Goal: Task Accomplishment & Management: Use online tool/utility

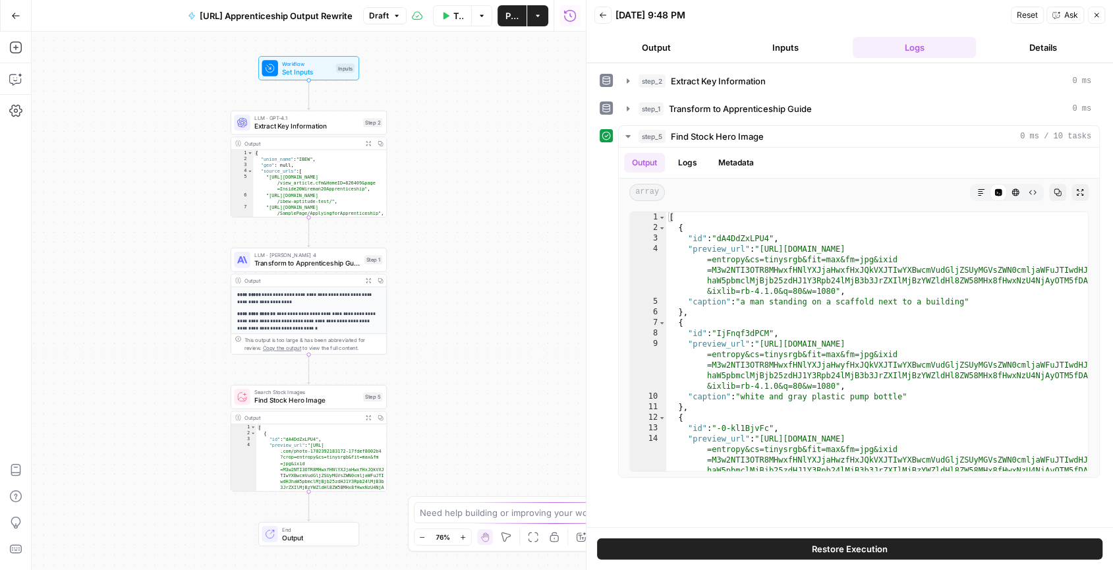
click at [343, 299] on p "**********" at bounding box center [309, 298] width 144 height 14
click at [368, 277] on icon "button" at bounding box center [368, 279] width 5 height 5
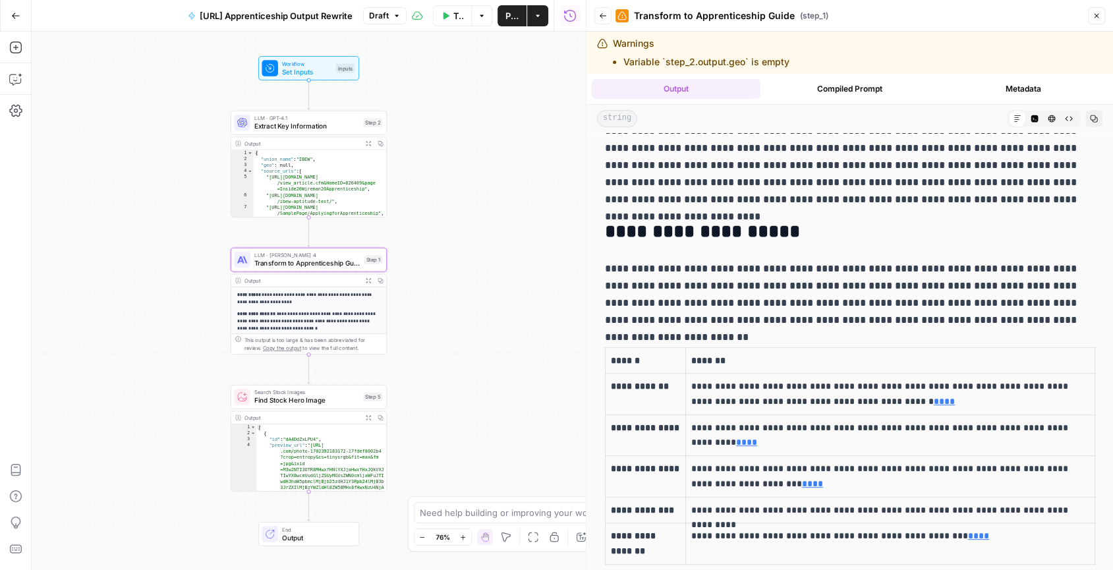
scroll to position [432, 0]
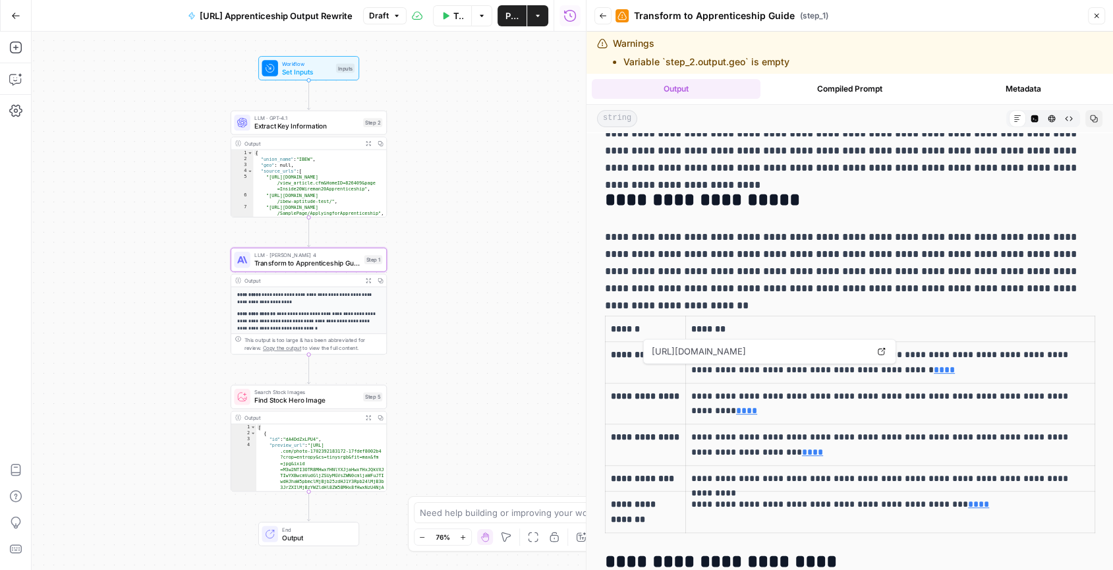
click at [934, 369] on link "****" at bounding box center [944, 369] width 21 height 9
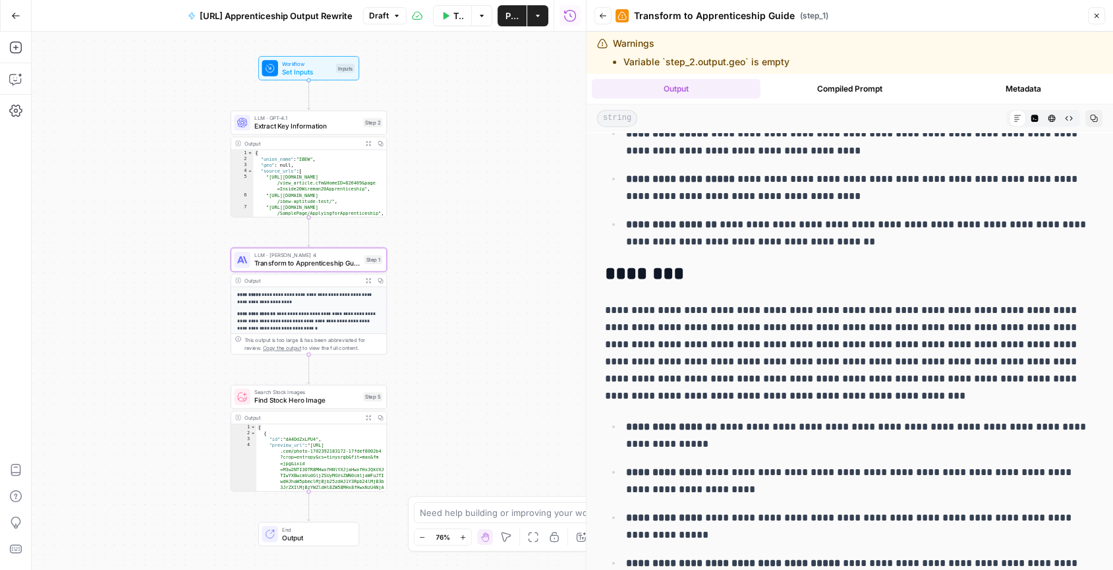
scroll to position [2959, 0]
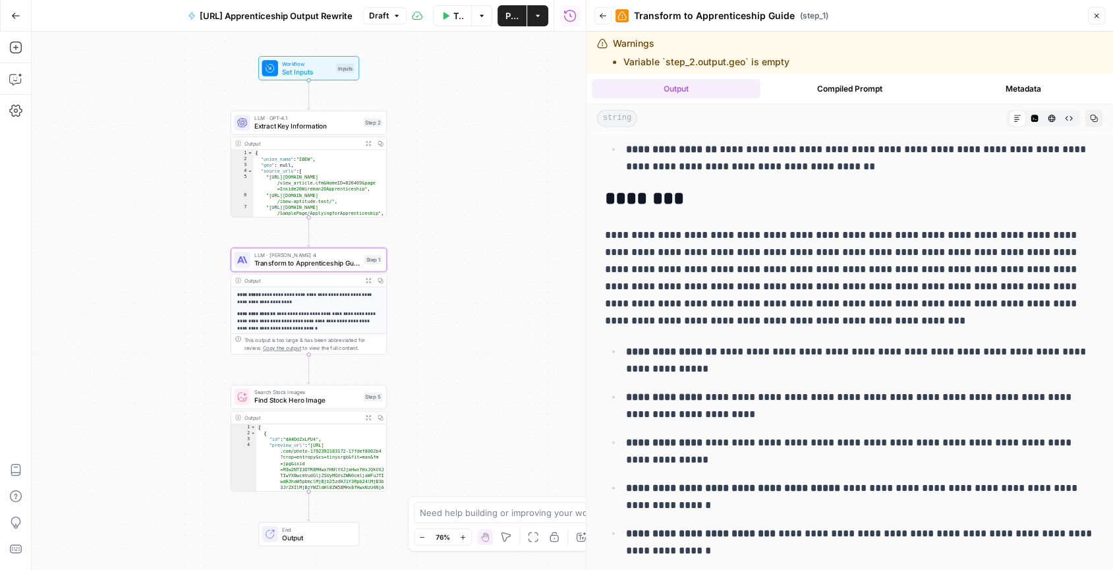
click at [867, 96] on button "Compiled Prompt" at bounding box center [850, 89] width 169 height 20
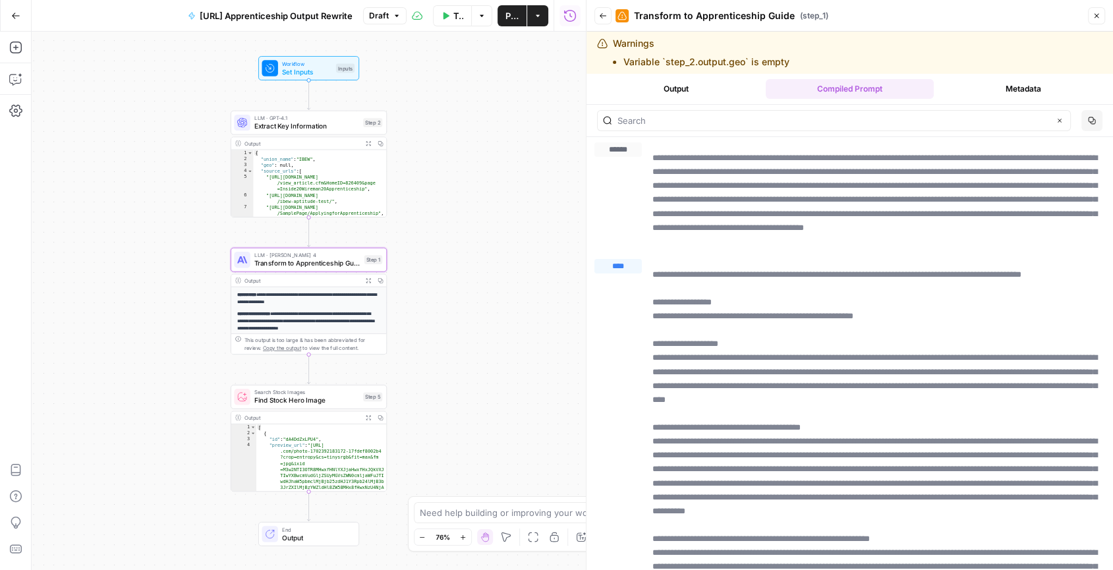
click at [722, 94] on button "Output" at bounding box center [676, 89] width 169 height 20
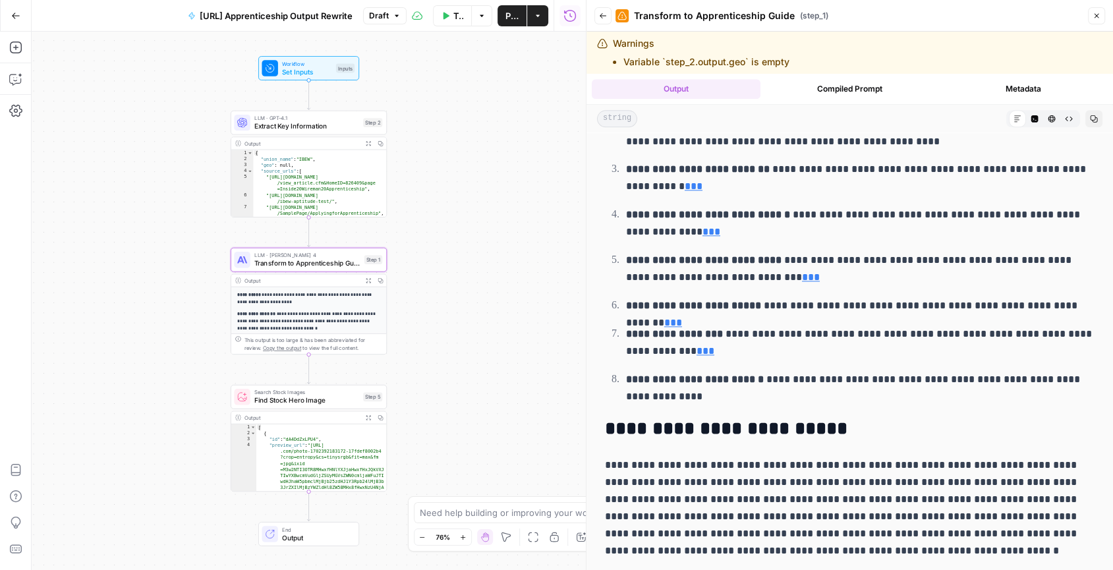
scroll to position [1464, 0]
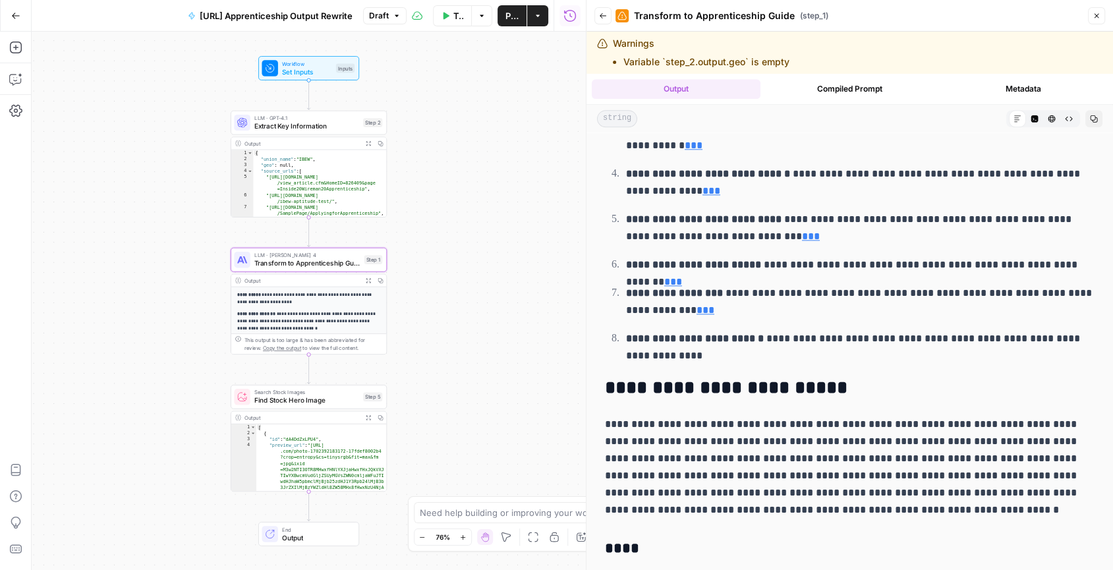
click at [1092, 119] on icon "button" at bounding box center [1094, 119] width 8 height 8
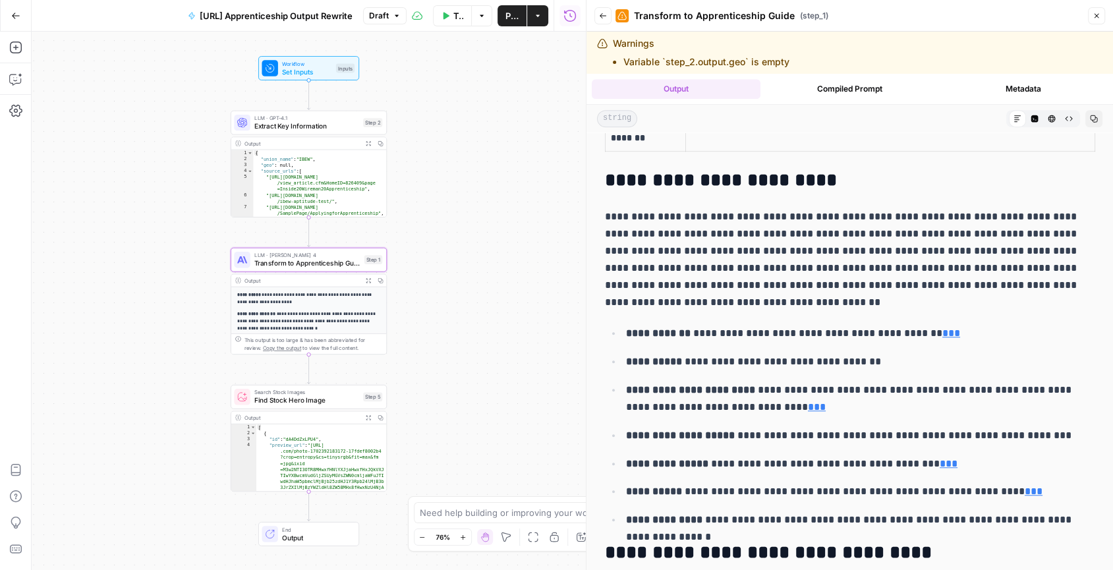
scroll to position [688, 0]
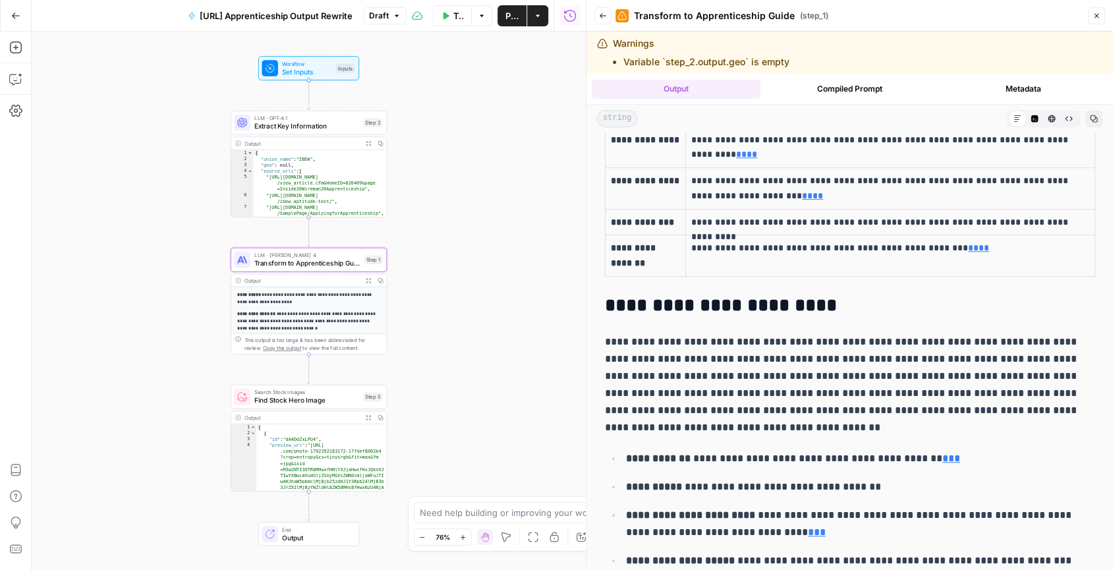
click at [150, 413] on div "**********" at bounding box center [309, 301] width 554 height 538
click at [16, 86] on button "Copilot" at bounding box center [15, 79] width 21 height 21
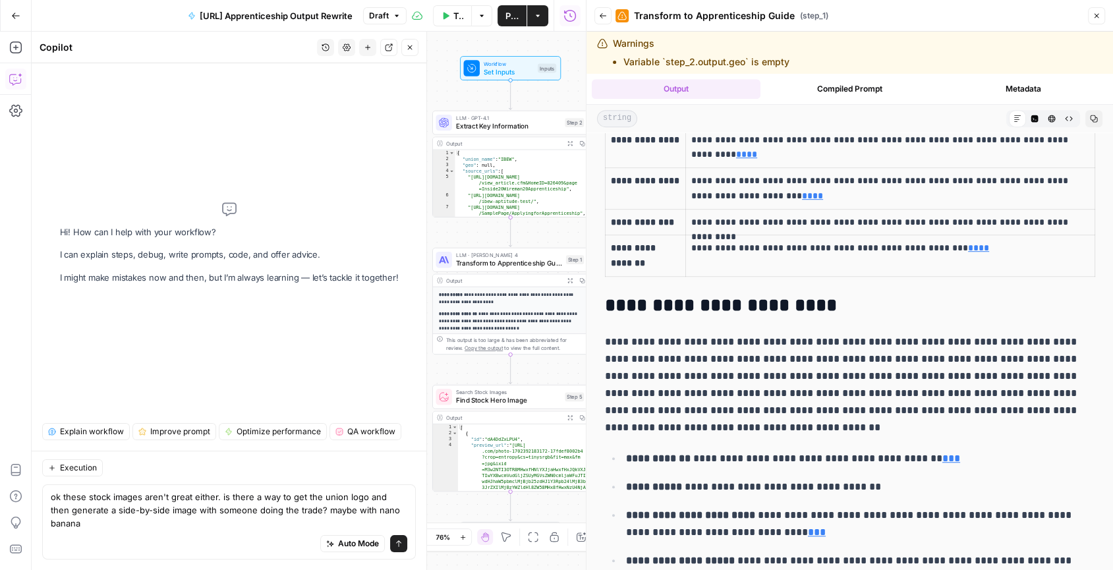
type textarea "ok these stock images aren't great either. is there a way to get the union logo…"
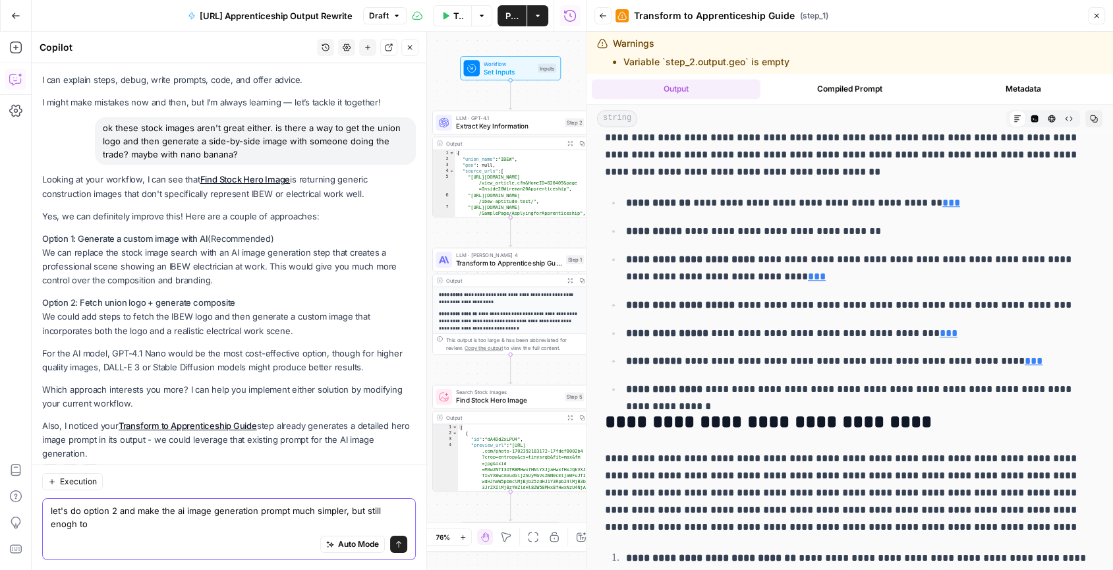
scroll to position [36, 0]
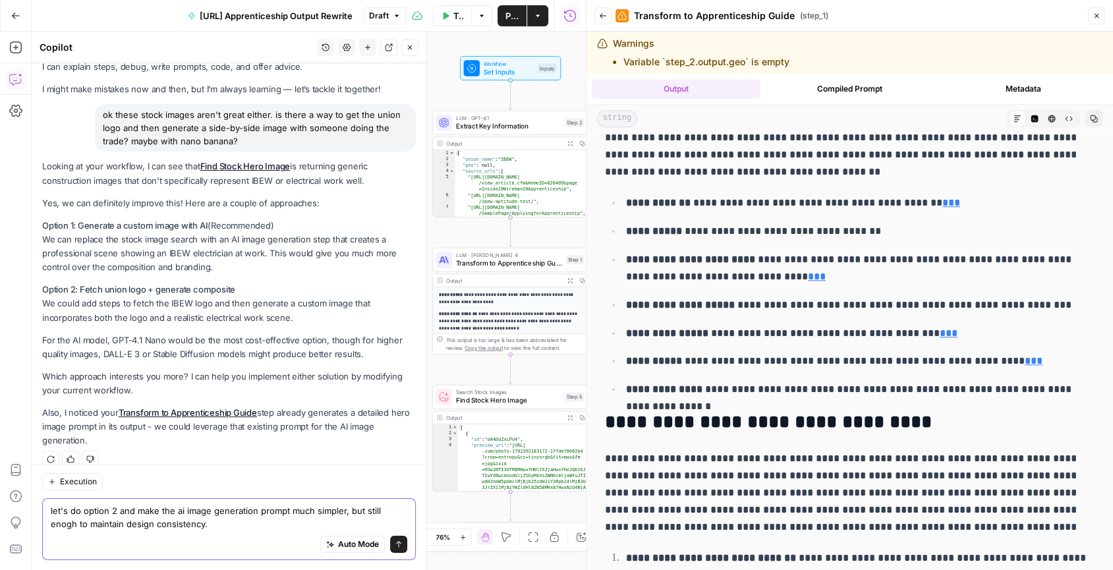
type textarea "let's do option 2 and make the ai image generation prompt much simpler, but sti…"
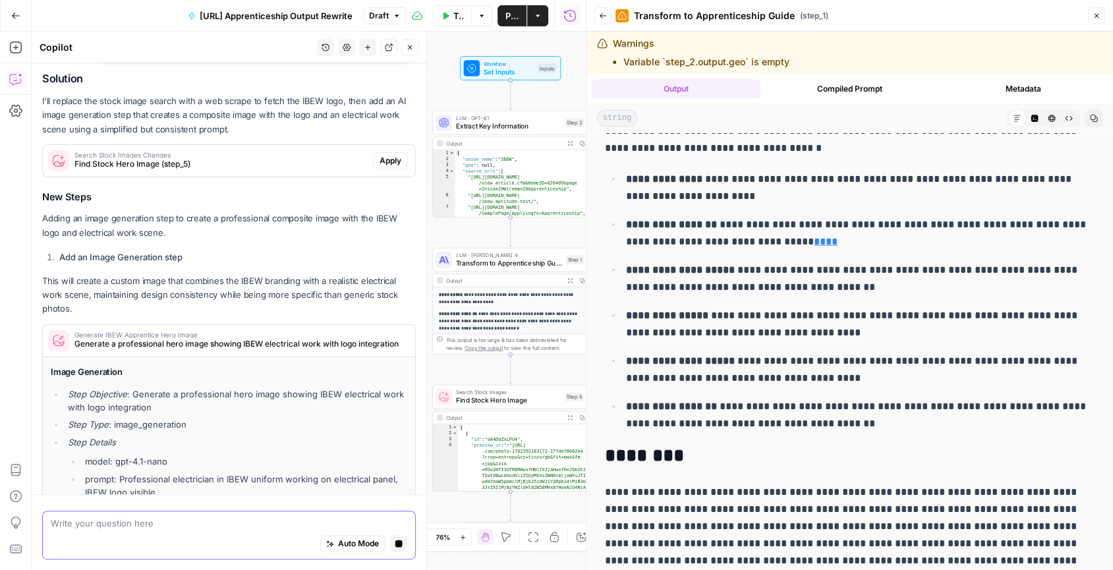
scroll to position [0, 0]
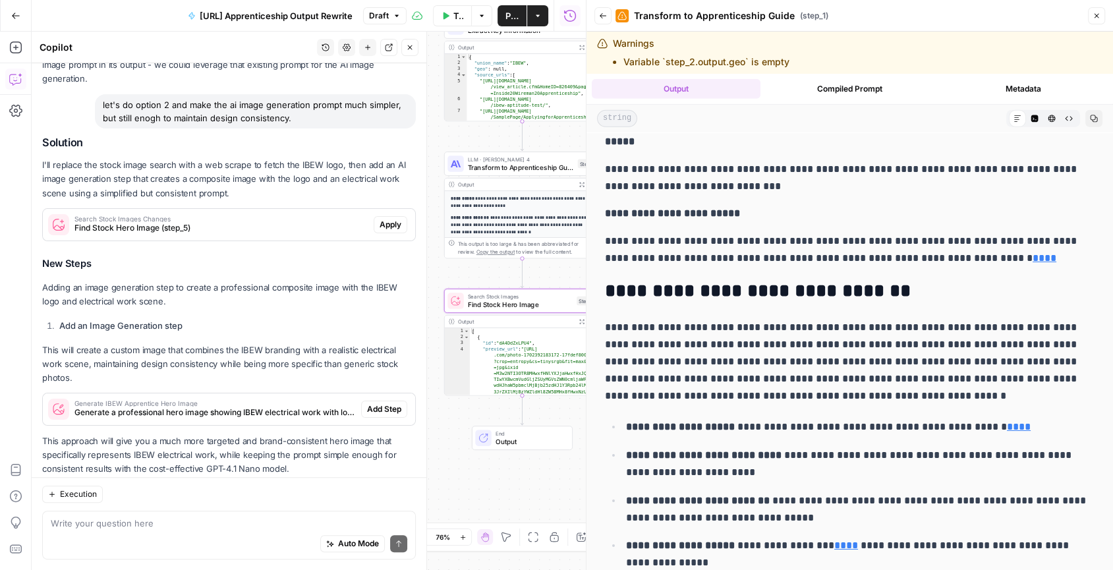
click at [401, 219] on span "Apply" at bounding box center [390, 225] width 22 height 12
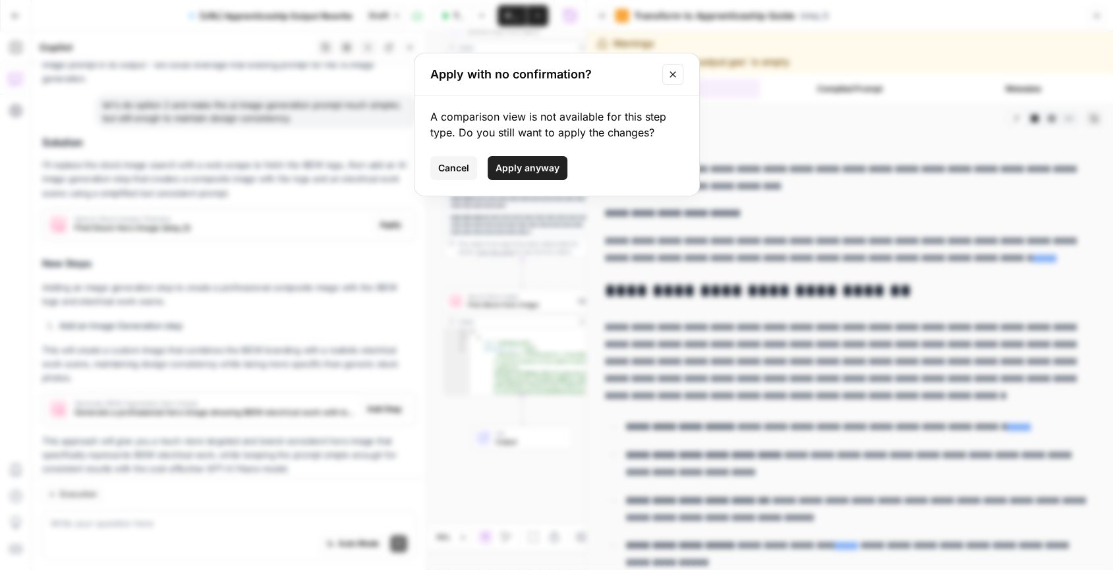
click at [532, 166] on span "Apply anyway" at bounding box center [527, 167] width 64 height 13
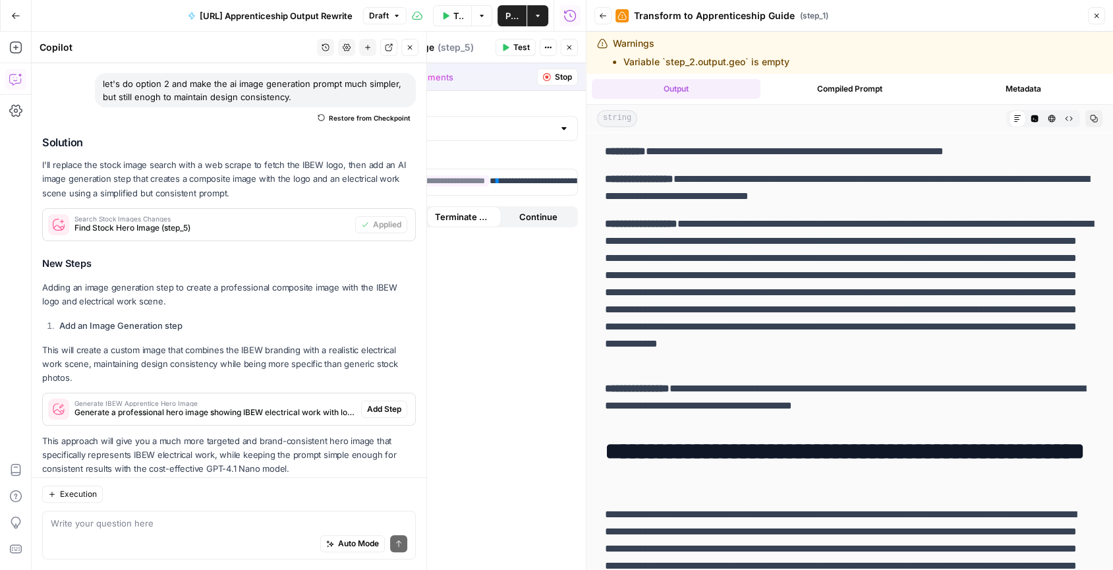
click at [374, 403] on span "Add Step" at bounding box center [384, 409] width 34 height 12
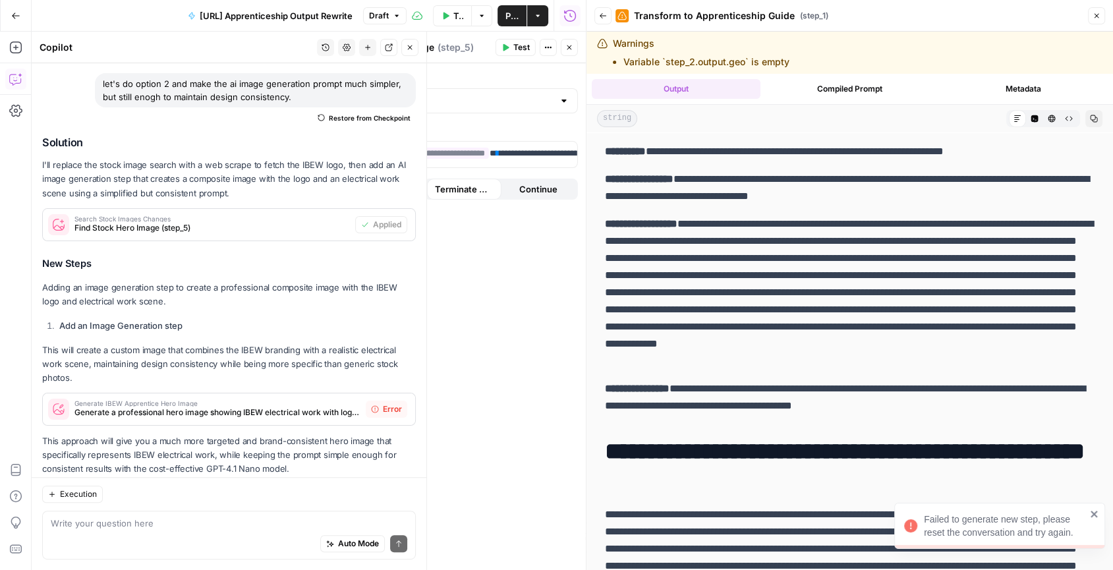
click at [291, 222] on span "Find Stock Hero Image (step_5)" at bounding box center [211, 228] width 275 height 12
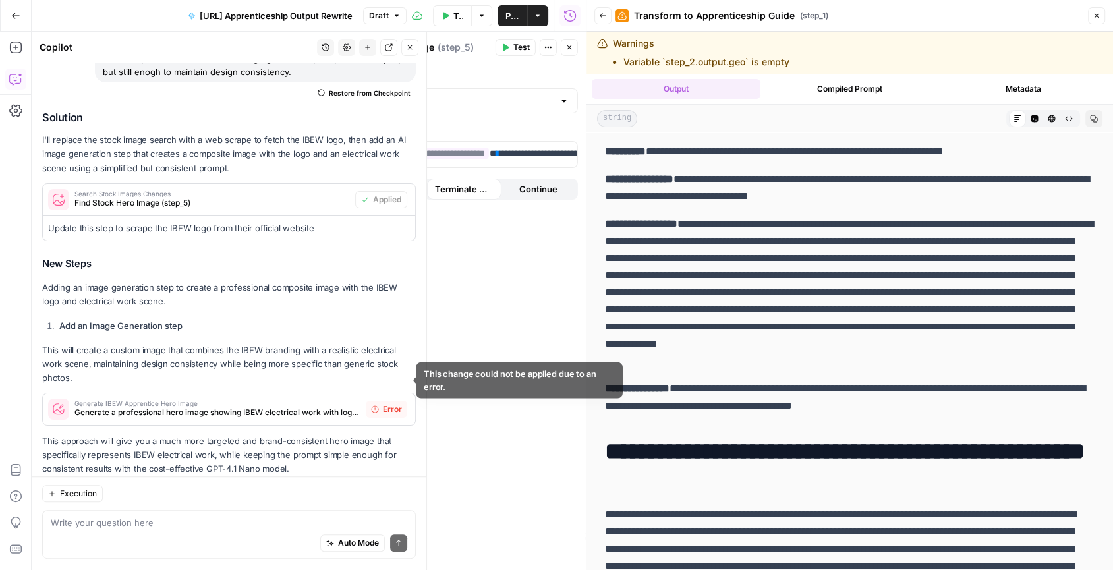
click at [391, 403] on span "Error" at bounding box center [392, 409] width 19 height 12
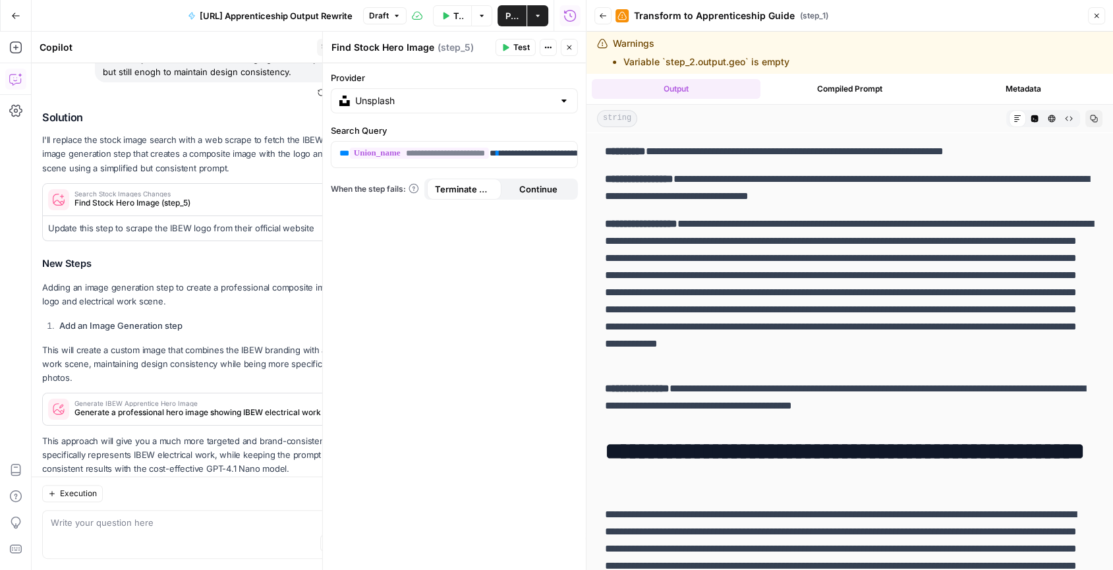
click at [523, 51] on span "Test" at bounding box center [521, 48] width 16 height 12
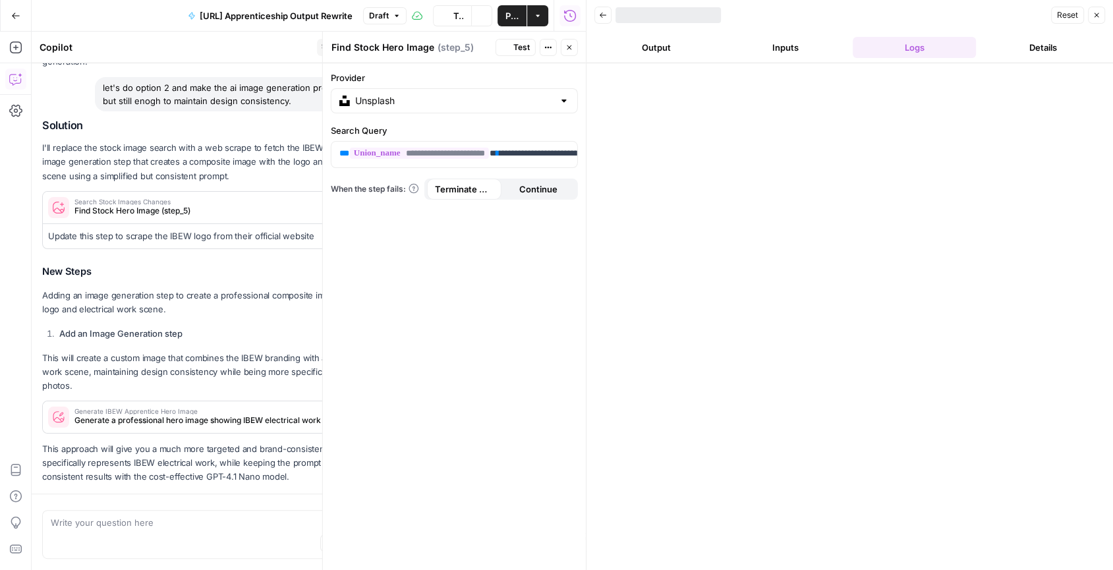
scroll to position [440, 0]
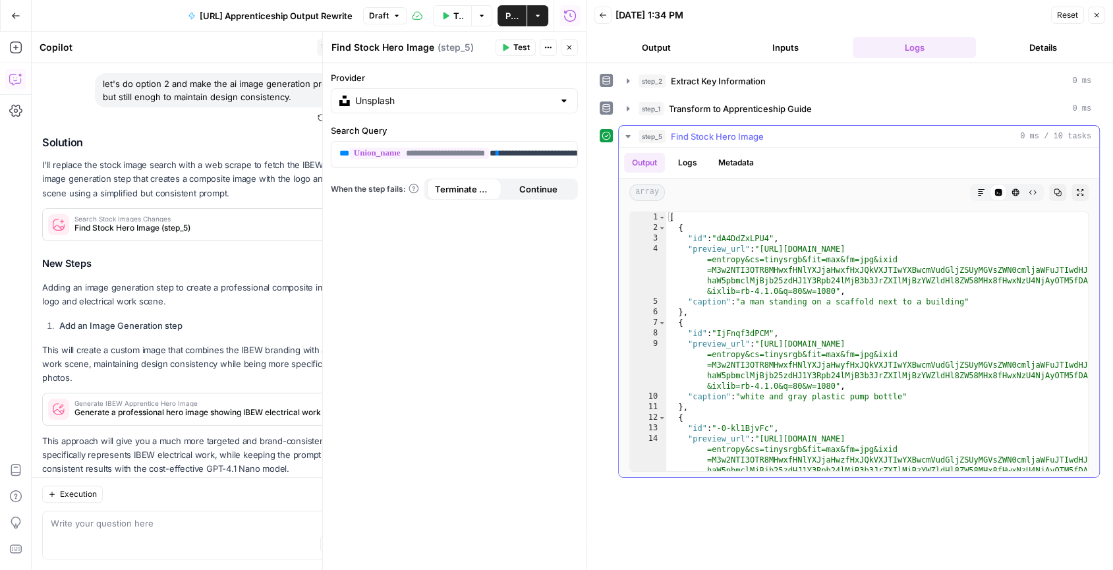
click at [625, 132] on icon "button" at bounding box center [628, 136] width 11 height 11
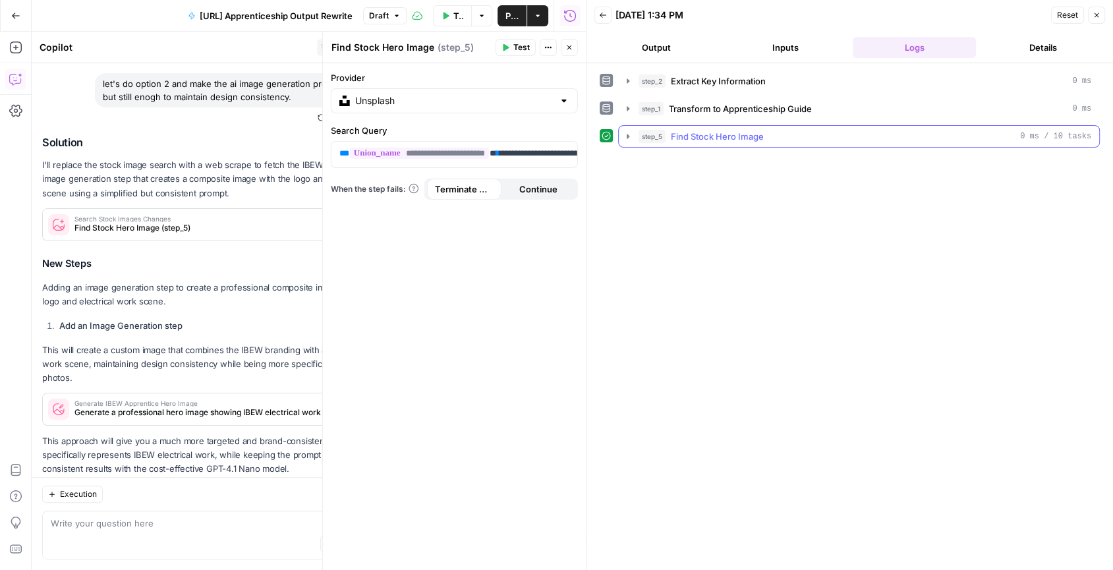
click at [625, 134] on icon "button" at bounding box center [628, 136] width 11 height 11
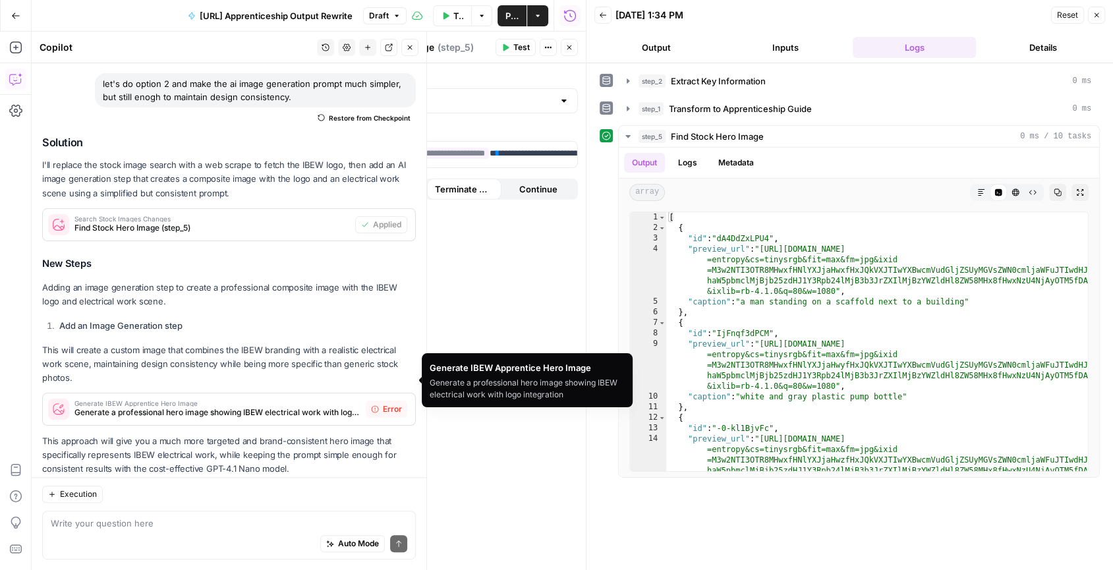
click at [379, 401] on div "Error" at bounding box center [387, 409] width 42 height 17
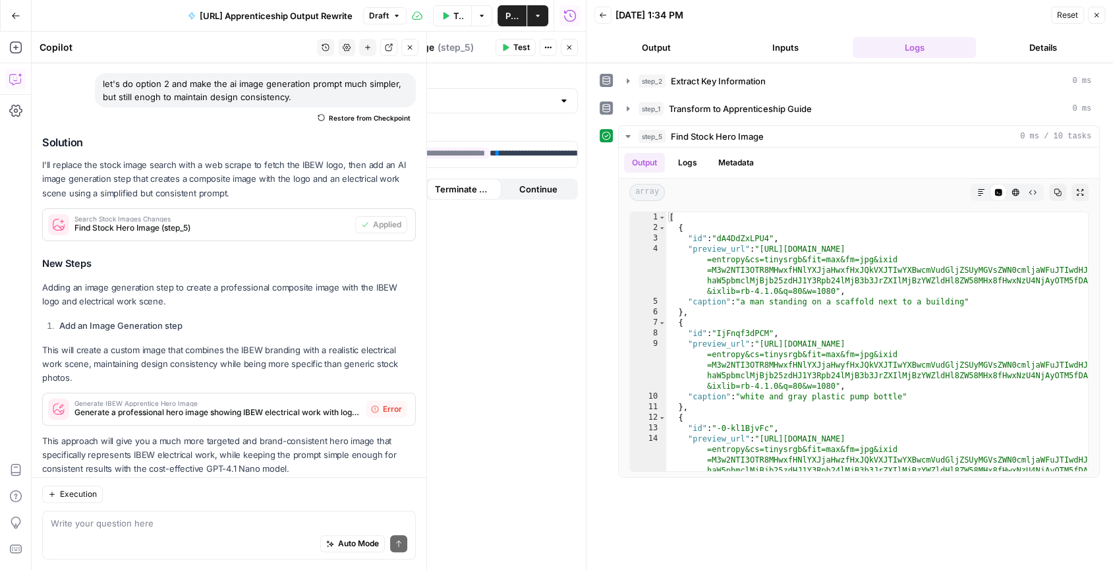
click at [278, 515] on div "Write your question here Auto Mode Send" at bounding box center [229, 535] width 374 height 49
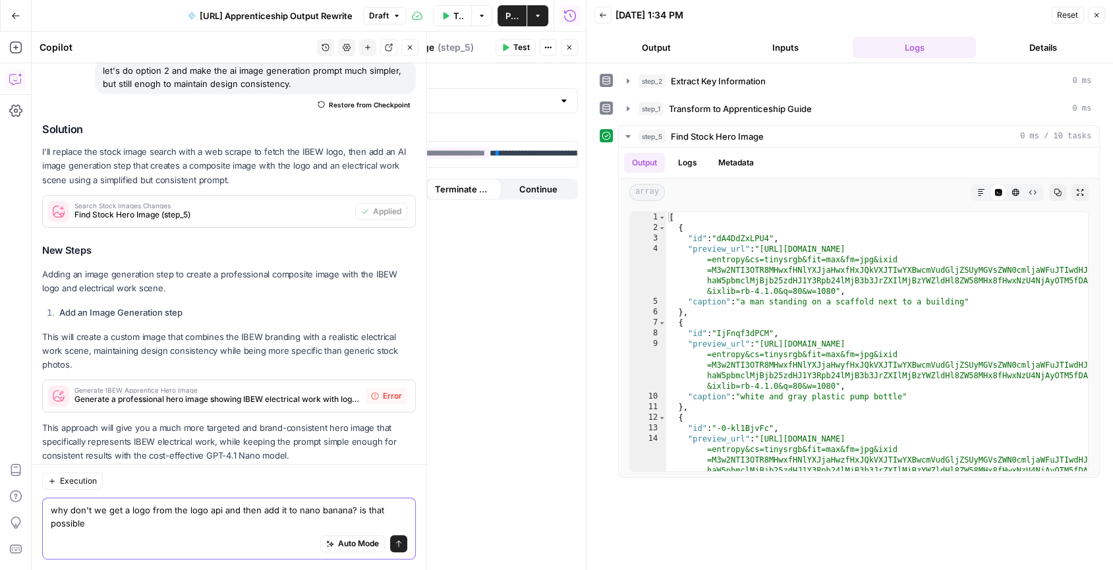
type textarea "why don't we get a logo from the logo api and then add it to nano banana? is th…"
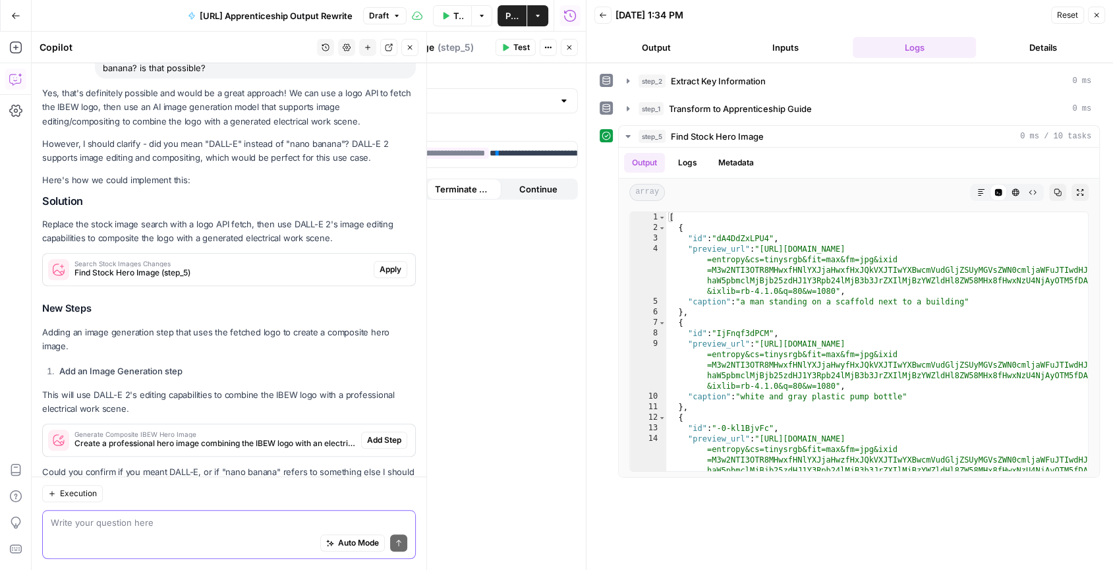
scroll to position [881, 0]
click at [20, 112] on icon "button" at bounding box center [15, 111] width 13 height 12
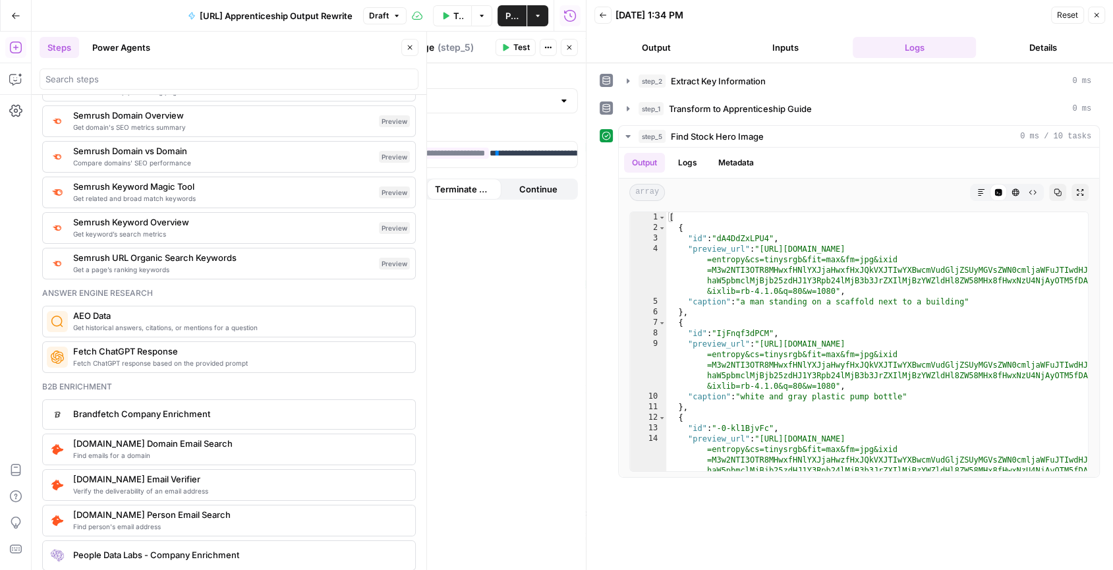
scroll to position [1637, 0]
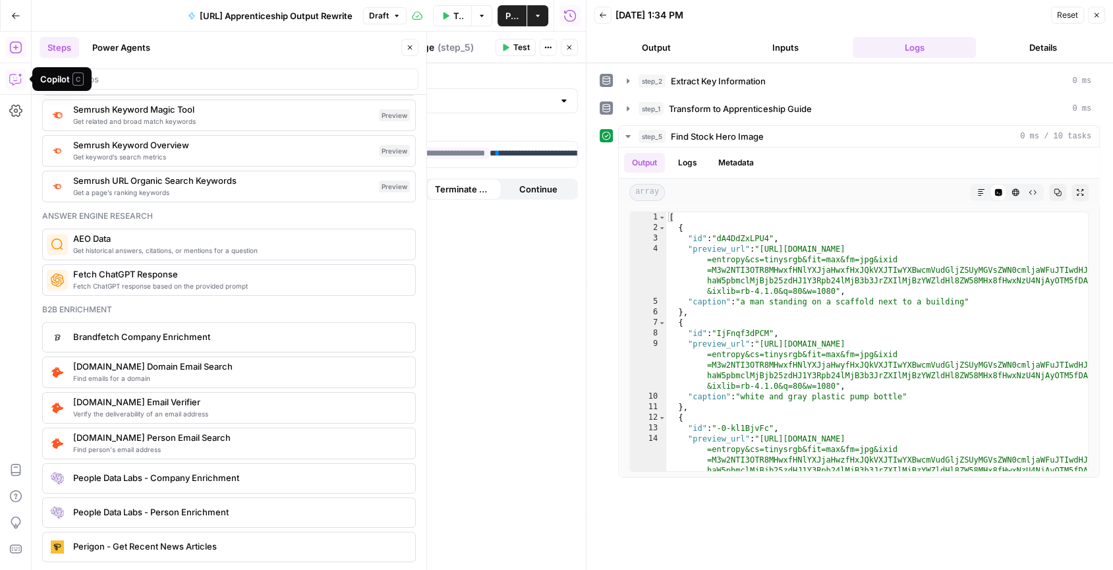
click at [19, 80] on icon "button" at bounding box center [15, 78] width 13 height 13
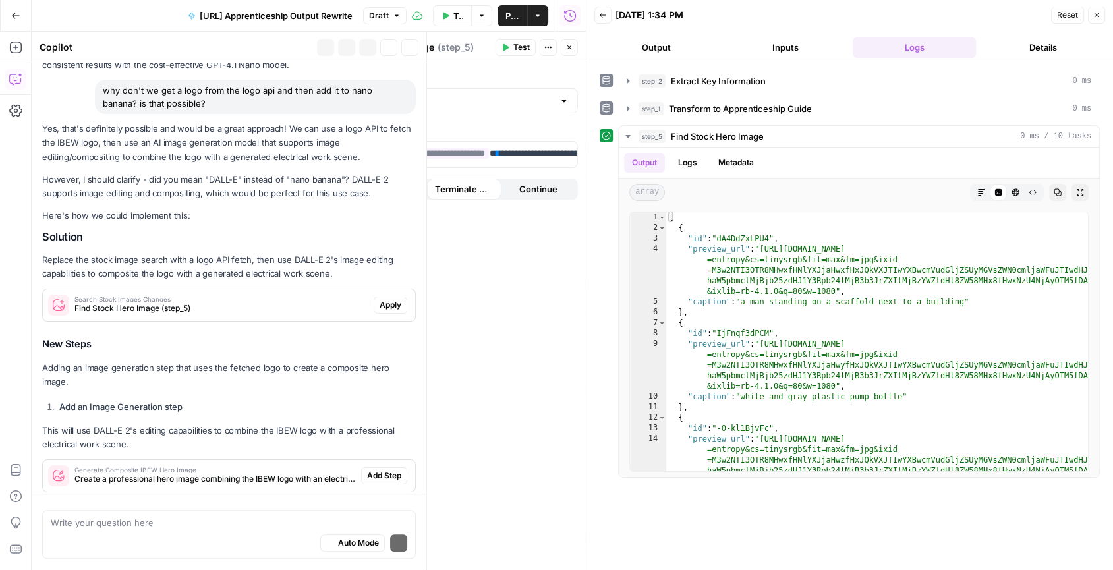
scroll to position [881, 0]
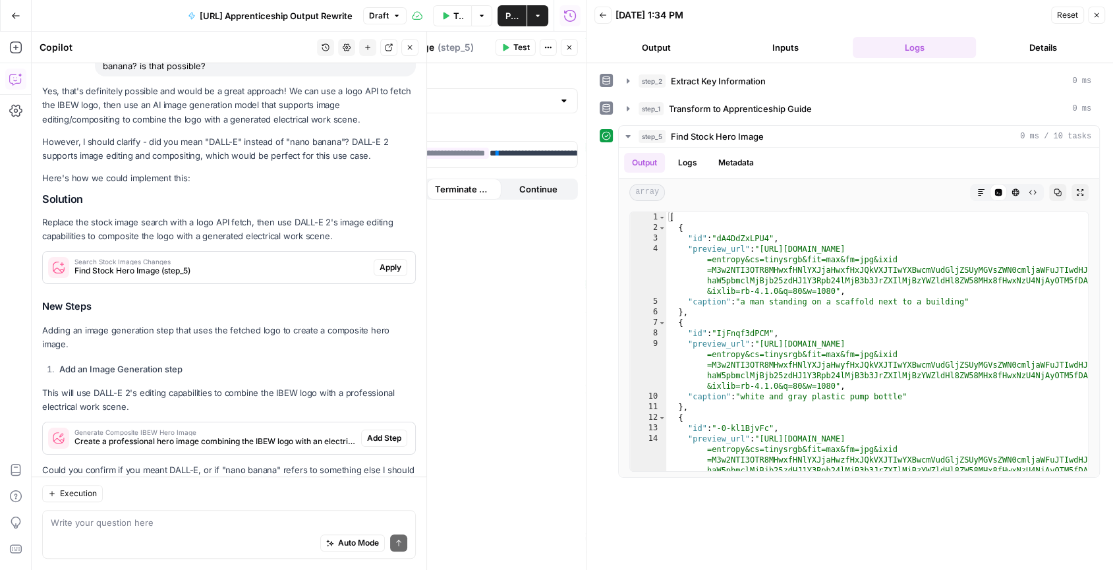
click at [19, 80] on icon "button" at bounding box center [15, 78] width 13 height 13
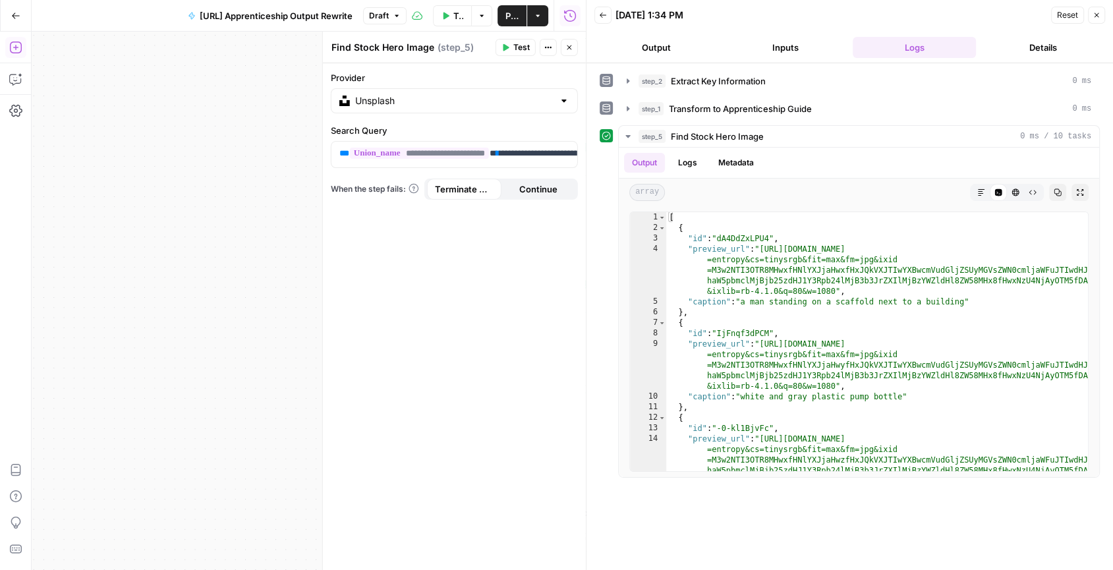
click at [16, 55] on button "Add Steps" at bounding box center [15, 47] width 21 height 21
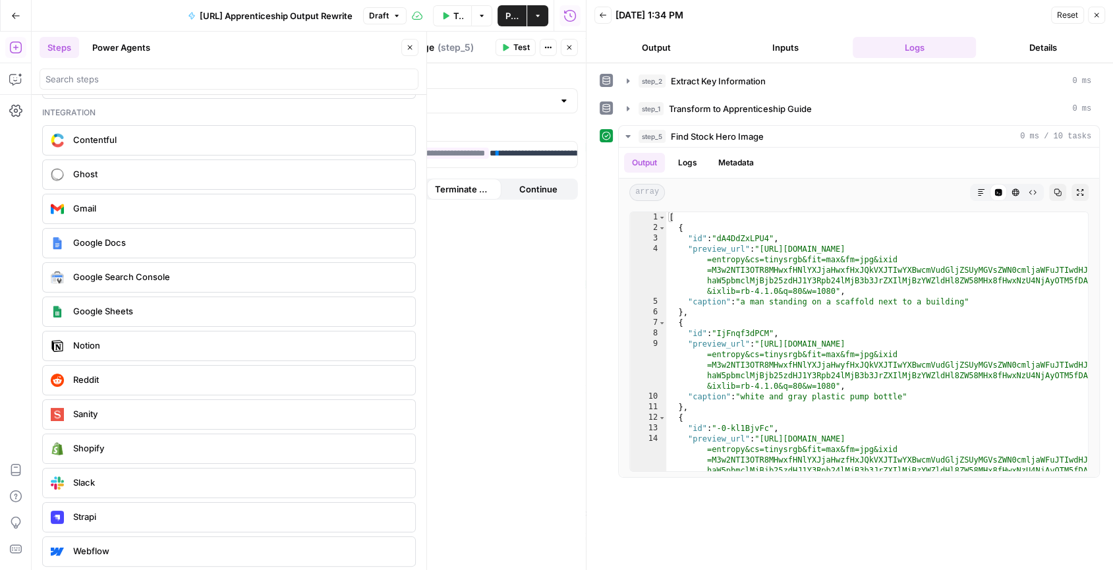
scroll to position [2393, 0]
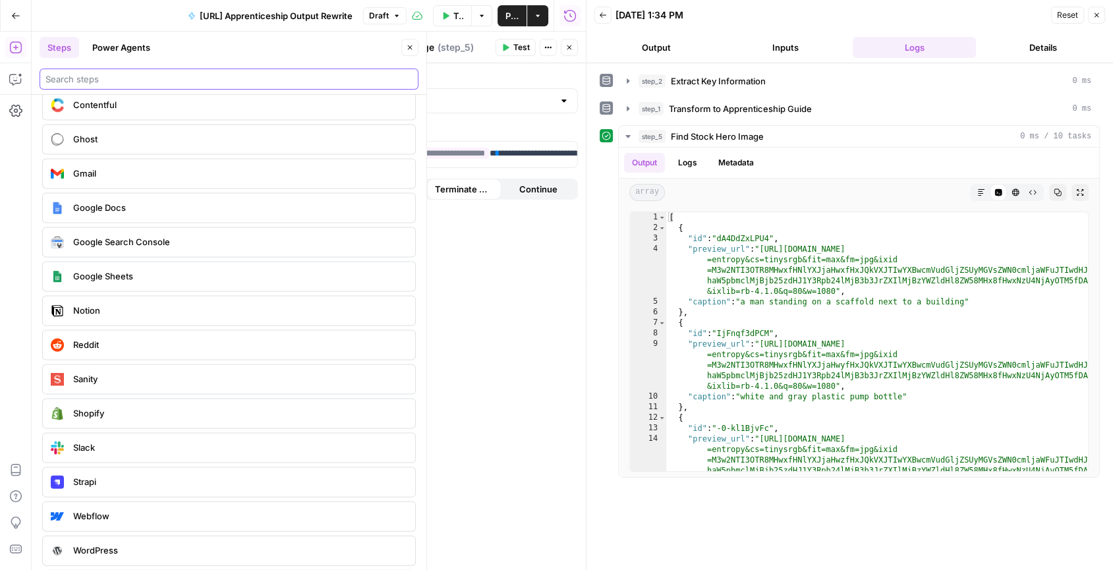
click at [169, 78] on input "search" at bounding box center [228, 78] width 367 height 13
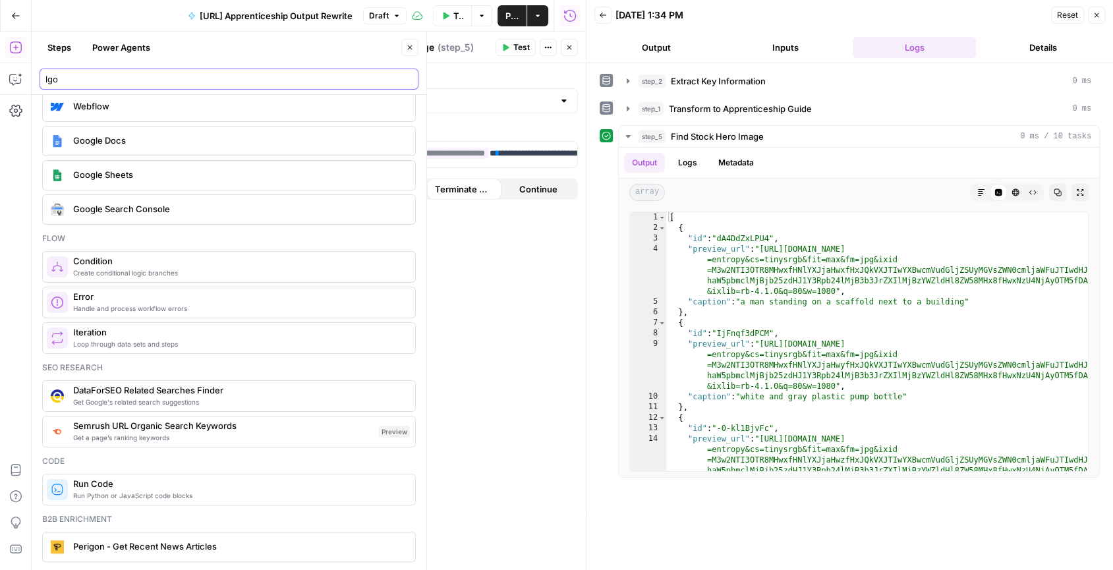
scroll to position [0, 0]
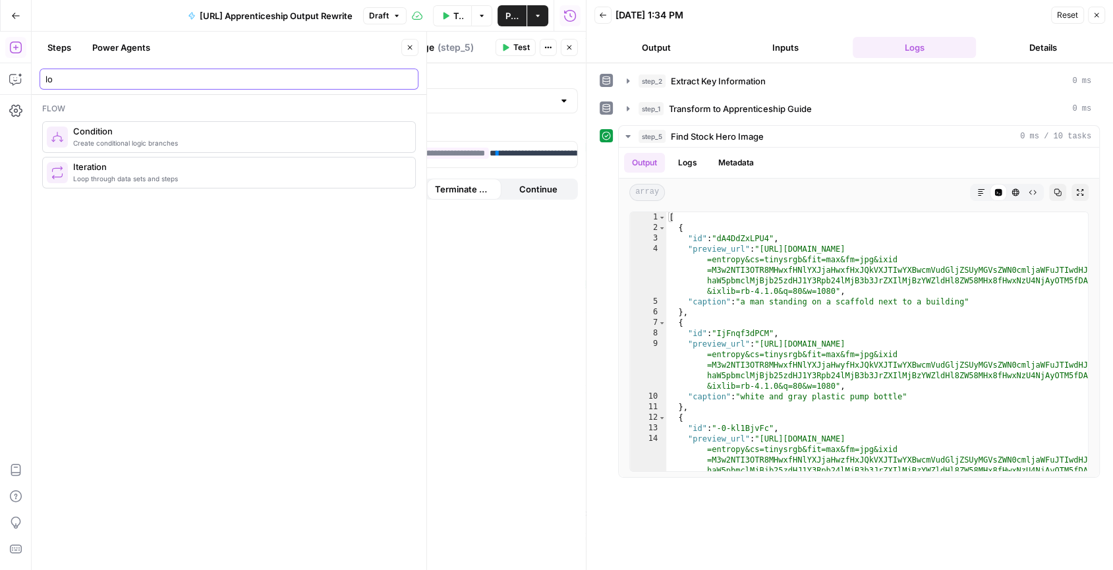
type input "l"
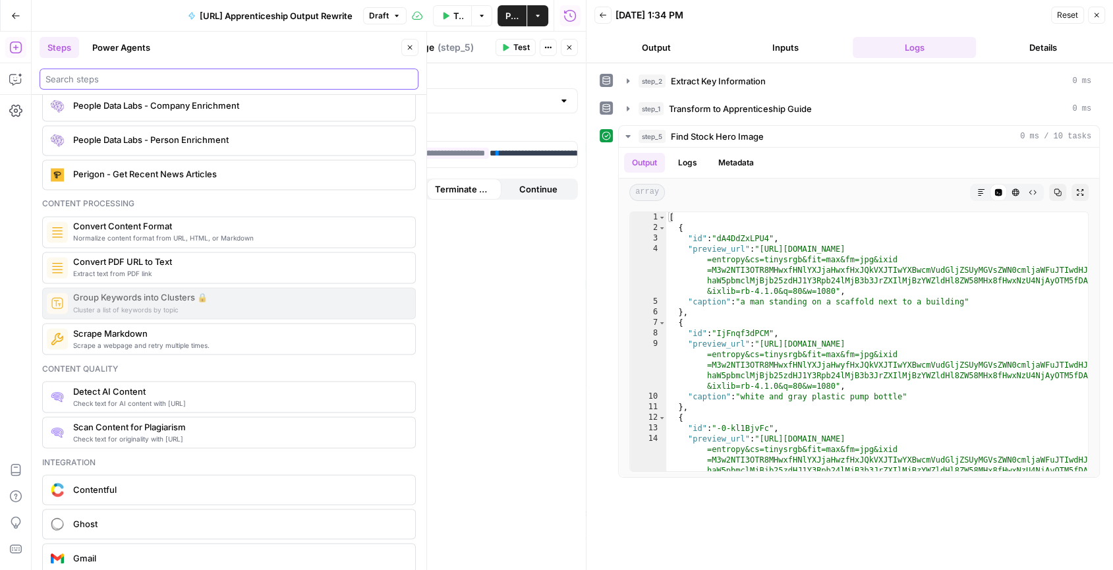
scroll to position [1977, 0]
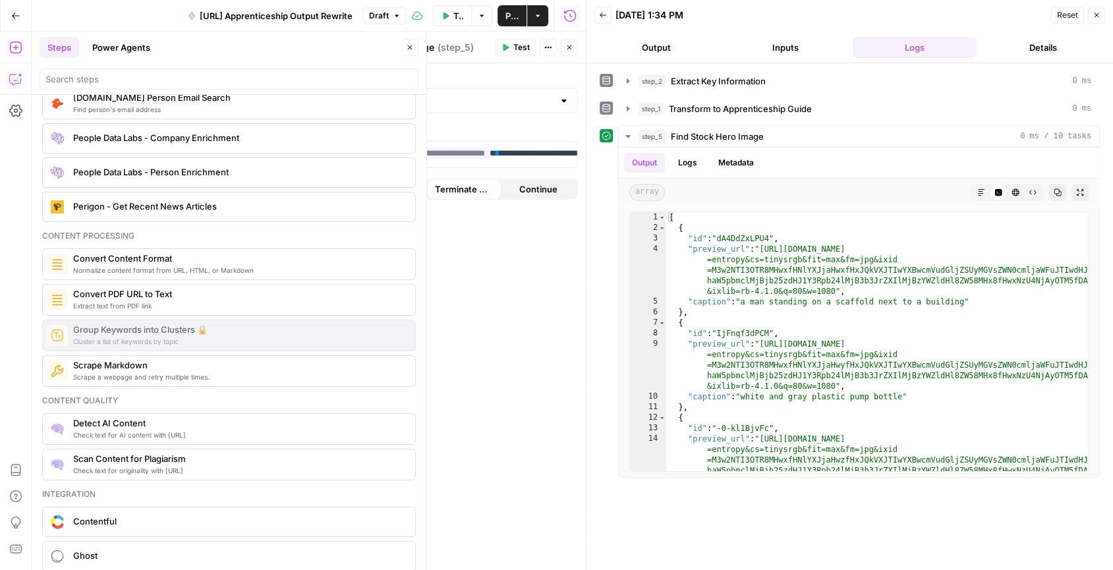
click at [11, 76] on icon "button" at bounding box center [15, 78] width 13 height 13
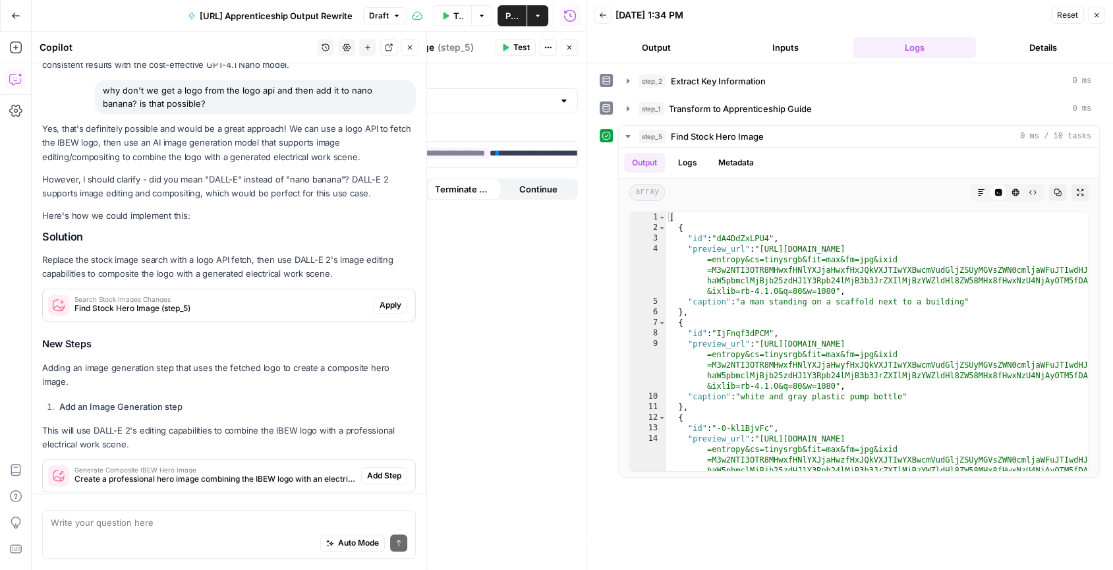
scroll to position [881, 0]
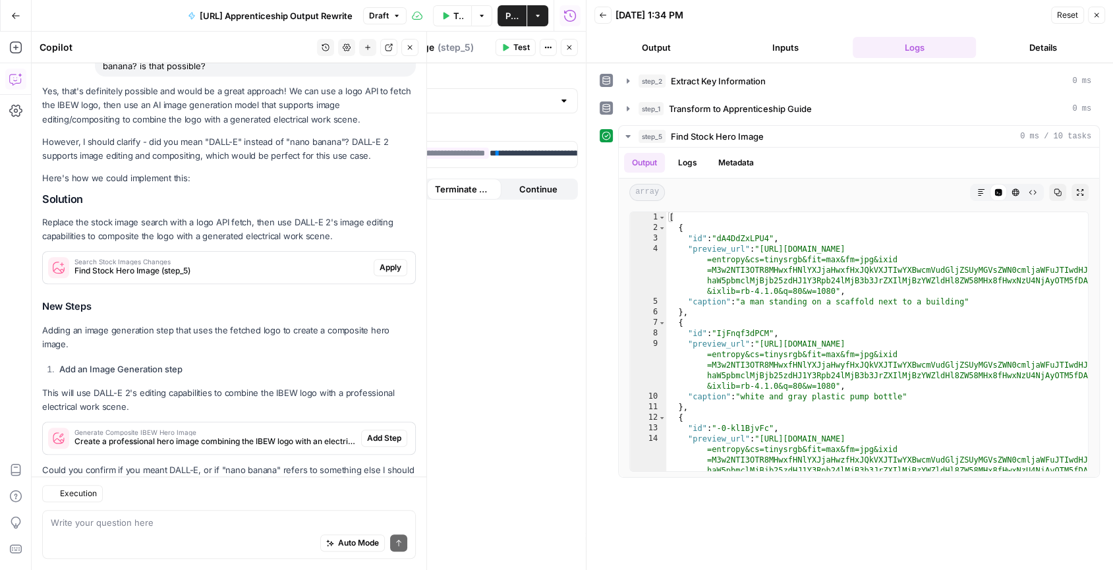
click at [192, 528] on textarea at bounding box center [229, 523] width 356 height 13
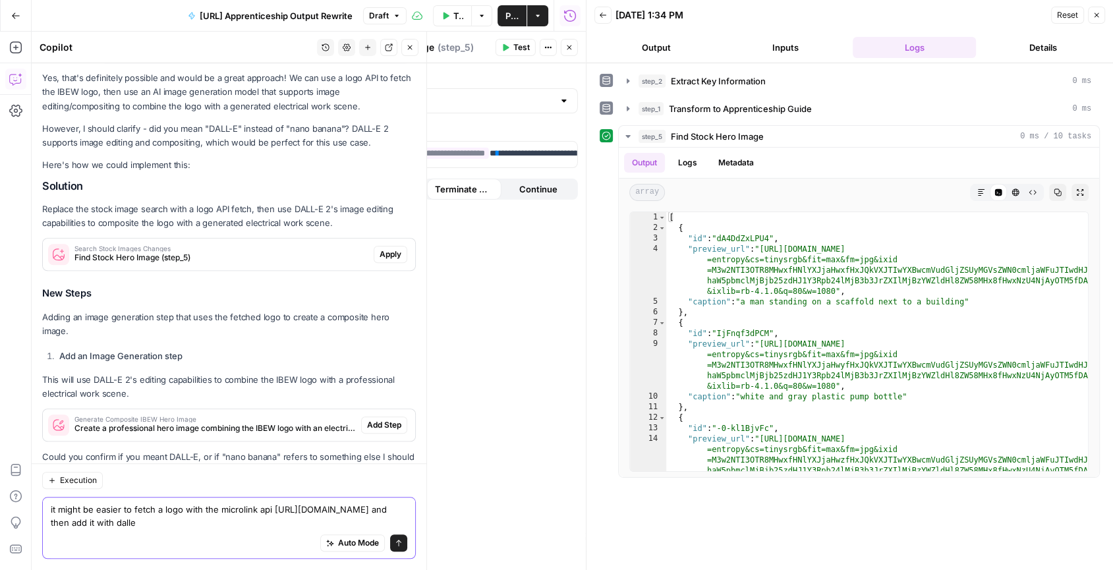
type textarea "it might be easier to fetch a logo with the microlink api https://microlink.io/…"
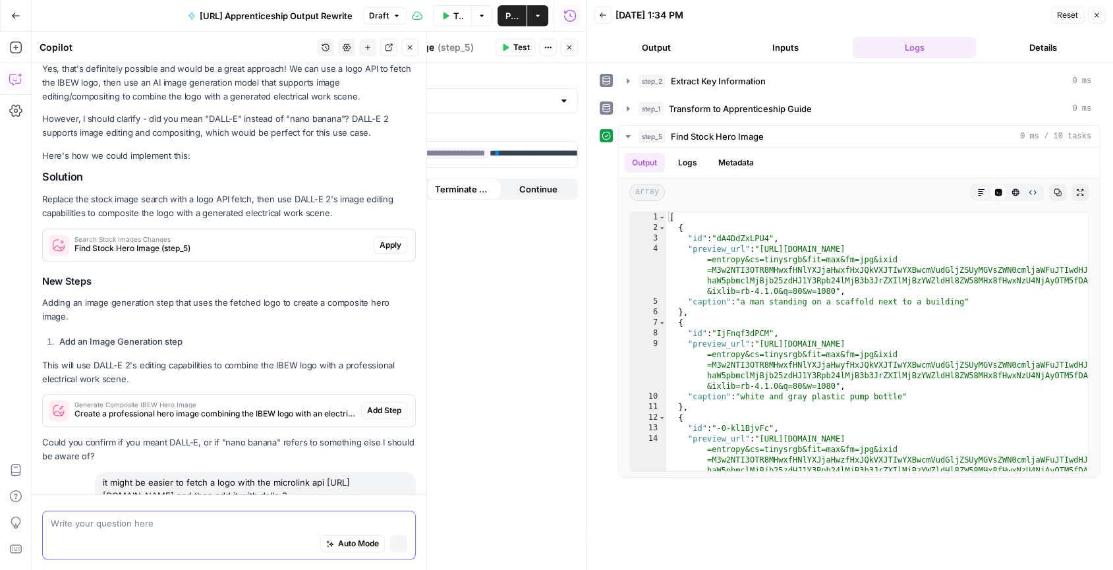
scroll to position [855, 0]
click at [19, 106] on icon "button" at bounding box center [15, 111] width 13 height 12
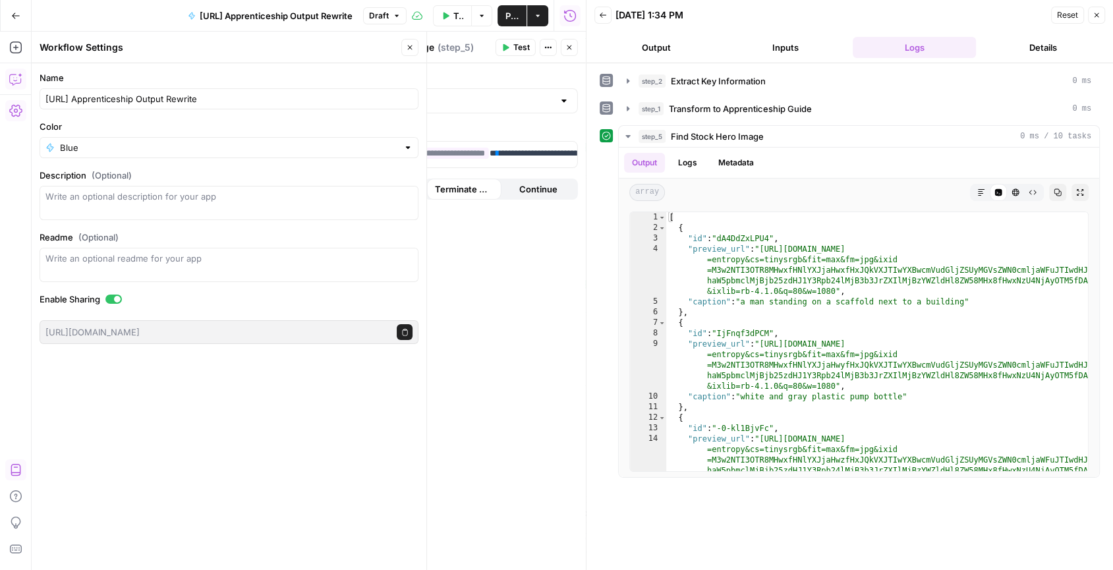
click at [19, 78] on icon "button" at bounding box center [15, 78] width 13 height 13
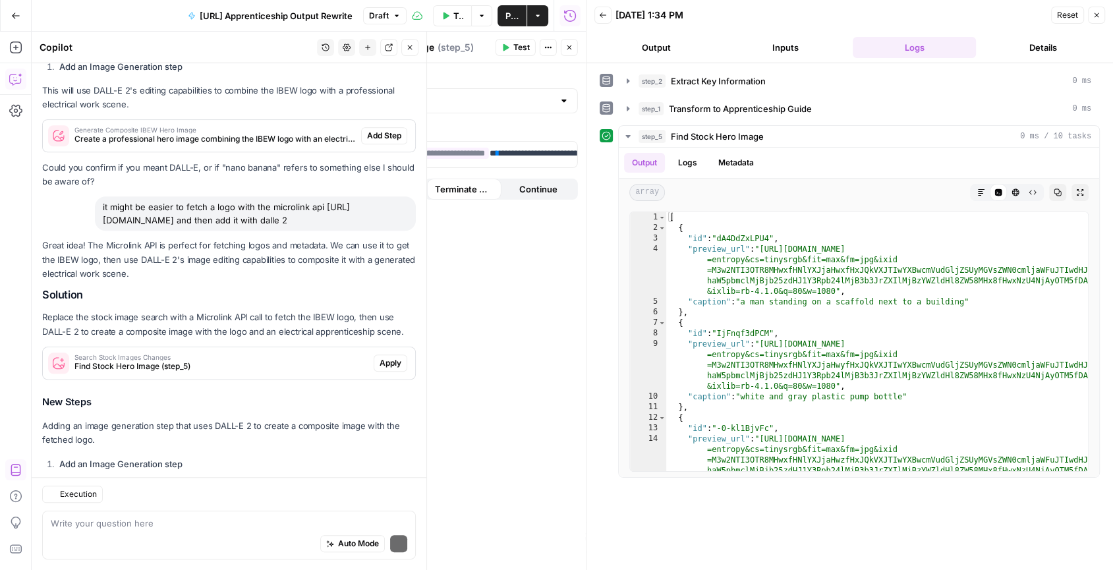
scroll to position [1278, 0]
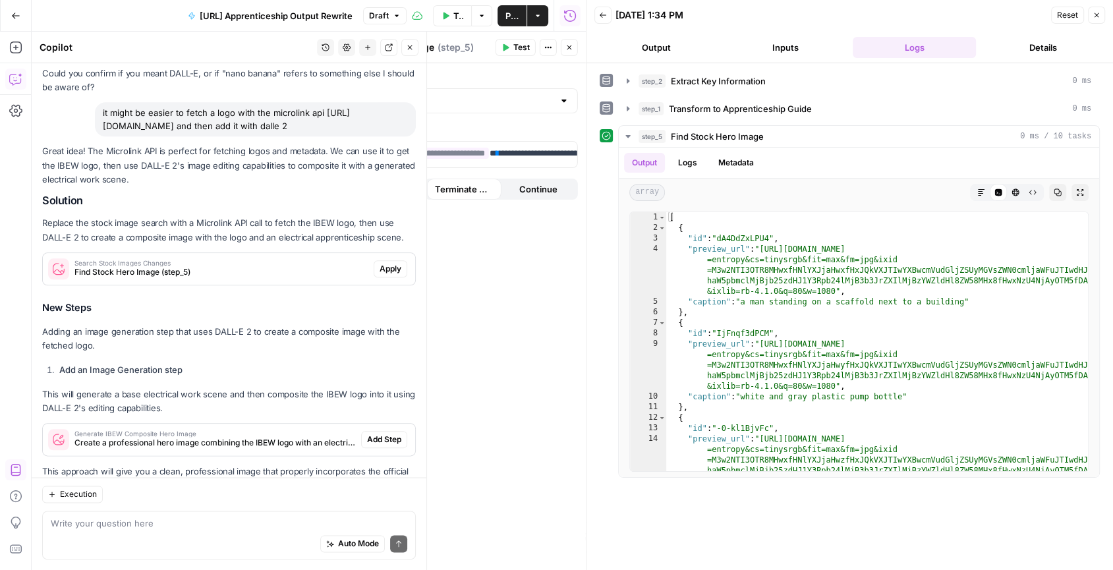
click at [215, 537] on div "Auto Mode Send" at bounding box center [229, 544] width 356 height 29
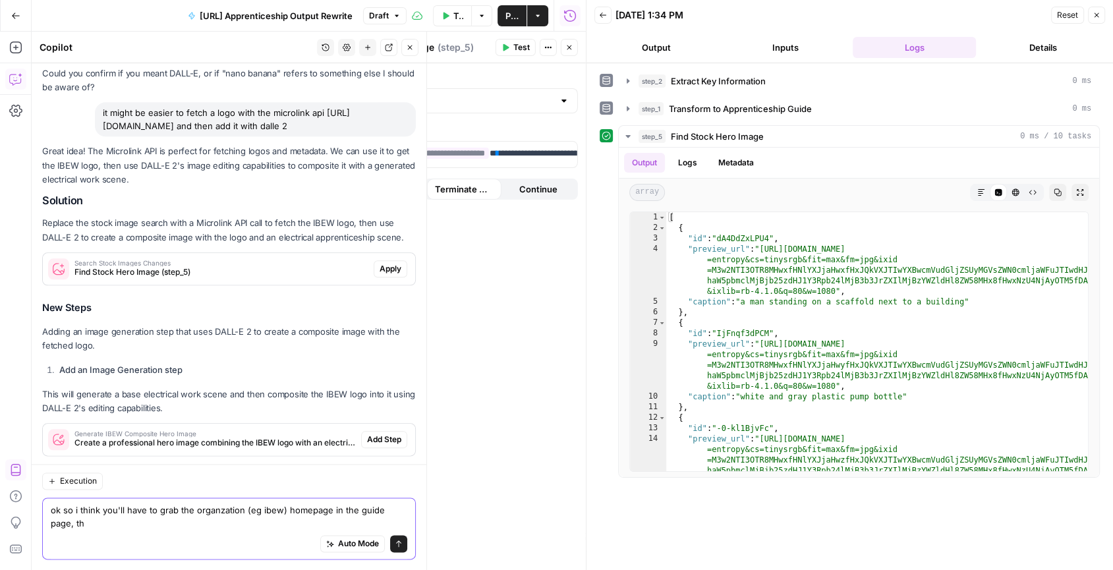
scroll to position [1291, 0]
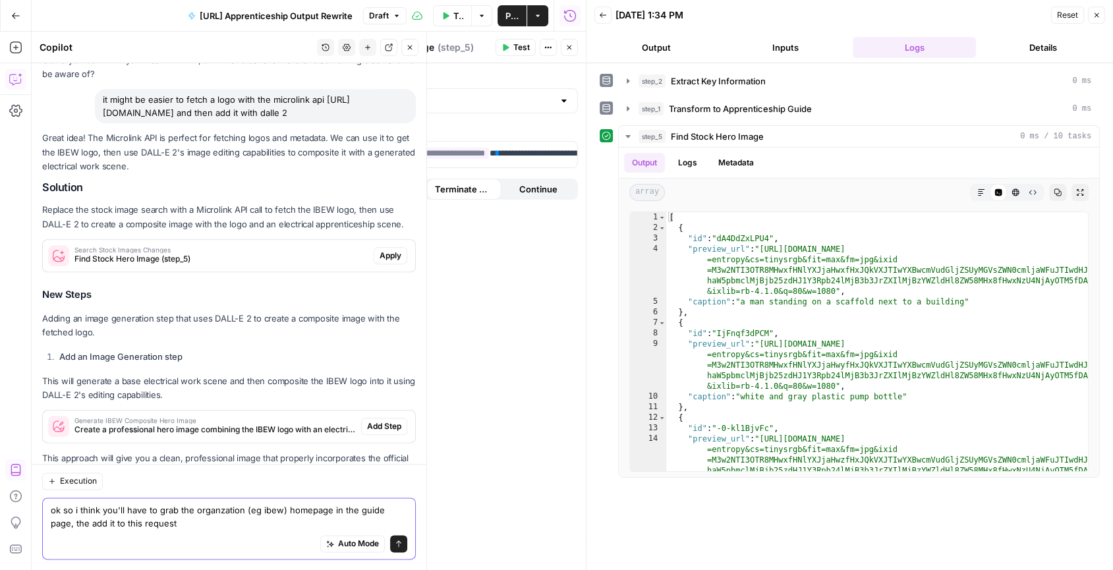
paste textarea "import requests url = 'https://api.microlink.io' params = {'url': 'https://www.…"
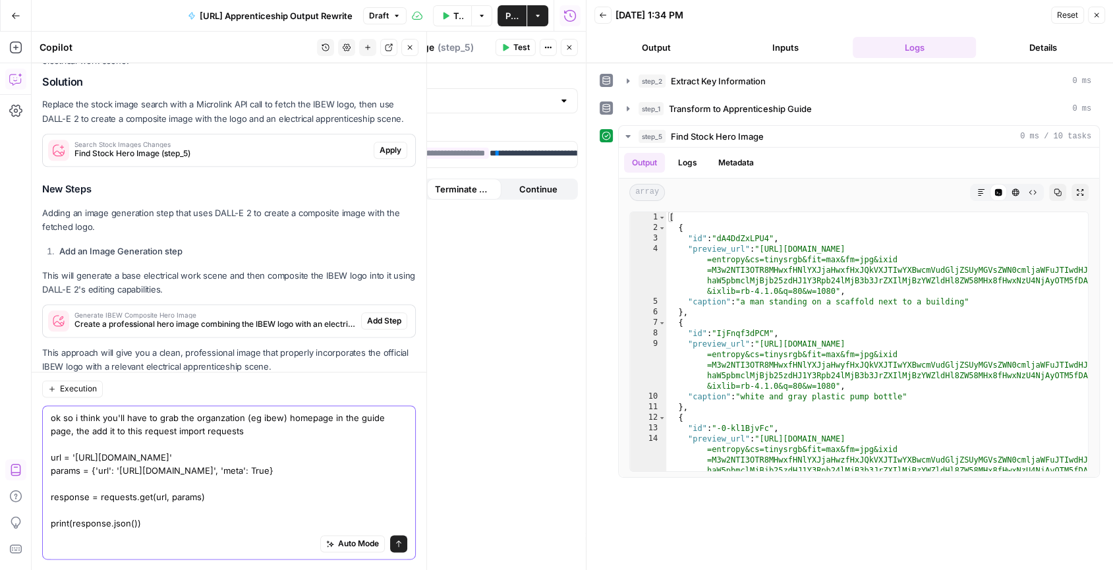
scroll to position [1410, 0]
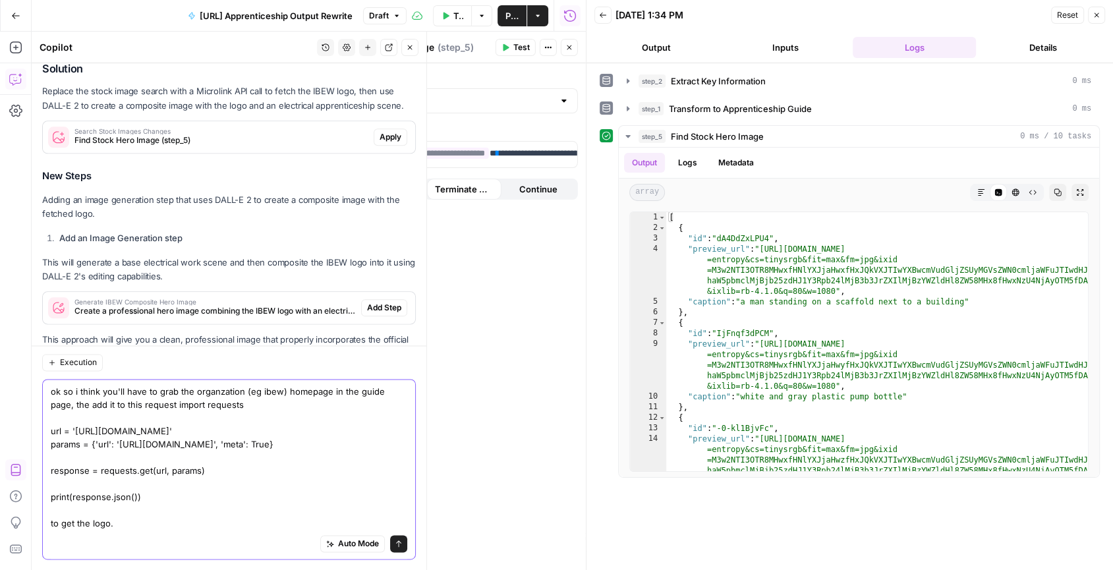
type textarea "ok so i think you'll have to grab the organzation (eg ibew) homepage in the gui…"
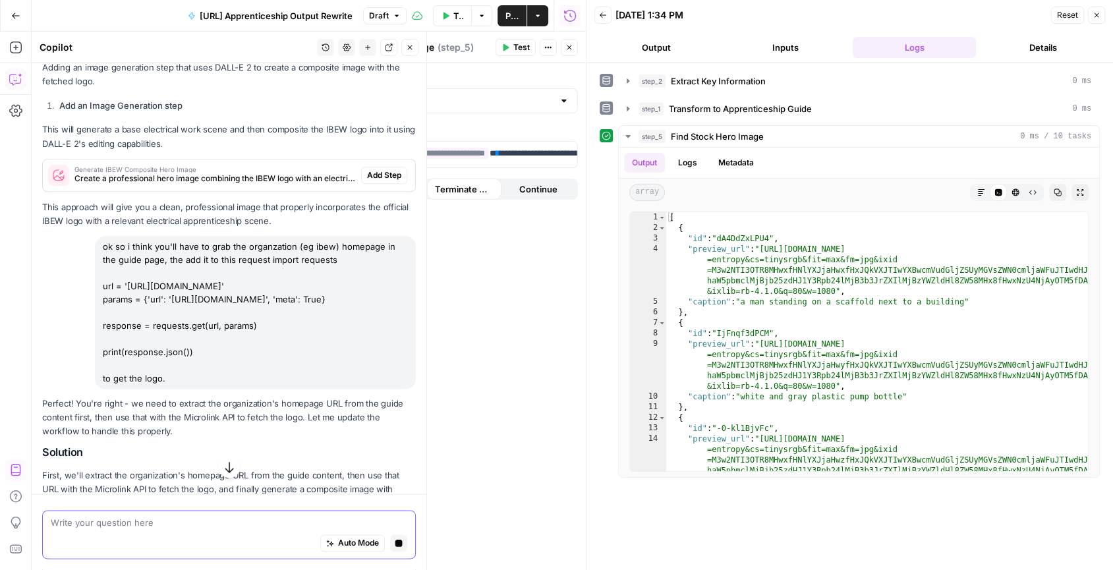
scroll to position [1530, 0]
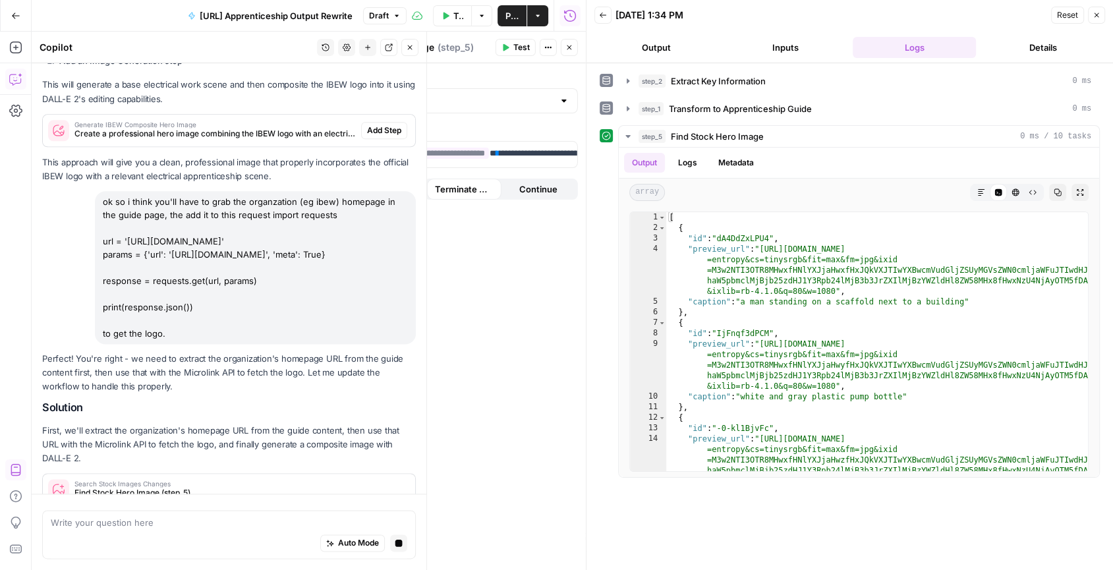
click at [216, 487] on span "Find Stock Hero Image (step_5)" at bounding box center [237, 493] width 327 height 12
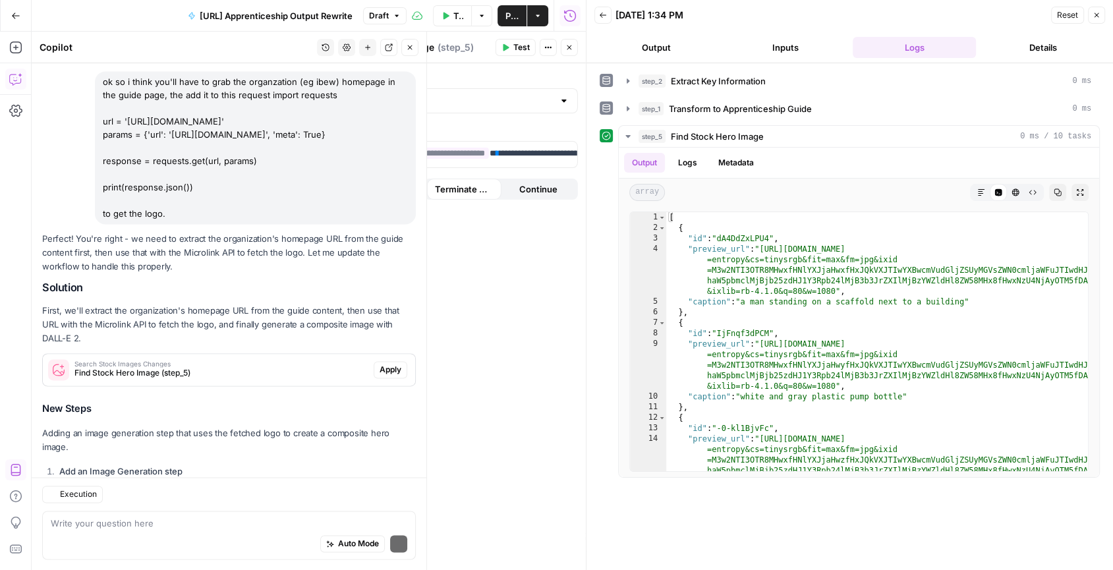
scroll to position [1806, 0]
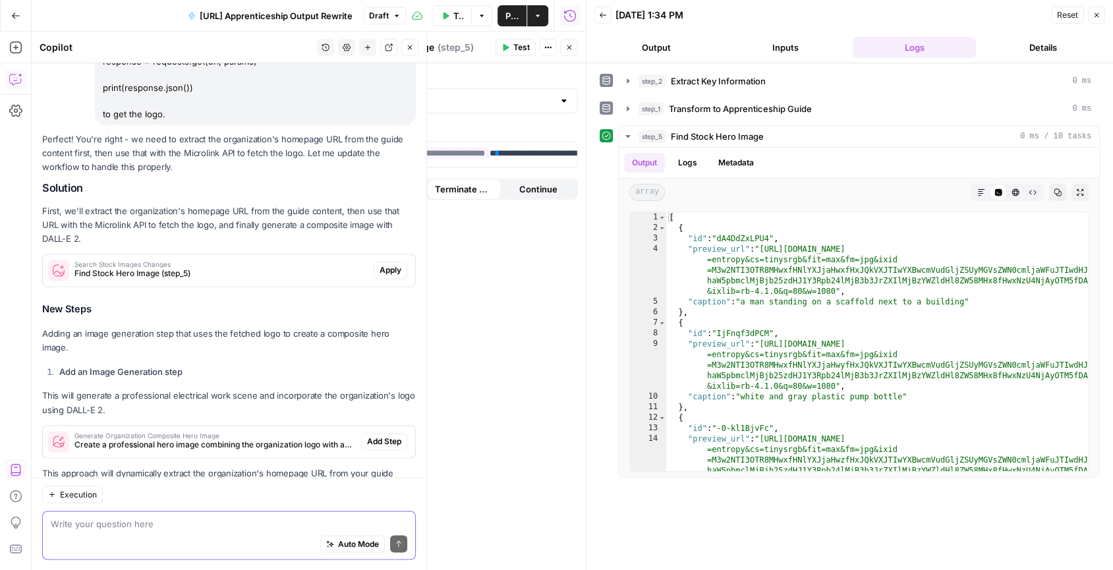
click at [193, 524] on textarea at bounding box center [229, 523] width 356 height 13
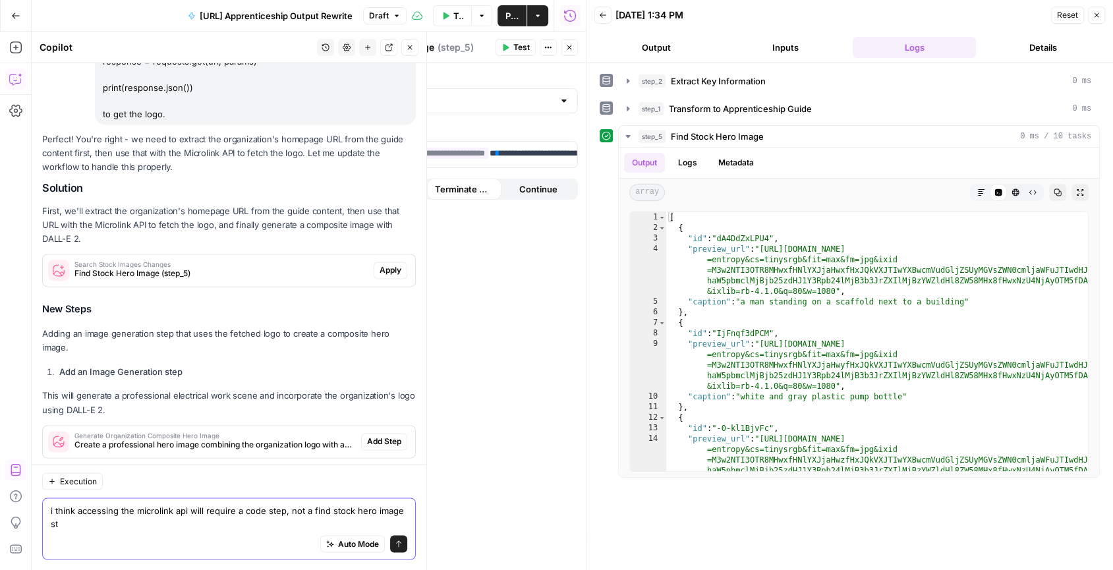
scroll to position [1820, 0]
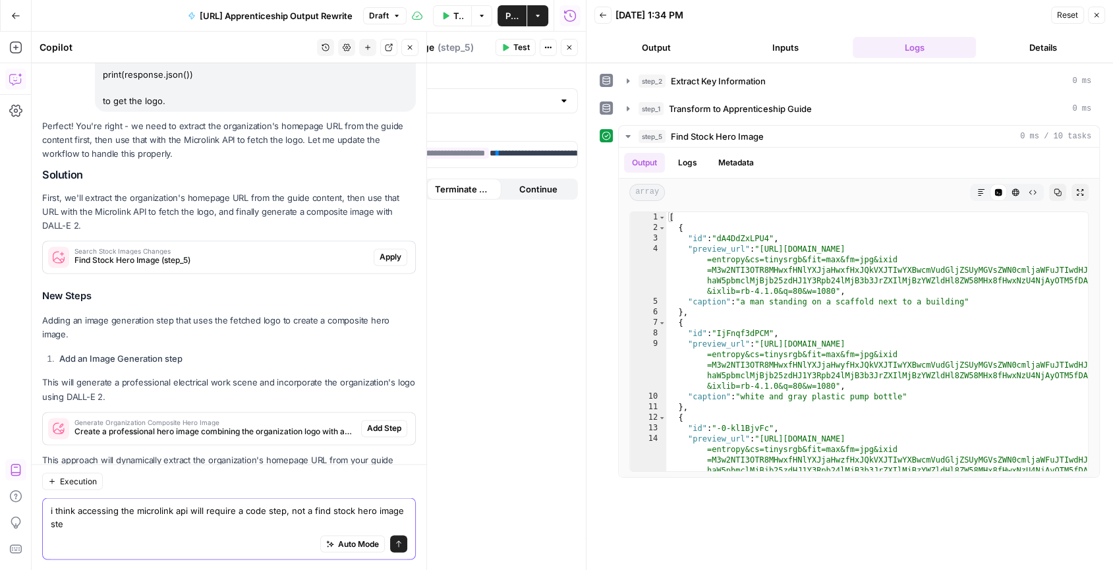
type textarea "i think accessing the microlink api will require a code step, not a find stock …"
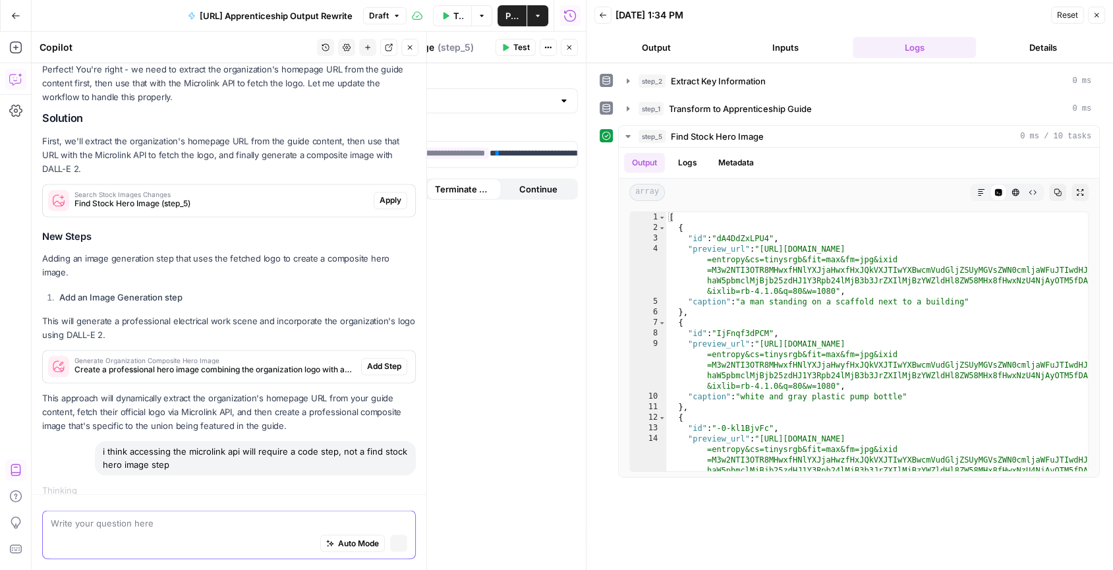
scroll to position [1771, 0]
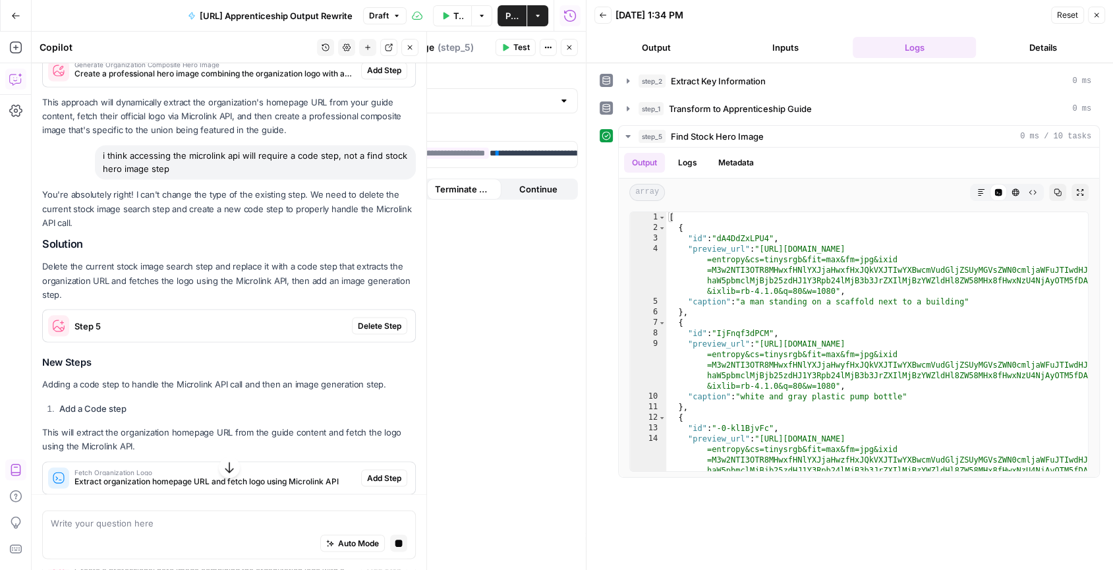
click at [152, 468] on span "Fetch Organization Logo" at bounding box center [214, 471] width 281 height 7
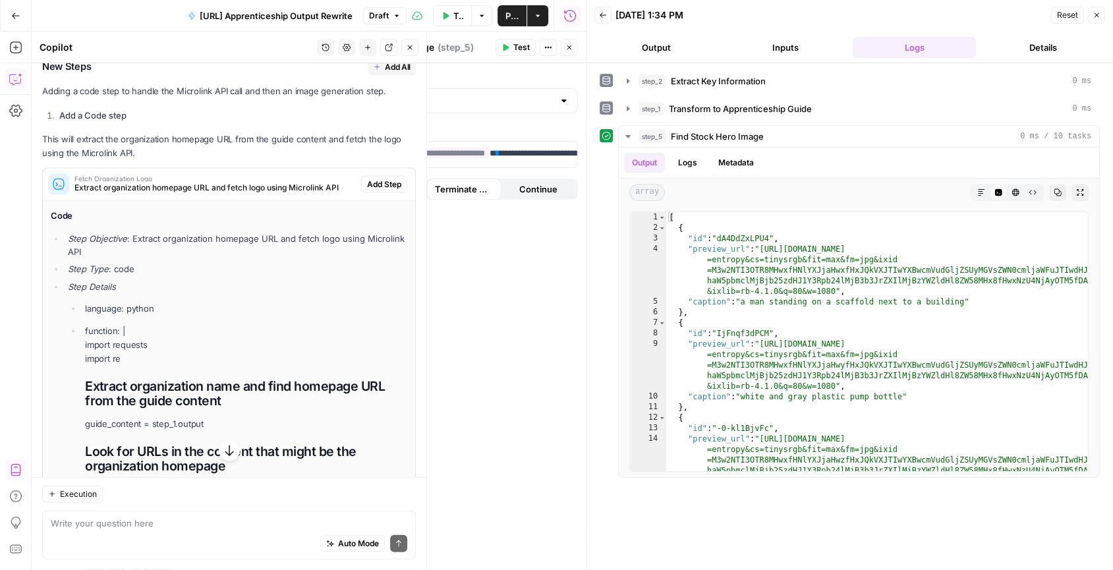
scroll to position [2432, 0]
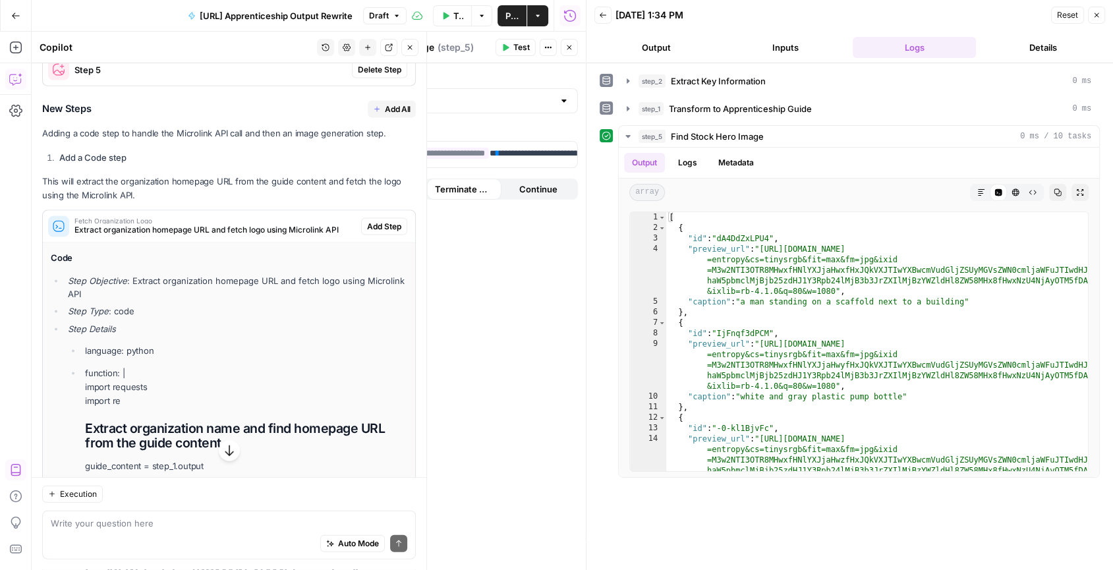
click at [377, 221] on span "Add Step" at bounding box center [384, 227] width 34 height 12
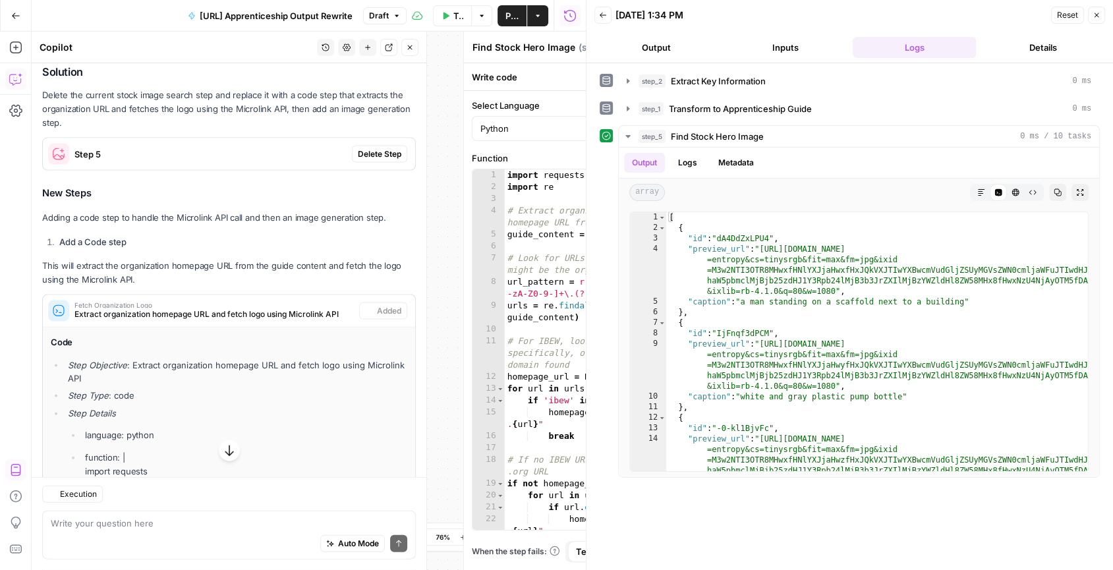
type textarea "Fetch Organization Logo"
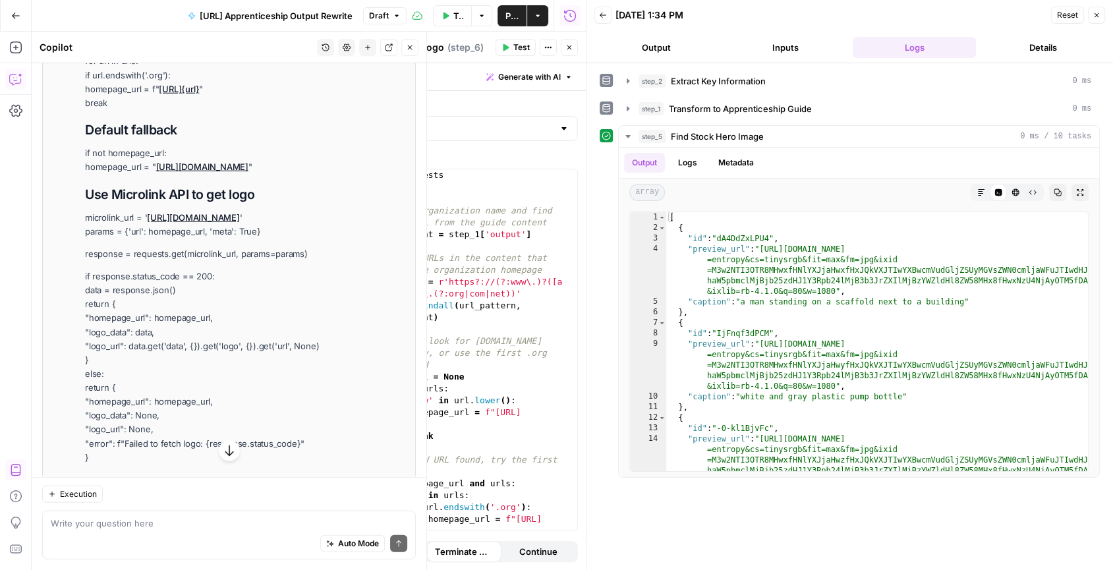
scroll to position [3281, 0]
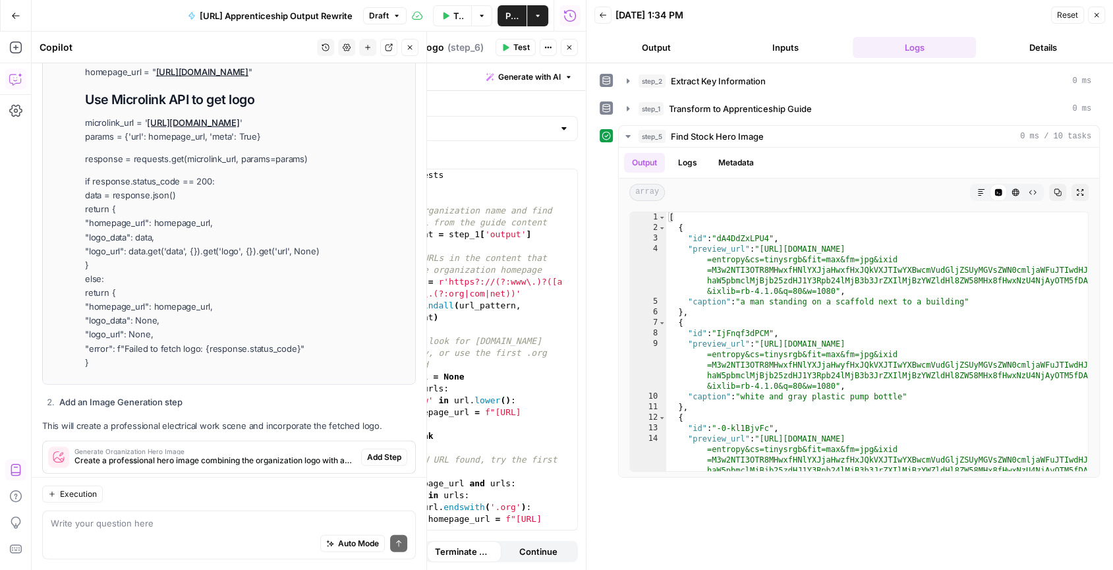
click at [383, 451] on span "Add Step" at bounding box center [384, 457] width 34 height 12
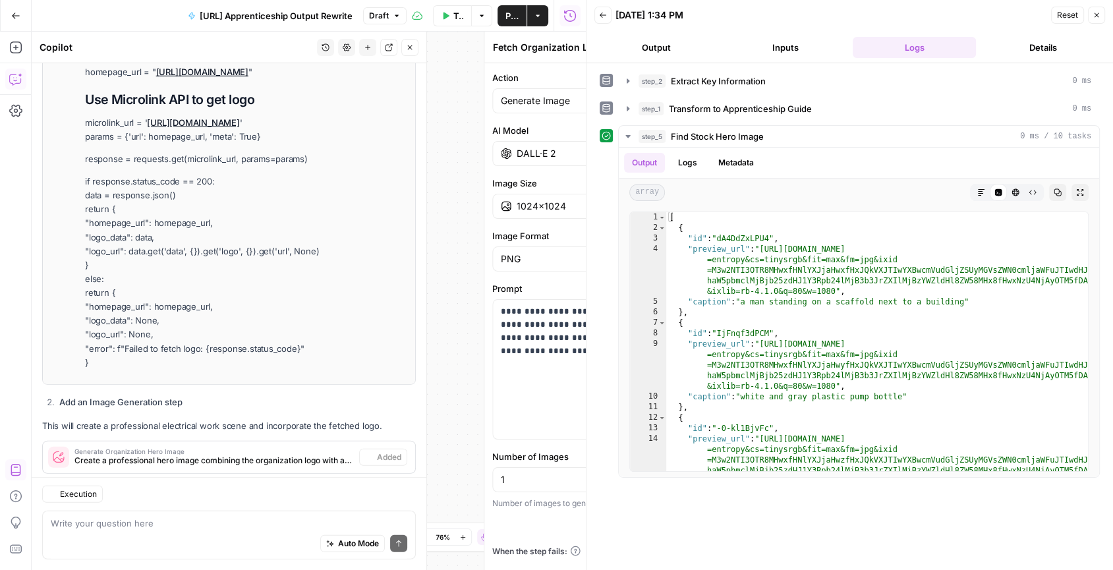
type textarea "Generate Organization Hero Image"
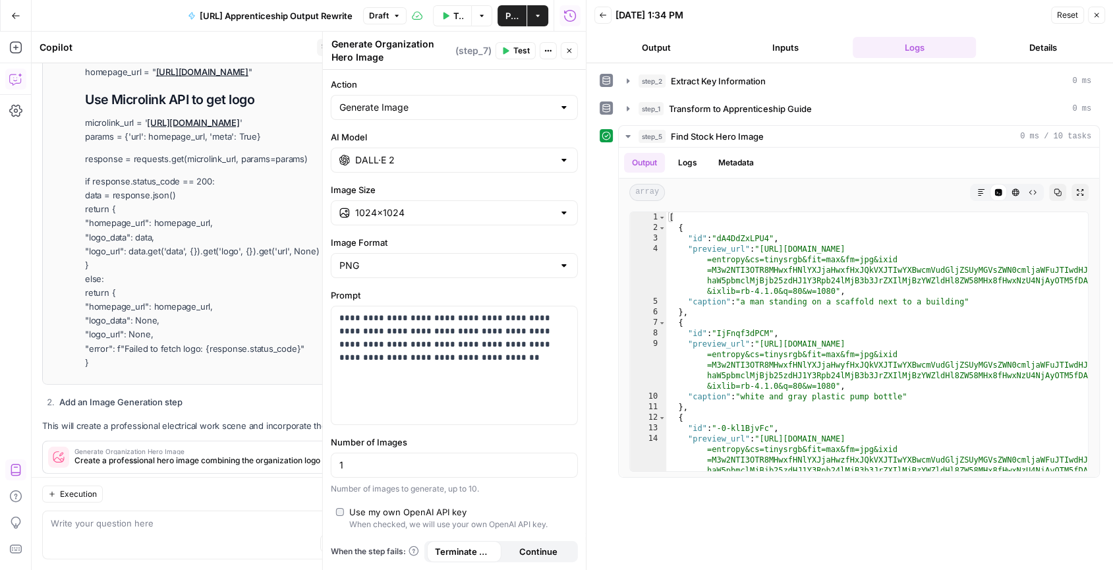
click at [600, 18] on button "Back" at bounding box center [602, 15] width 17 height 17
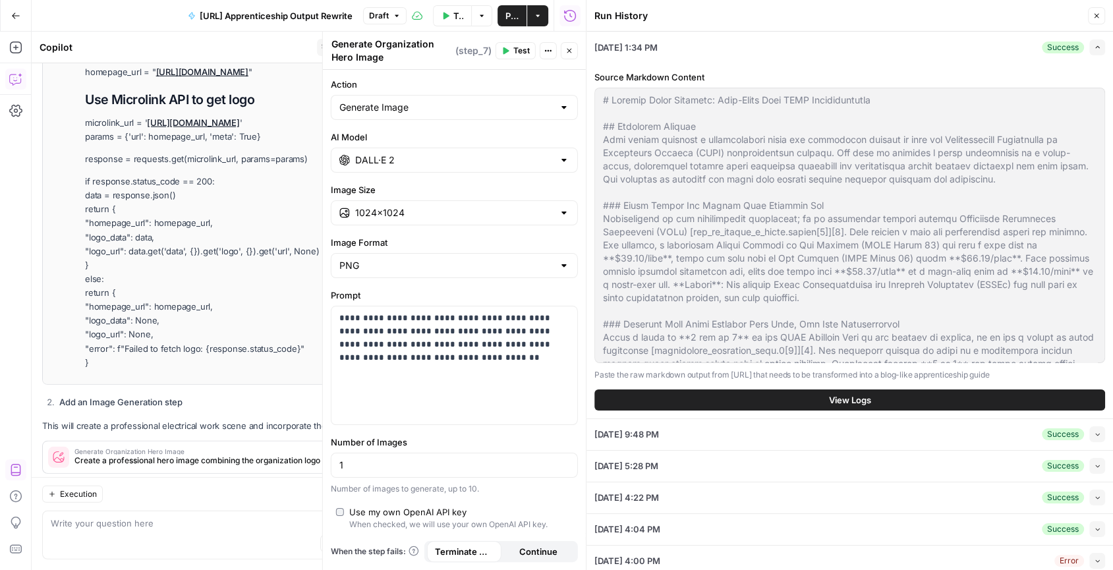
click at [1095, 13] on icon "button" at bounding box center [1096, 16] width 8 height 8
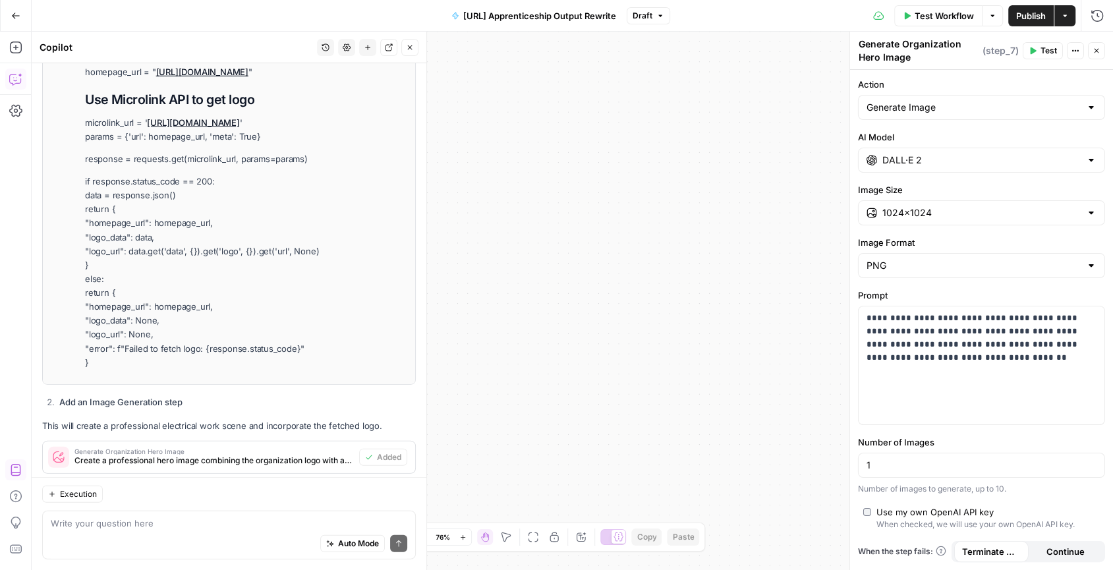
click at [1096, 48] on icon "button" at bounding box center [1096, 51] width 8 height 8
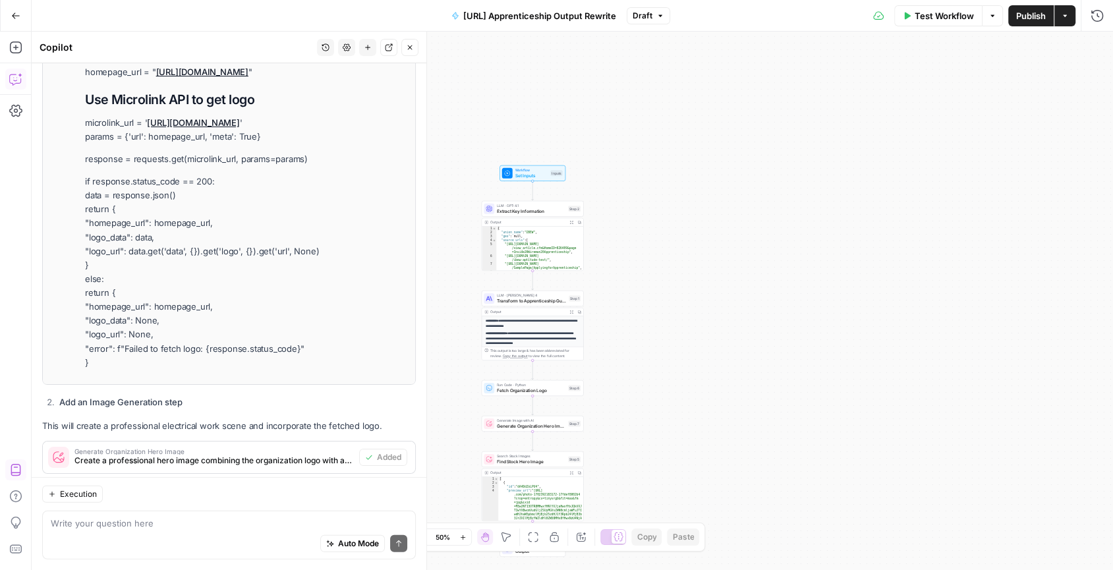
drag, startPoint x: 841, startPoint y: 281, endPoint x: 1135, endPoint y: 237, distance: 297.0
click at [1112, 237] on html "HealthJob New Home Browse Insights Opportunities Your Data Recent Grids Padel F…" at bounding box center [556, 285] width 1113 height 570
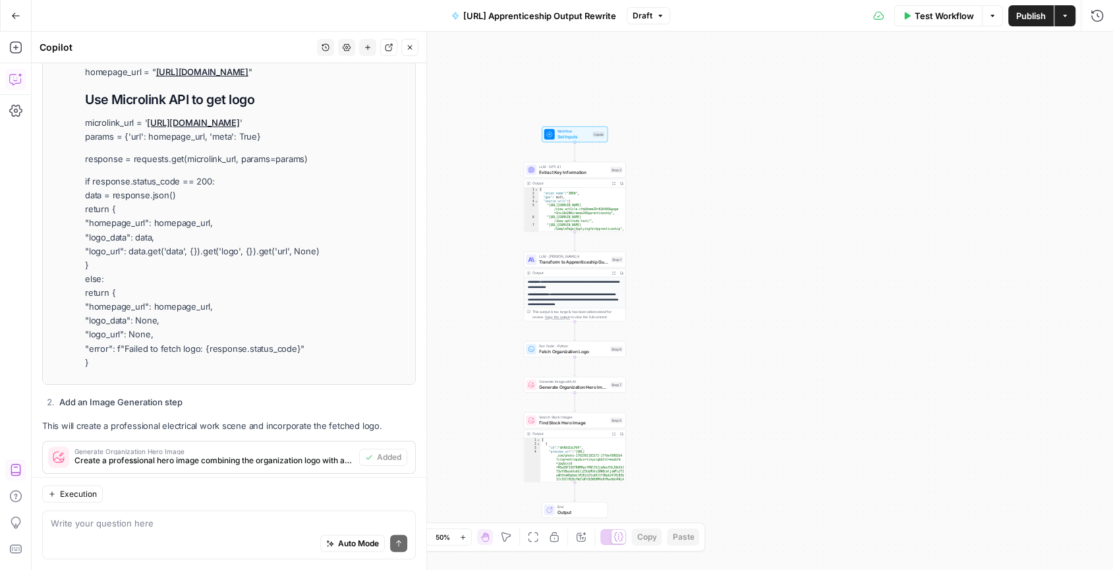
drag, startPoint x: 928, startPoint y: 277, endPoint x: 1053, endPoint y: 242, distance: 130.1
click at [1052, 242] on div "**********" at bounding box center [572, 301] width 1081 height 538
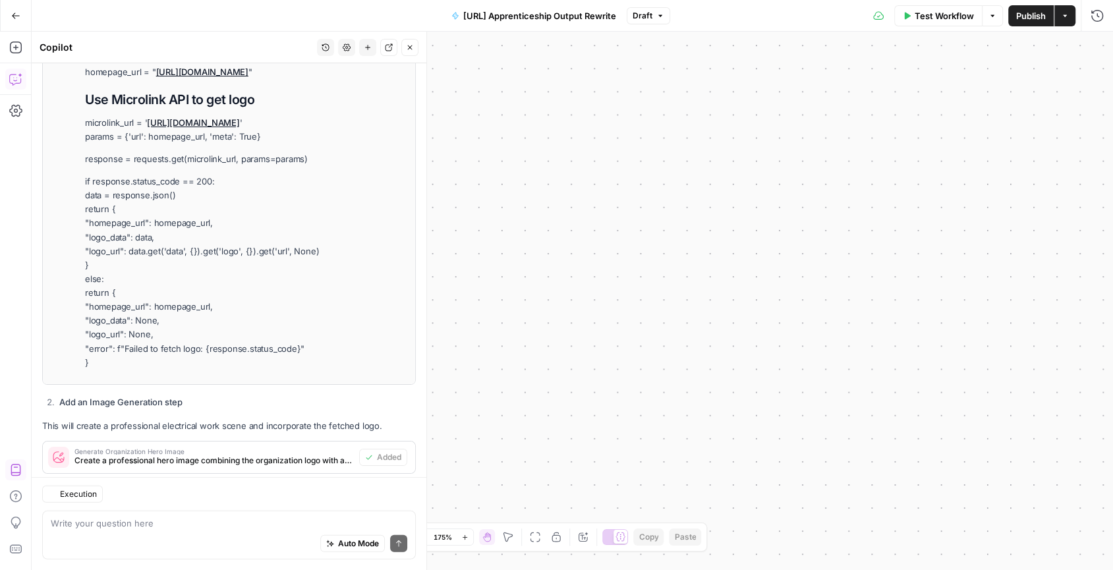
drag, startPoint x: 880, startPoint y: 260, endPoint x: 1184, endPoint y: 208, distance: 308.9
click at [1112, 208] on html "HealthJob New Home Browse Insights Opportunities Your Data Recent Grids Padel F…" at bounding box center [556, 285] width 1113 height 570
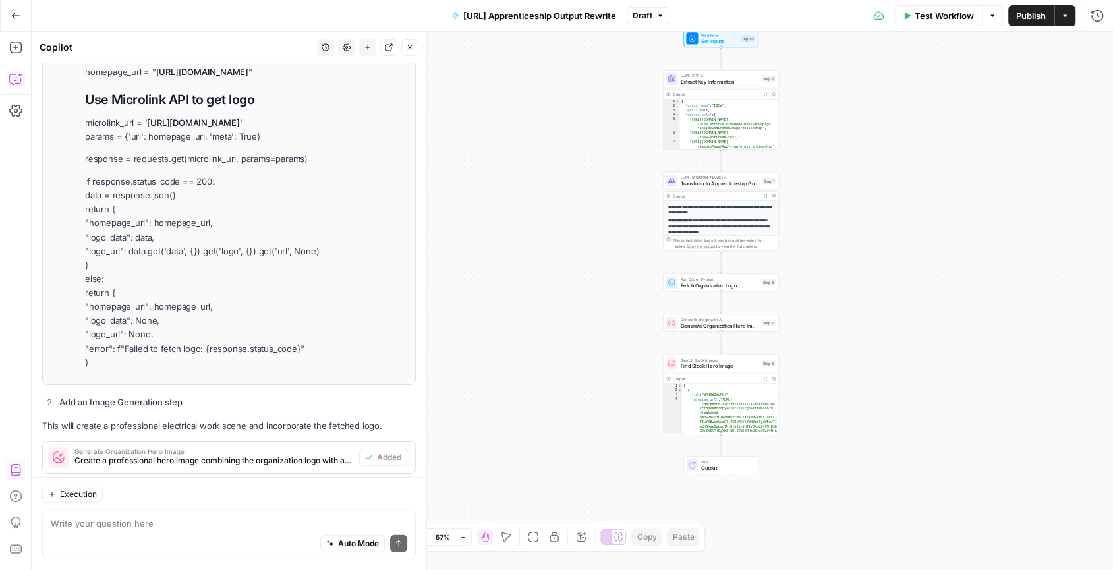
drag, startPoint x: 813, startPoint y: 243, endPoint x: 860, endPoint y: 242, distance: 46.8
click at [860, 242] on div "**********" at bounding box center [572, 301] width 1081 height 538
click at [747, 289] on div "Run Code · Python Fetch Organization Logo Step 6 Copy step Delete step Add Note…" at bounding box center [730, 282] width 116 height 18
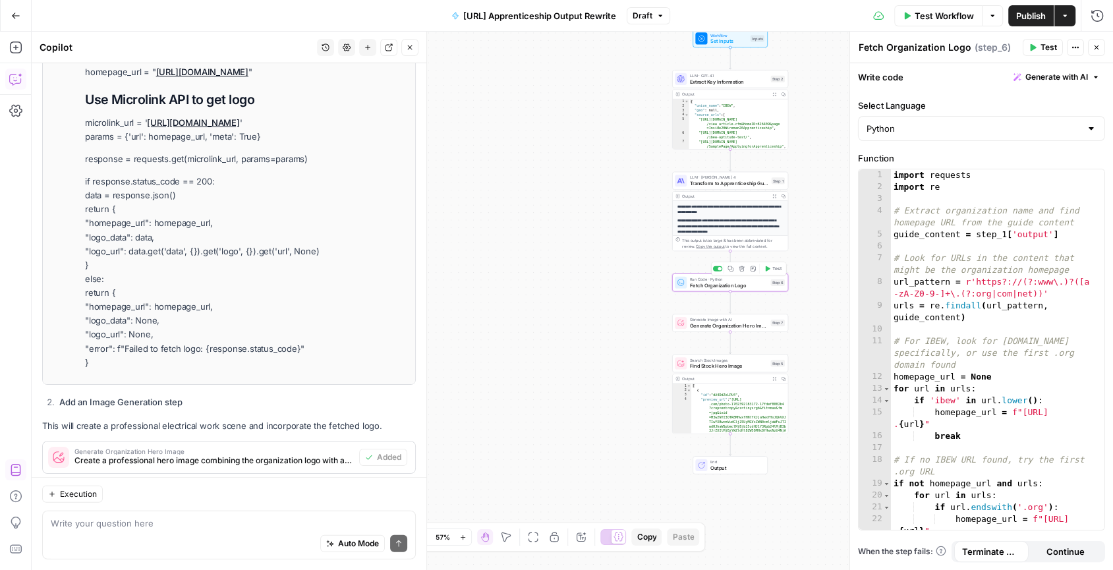
click at [776, 269] on span "Test" at bounding box center [776, 269] width 9 height 7
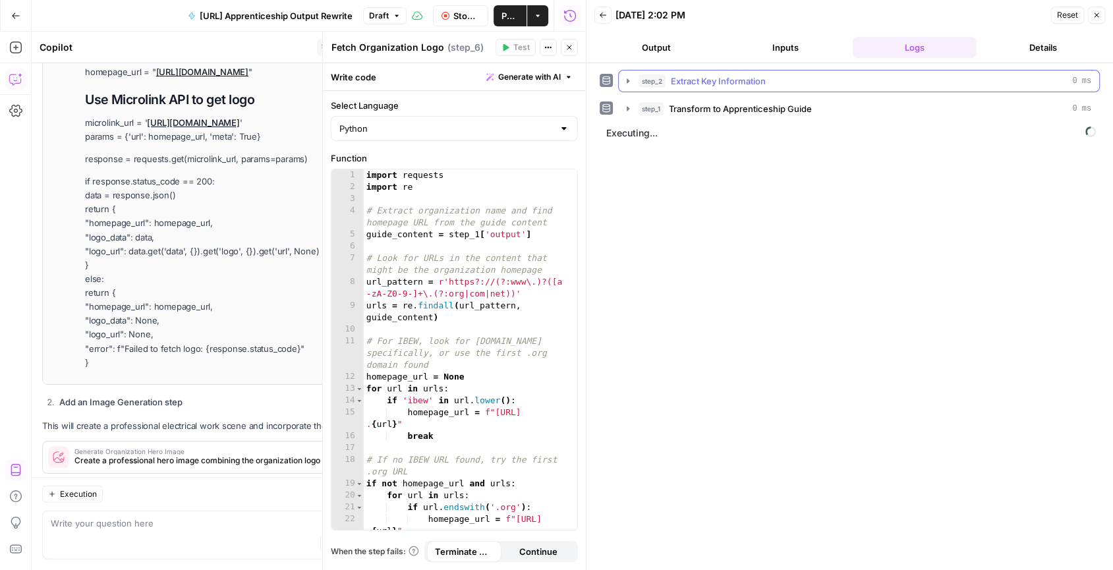
click at [625, 84] on icon "button" at bounding box center [628, 81] width 11 height 11
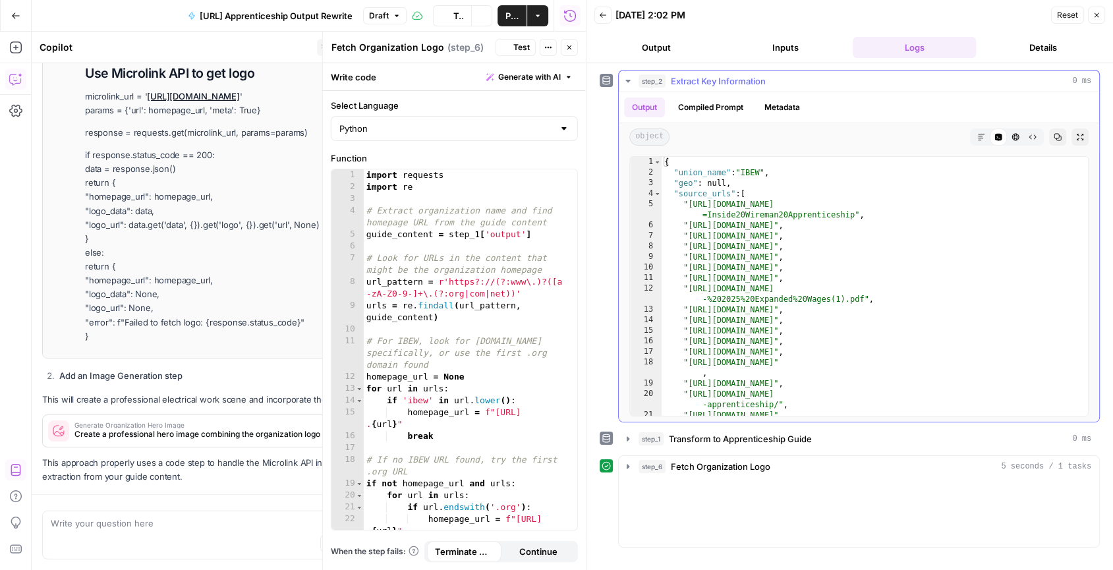
scroll to position [2376, 0]
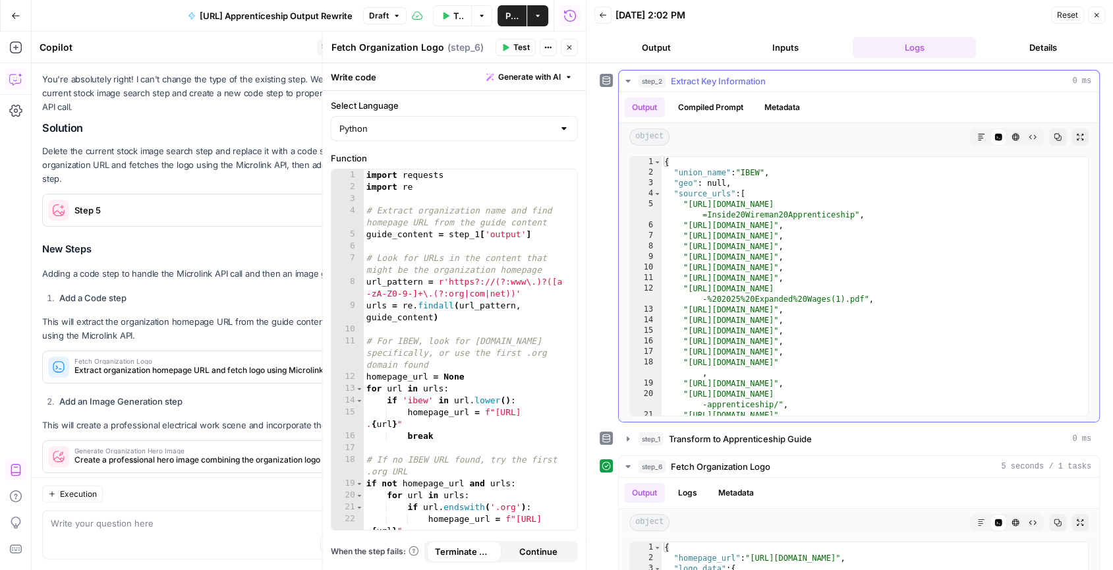
click at [625, 84] on icon "button" at bounding box center [628, 81] width 11 height 11
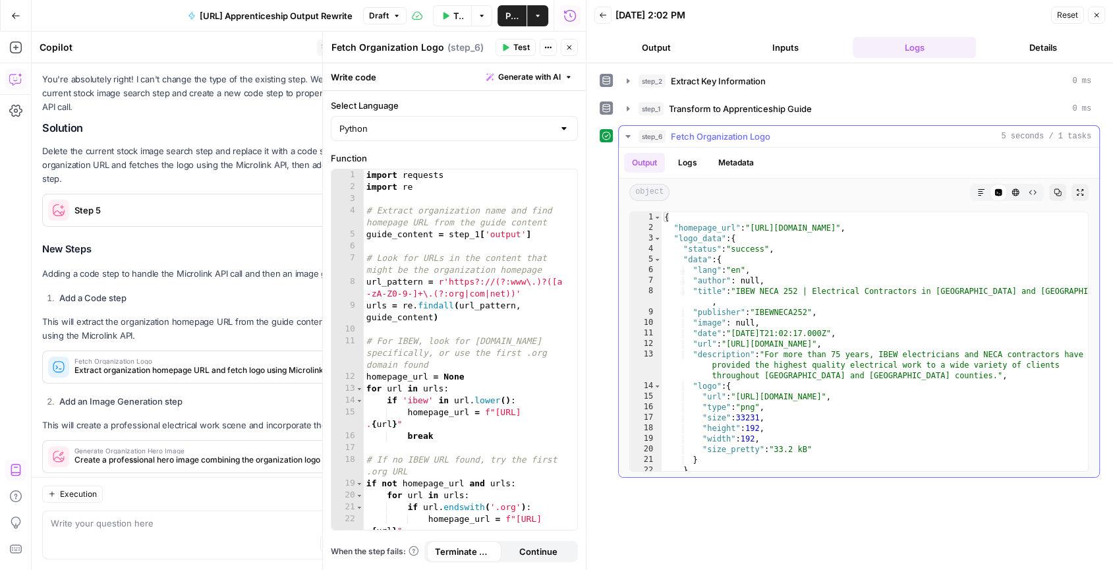
scroll to position [0, 0]
click at [629, 135] on icon "button" at bounding box center [628, 136] width 11 height 11
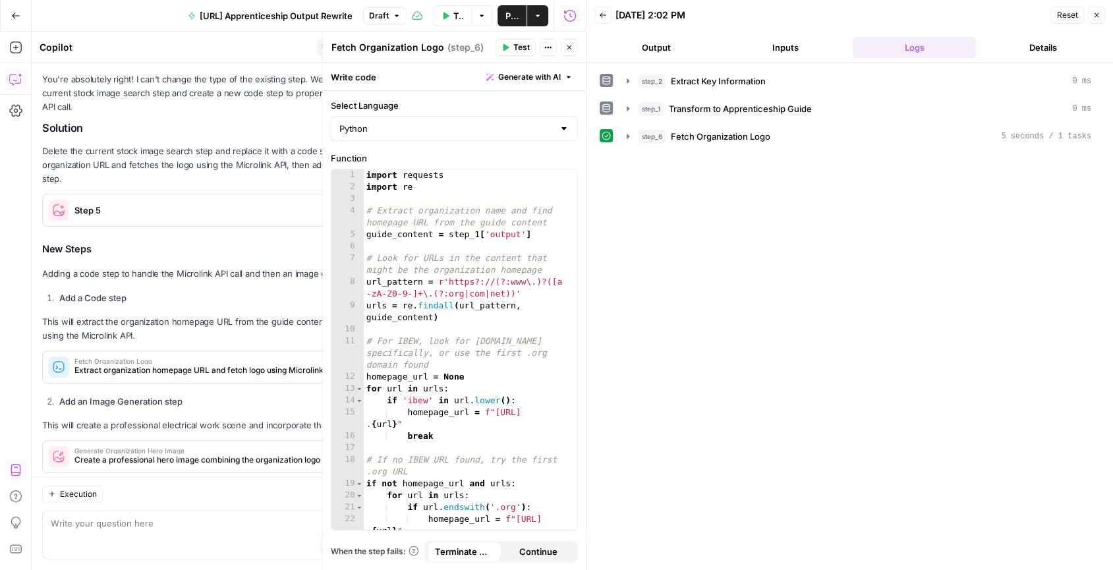
click at [1094, 18] on button "Close" at bounding box center [1096, 15] width 17 height 17
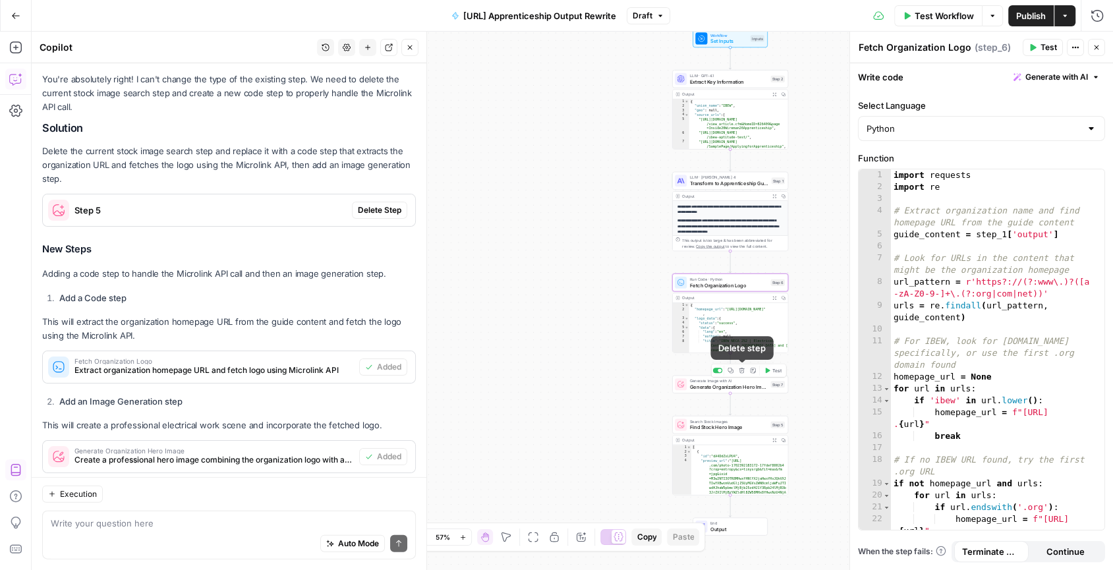
click at [742, 372] on icon "button" at bounding box center [741, 370] width 5 height 5
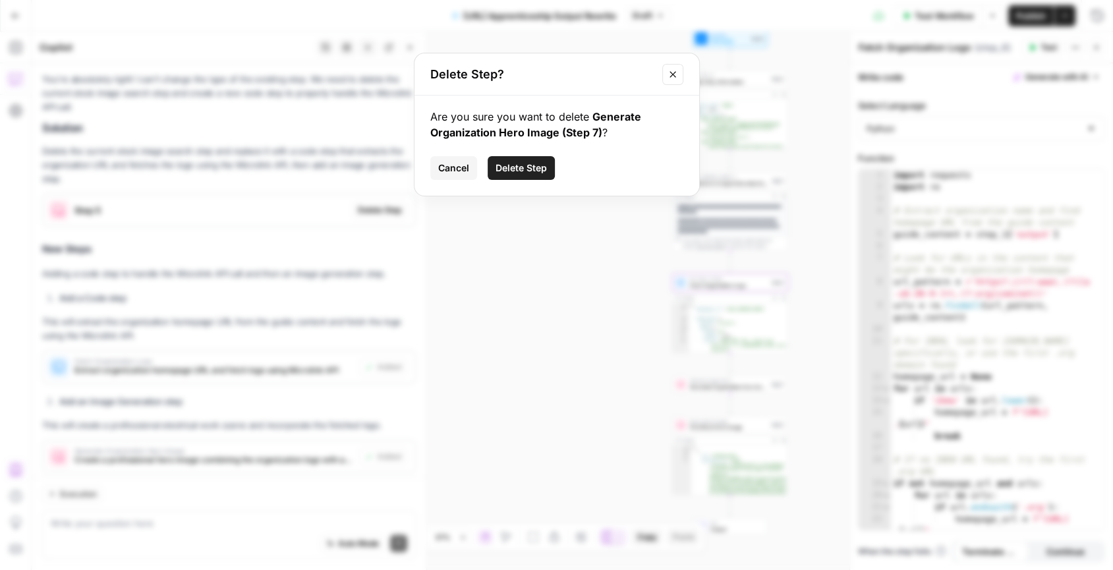
click at [534, 172] on span "Delete Step" at bounding box center [520, 167] width 51 height 13
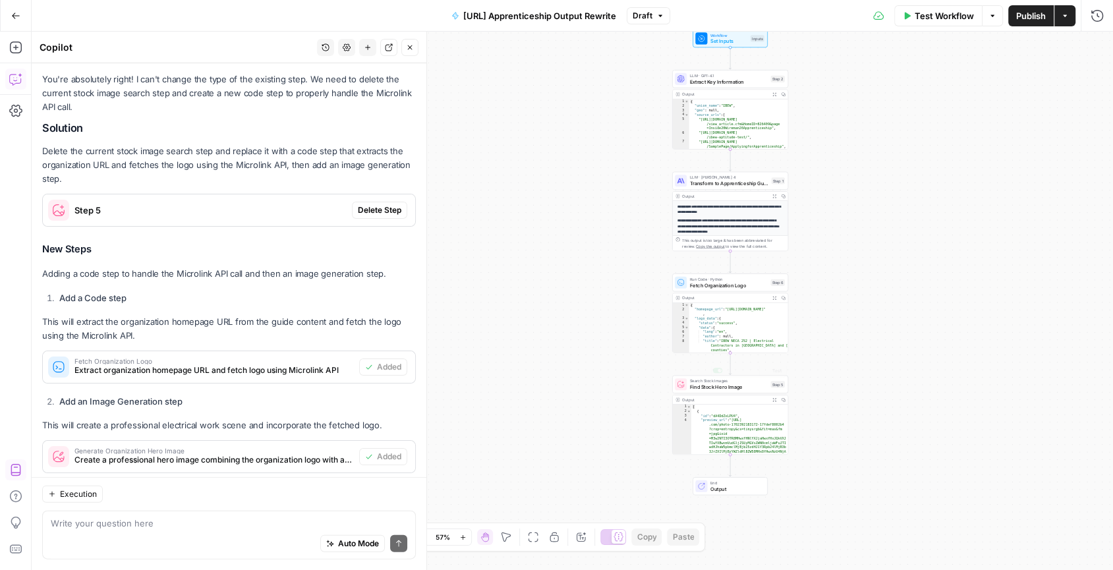
type textarea "*"
click at [753, 408] on div "[ { "id" : "dA4DdZxLPU4" , "preview_url" : "https://images.unsplash .com/photo-…" at bounding box center [739, 437] width 97 height 64
click at [748, 387] on span "Find Stock Hero Image" at bounding box center [729, 386] width 78 height 7
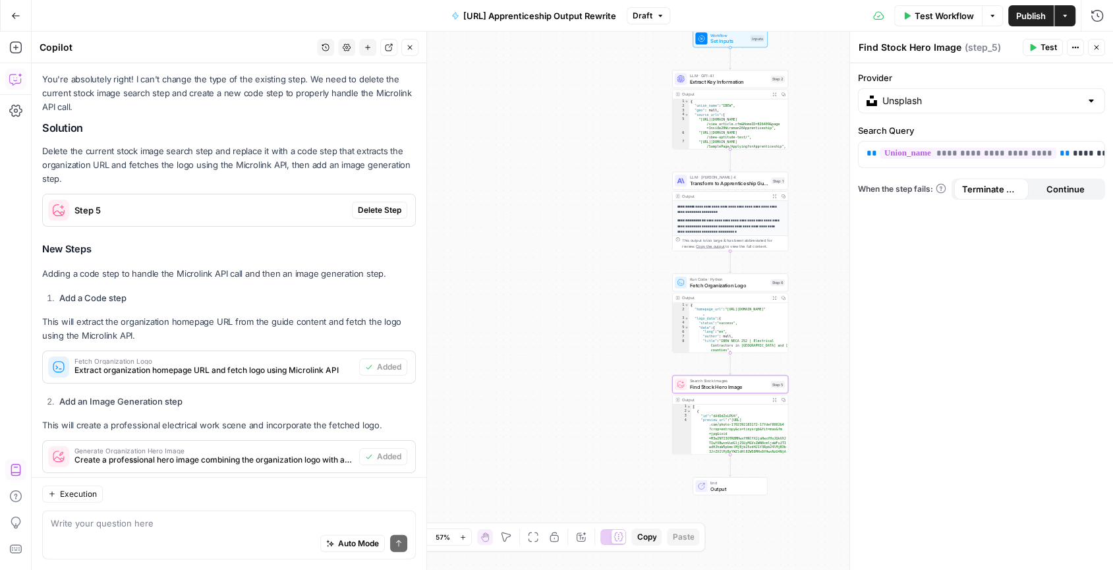
click at [615, 379] on div "**********" at bounding box center [572, 301] width 1081 height 538
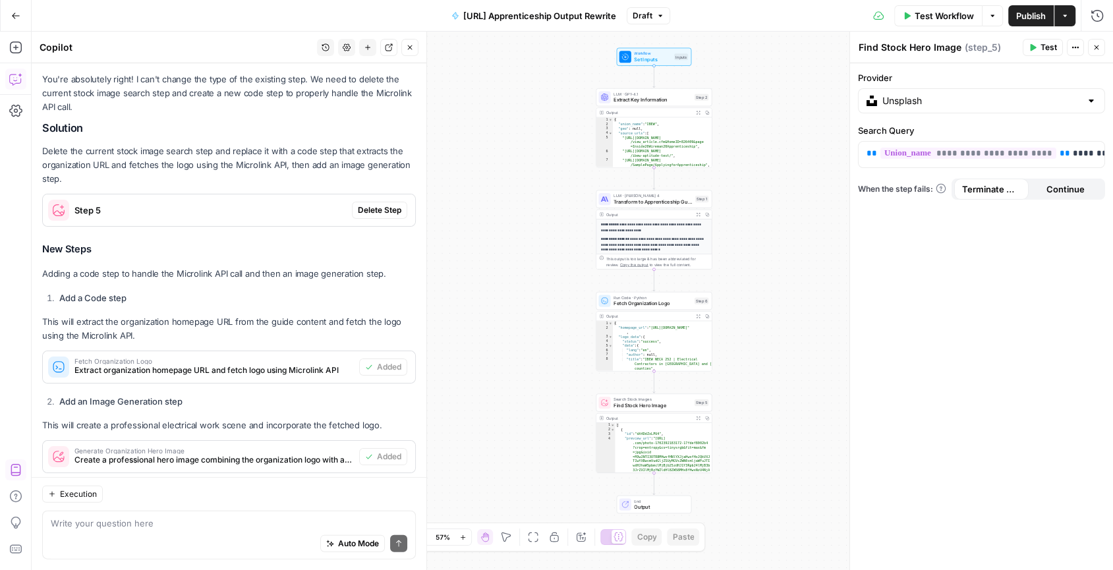
click at [667, 413] on div "Output Expand Output Copy * 1 2 3 4 5 [ { "id" : "dA4DdZxLPU4" , "preview_url" …" at bounding box center [654, 443] width 116 height 60
click at [667, 406] on span "Find Stock Hero Image" at bounding box center [652, 404] width 78 height 7
click at [668, 391] on icon "button" at bounding box center [665, 388] width 6 height 6
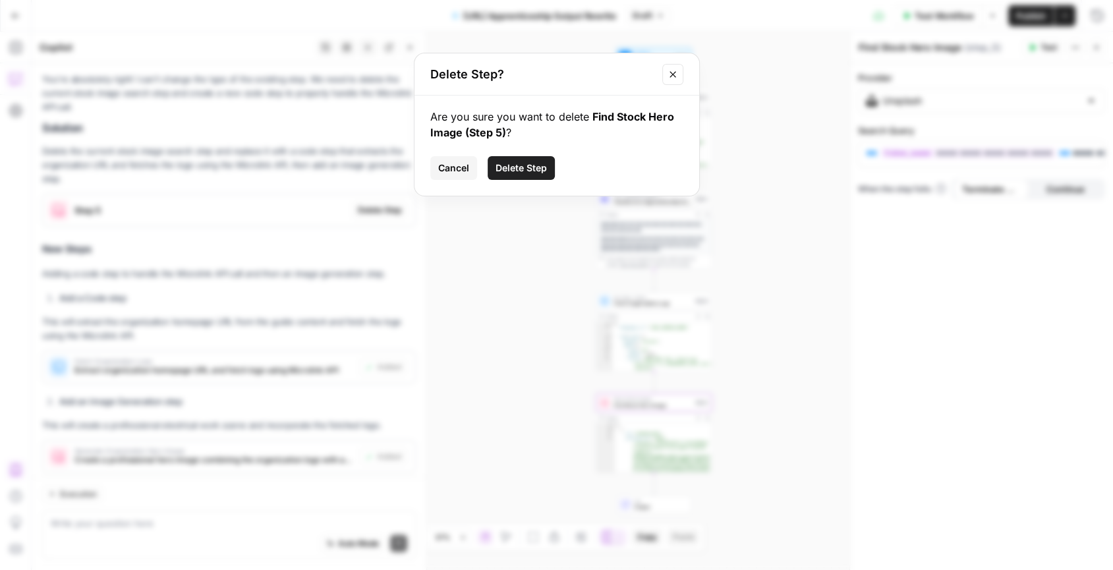
click at [536, 163] on span "Delete Step" at bounding box center [520, 167] width 51 height 13
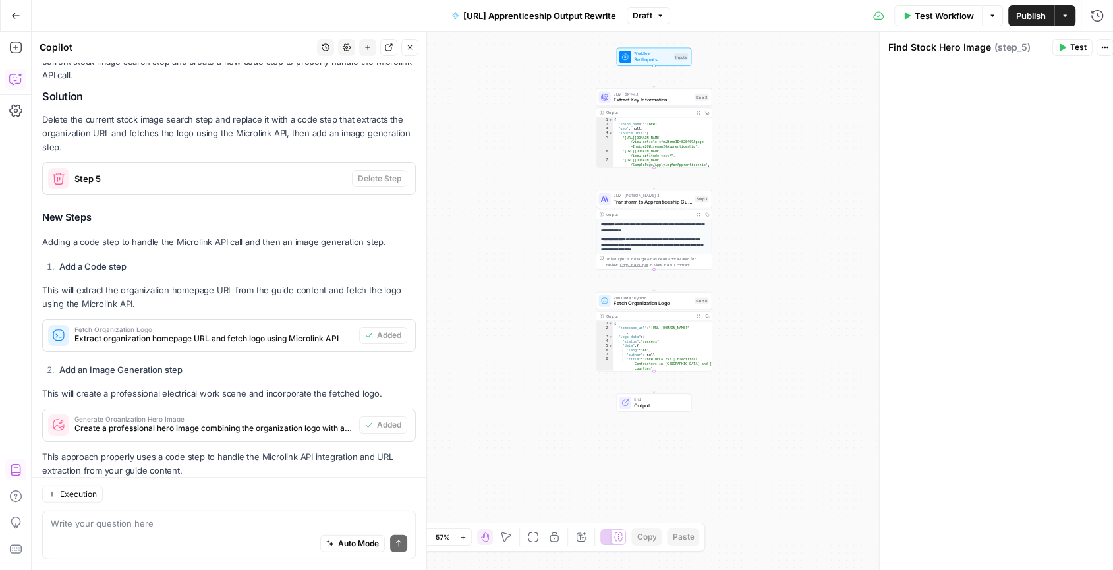
scroll to position [2345, 0]
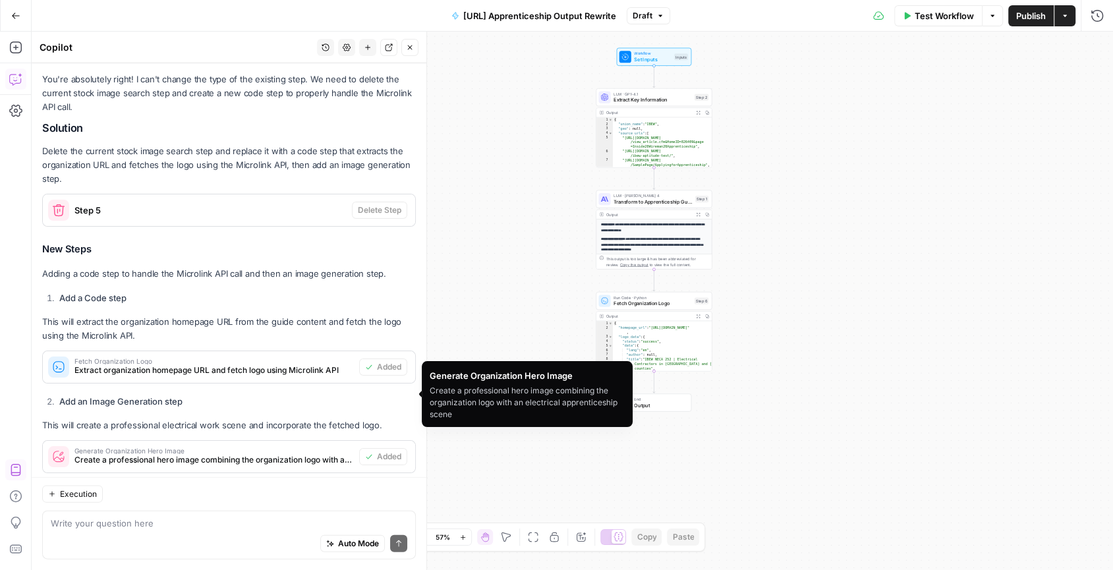
click at [321, 454] on span "Create a professional hero image combining the organization logo with an electr…" at bounding box center [213, 460] width 279 height 12
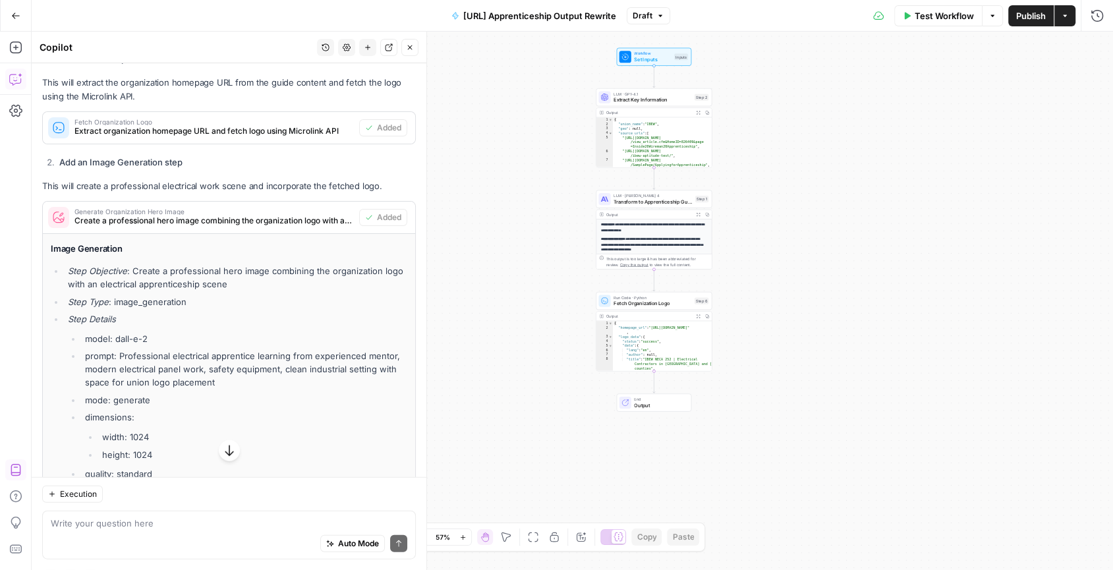
scroll to position [2623, 0]
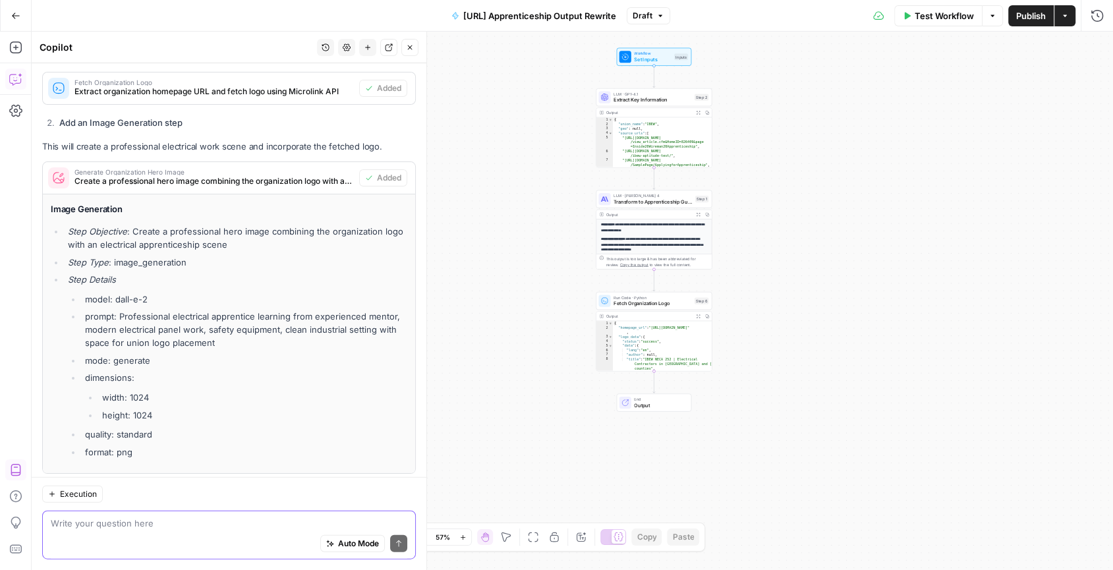
click at [261, 524] on textarea at bounding box center [229, 523] width 356 height 13
drag, startPoint x: 48, startPoint y: 144, endPoint x: 254, endPoint y: 408, distance: 334.2
click at [254, 408] on div "Image Generation Step Objective : Create a professional hero image combining th…" at bounding box center [229, 333] width 372 height 279
copy div "Image Generation Step Objective : Create a professional hero image combining th…"
click at [162, 527] on textarea "i accidentally d" at bounding box center [229, 523] width 356 height 13
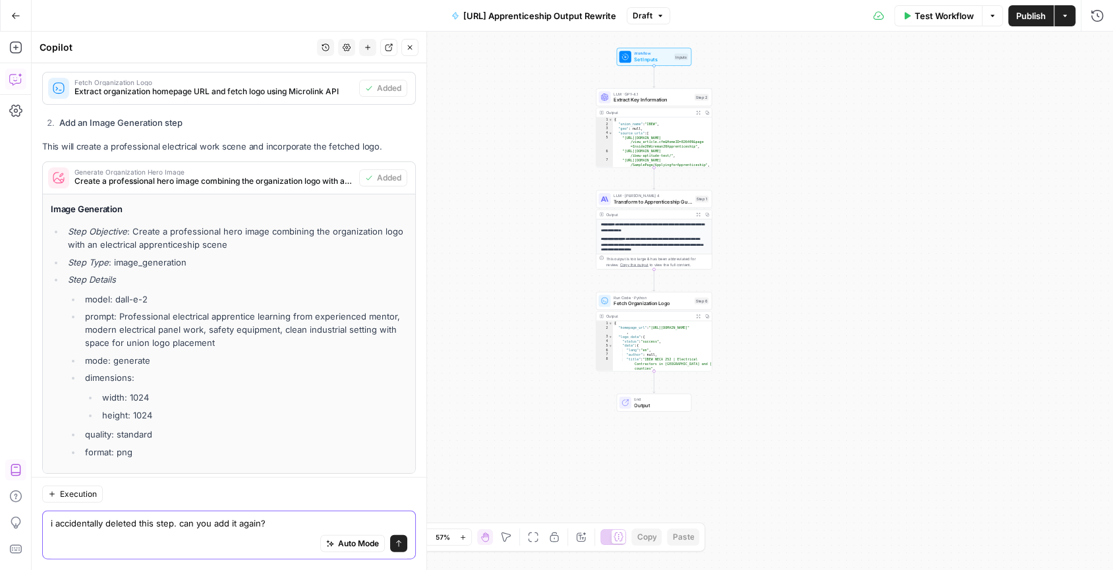
paste textarea "Image Generation Step Objective: Create a professional hero image combining the…"
type textarea "i accidentally deleted this step. can you add it again? Image Generation Step O…"
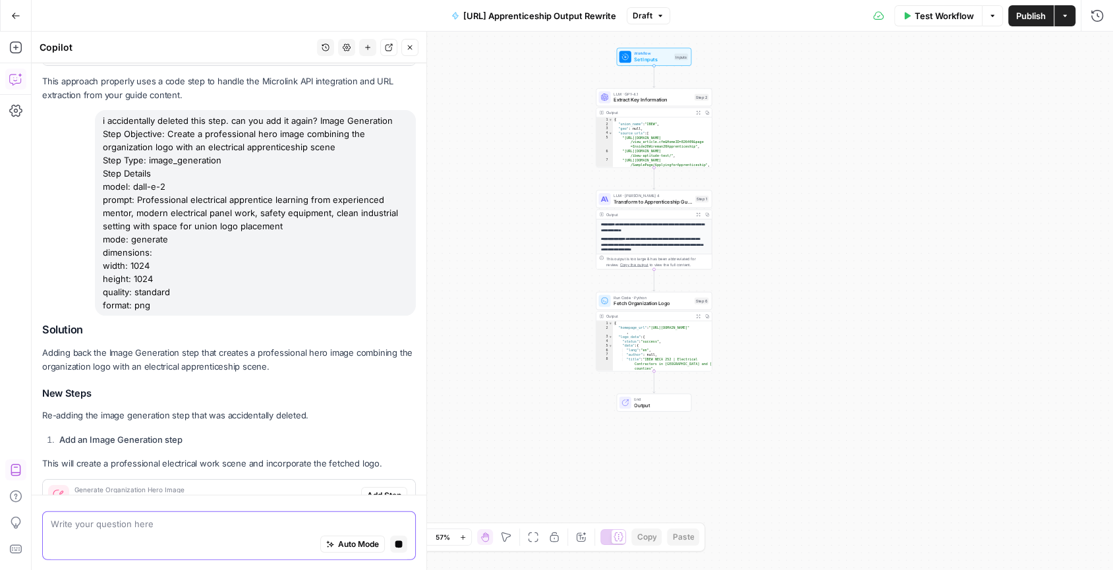
scroll to position [3073, 0]
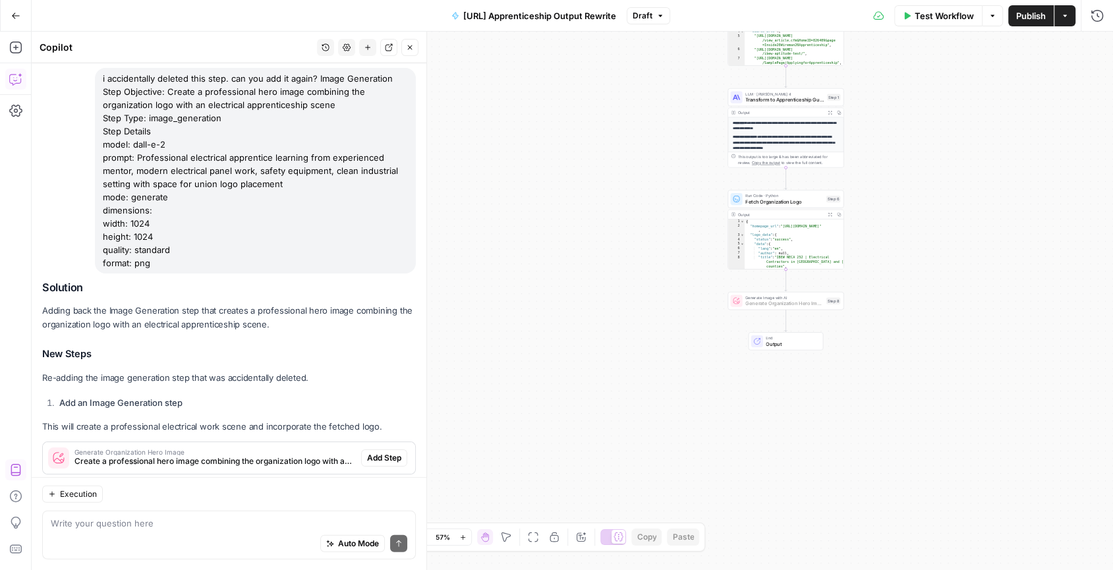
click at [387, 452] on span "Add Step" at bounding box center [384, 458] width 34 height 12
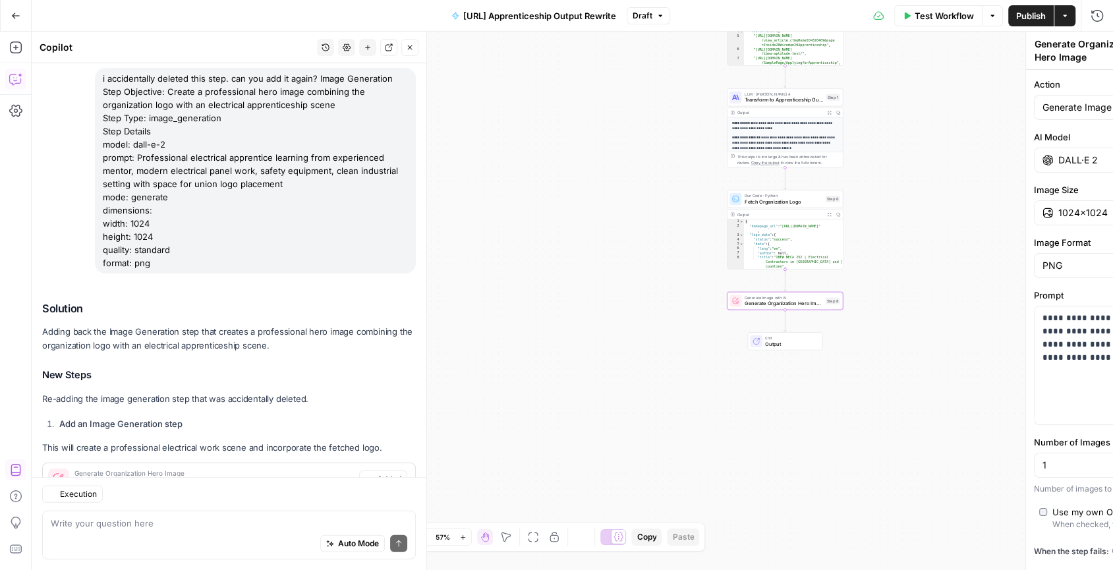
scroll to position [3095, 0]
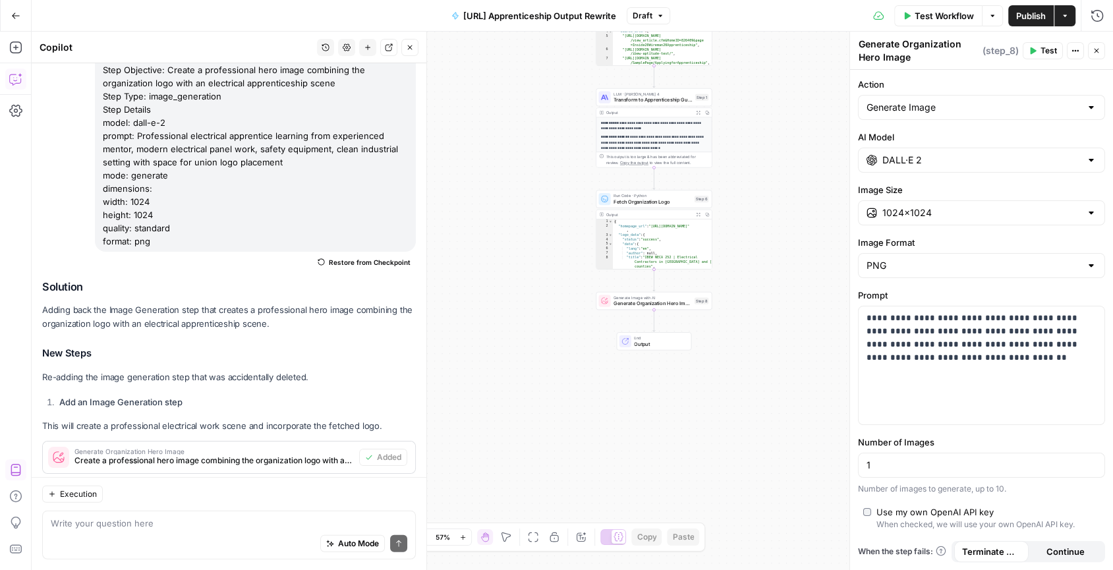
click at [1047, 47] on span "Test" at bounding box center [1048, 51] width 16 height 12
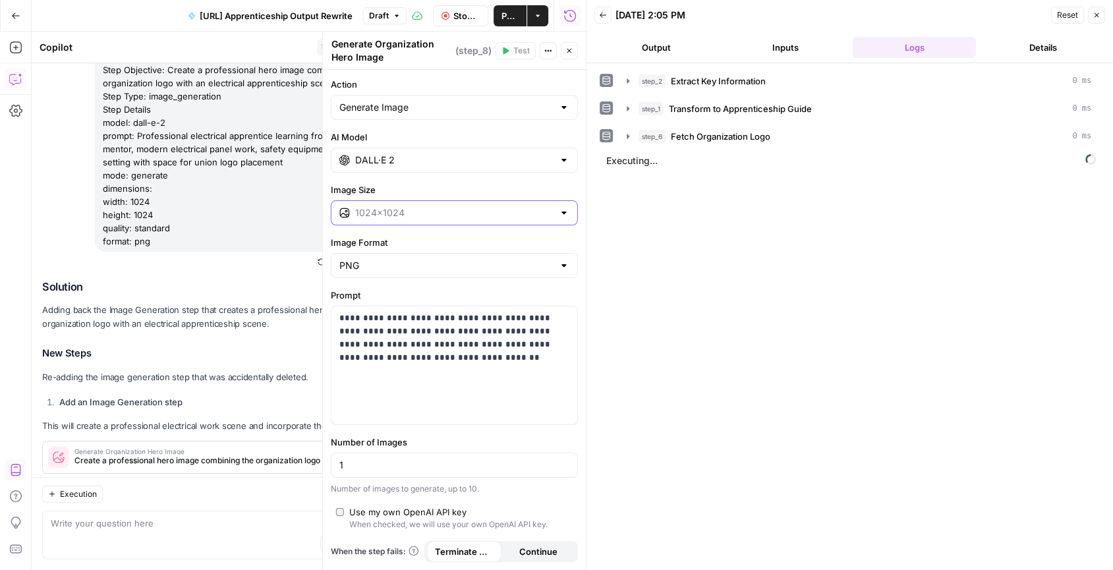
click at [495, 213] on input "Image Size" at bounding box center [454, 212] width 198 height 13
type input "1024×1024"
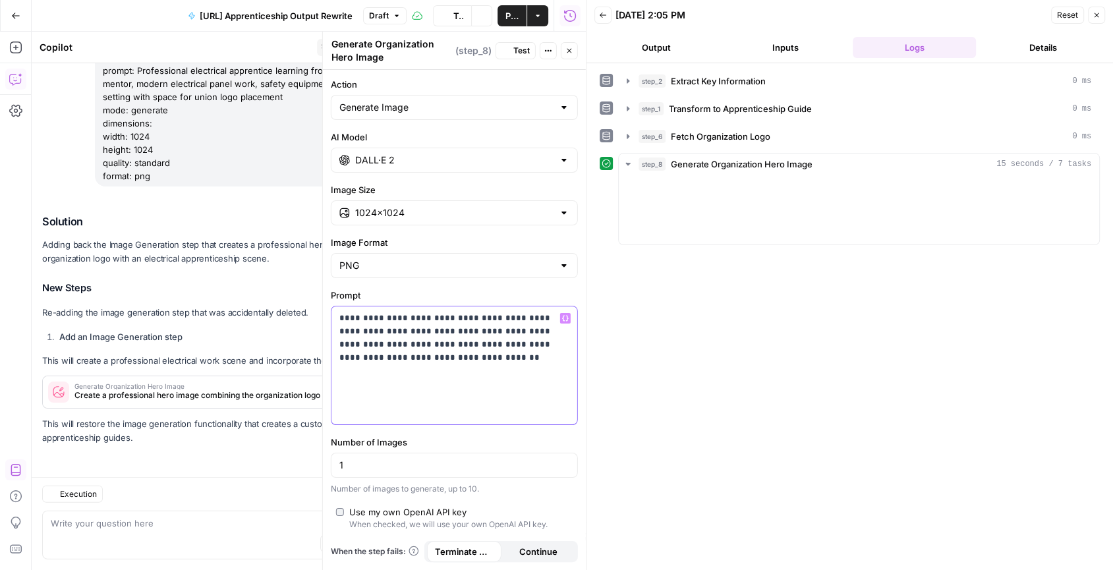
click at [452, 325] on p "**********" at bounding box center [454, 338] width 231 height 53
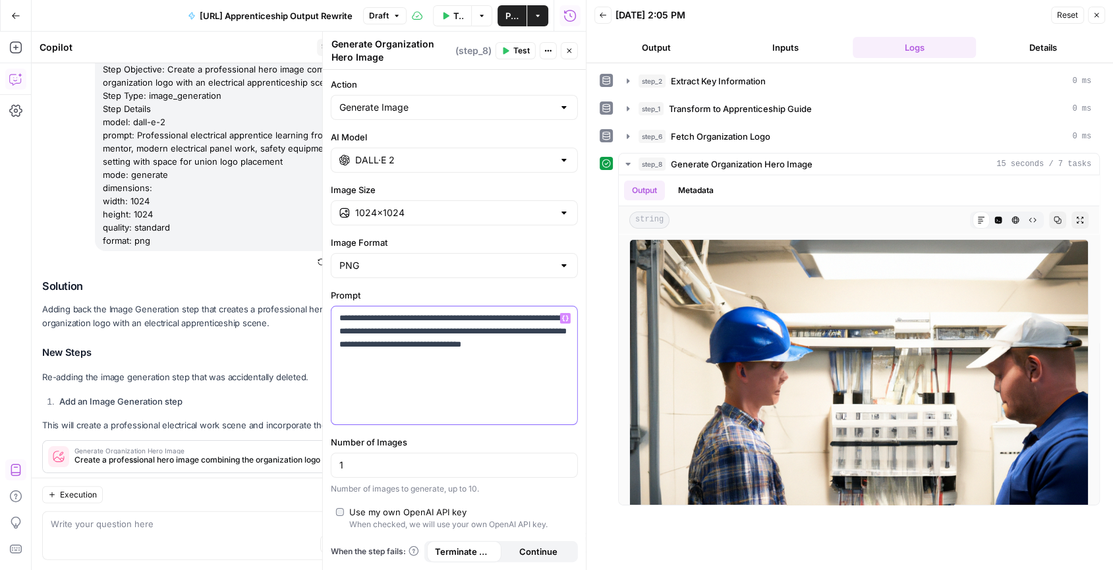
click at [543, 161] on input "DALL·E 2" at bounding box center [454, 160] width 198 height 13
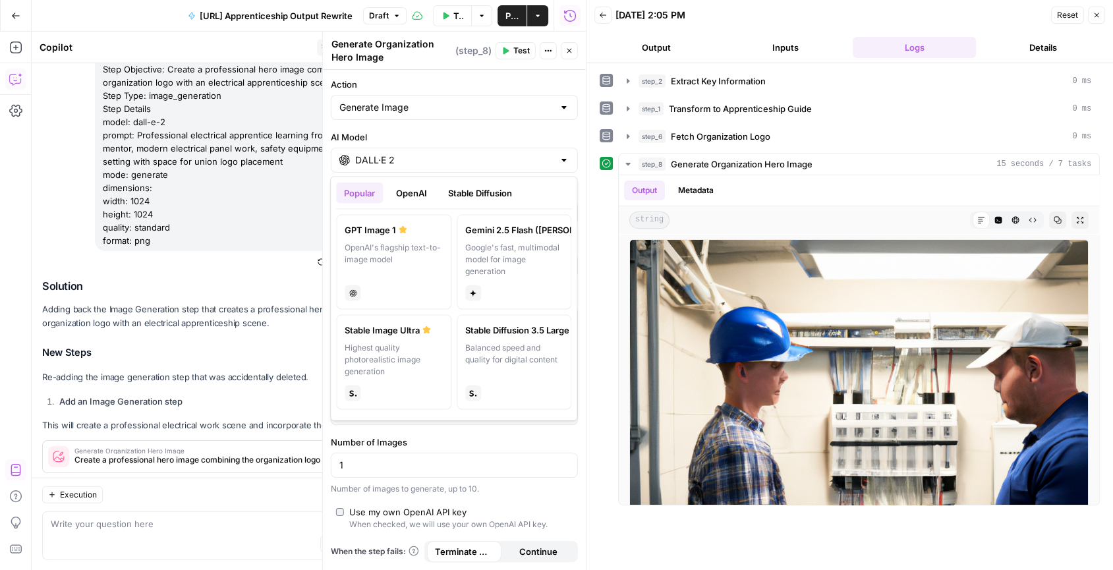
click at [553, 242] on div "Google's fast, multimodal model for image generation" at bounding box center [514, 260] width 98 height 36
type input "Gemini 2.5 Flash (Nano Banana 🍌)"
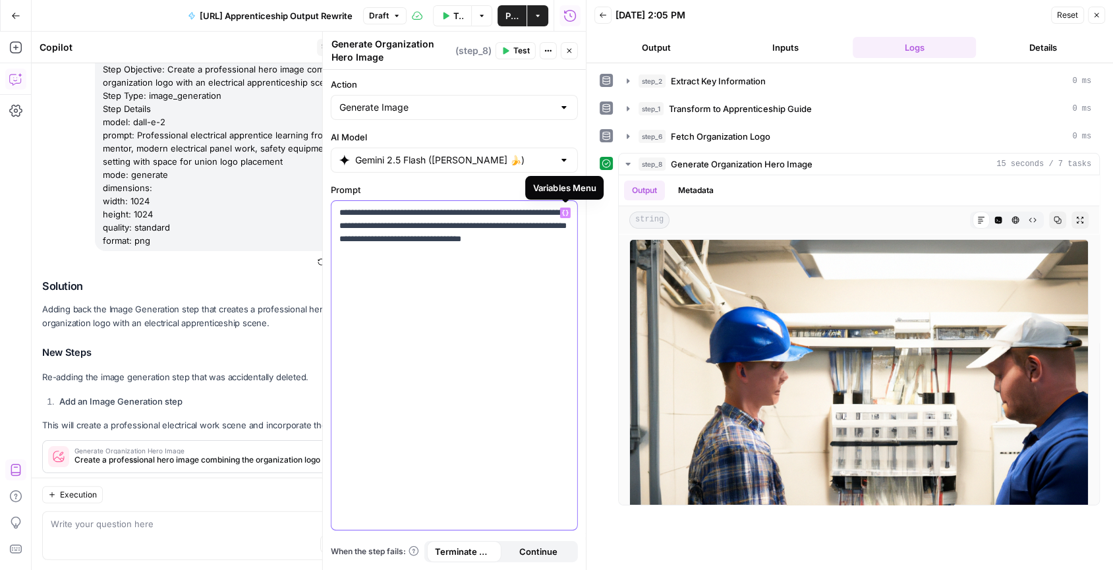
click at [565, 213] on icon "button" at bounding box center [565, 213] width 7 height 6
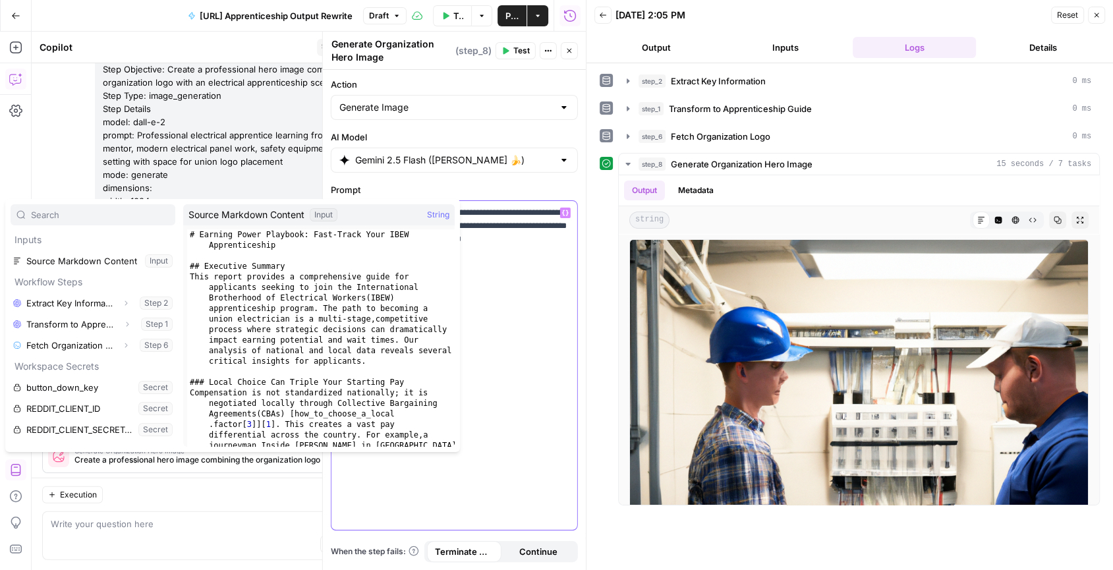
click at [499, 292] on div "**********" at bounding box center [454, 365] width 246 height 329
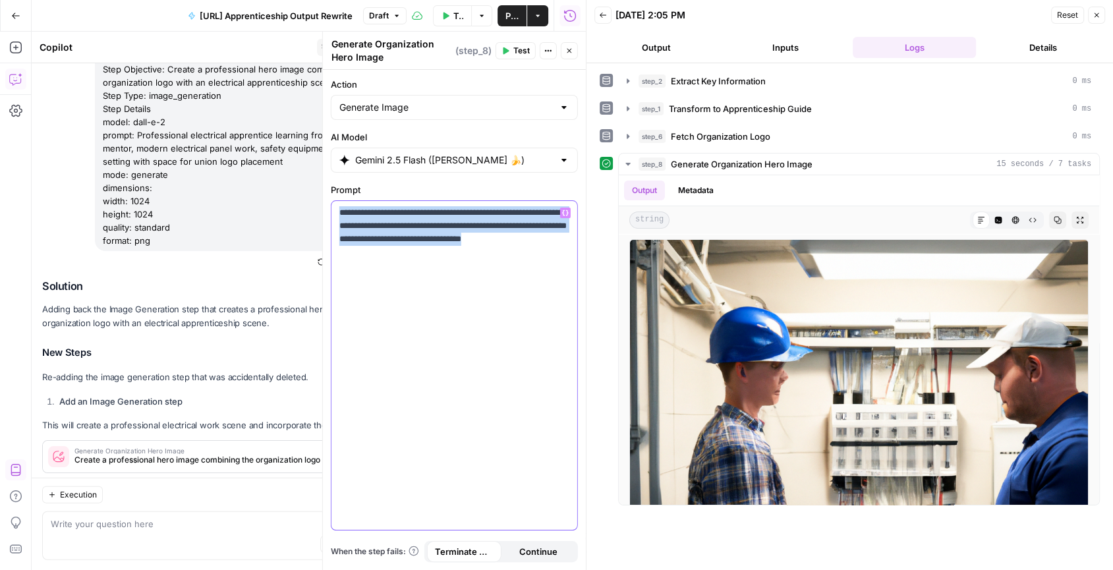
drag, startPoint x: 478, startPoint y: 264, endPoint x: 333, endPoint y: 200, distance: 159.0
click at [333, 201] on div "**********" at bounding box center [454, 365] width 246 height 329
click at [627, 108] on icon "button" at bounding box center [628, 108] width 3 height 5
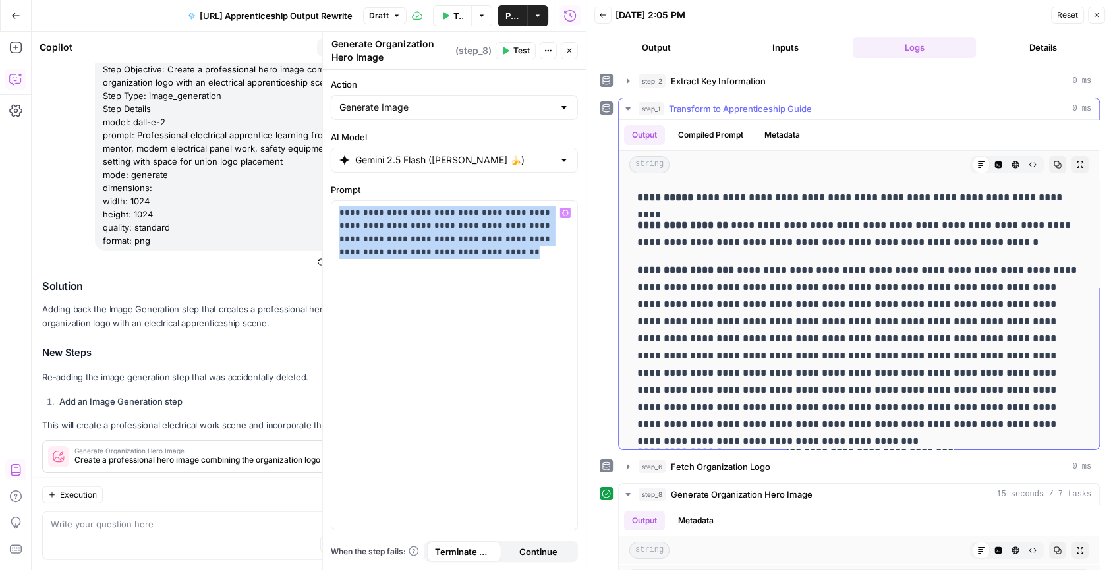
click at [627, 108] on icon "button" at bounding box center [627, 108] width 5 height 3
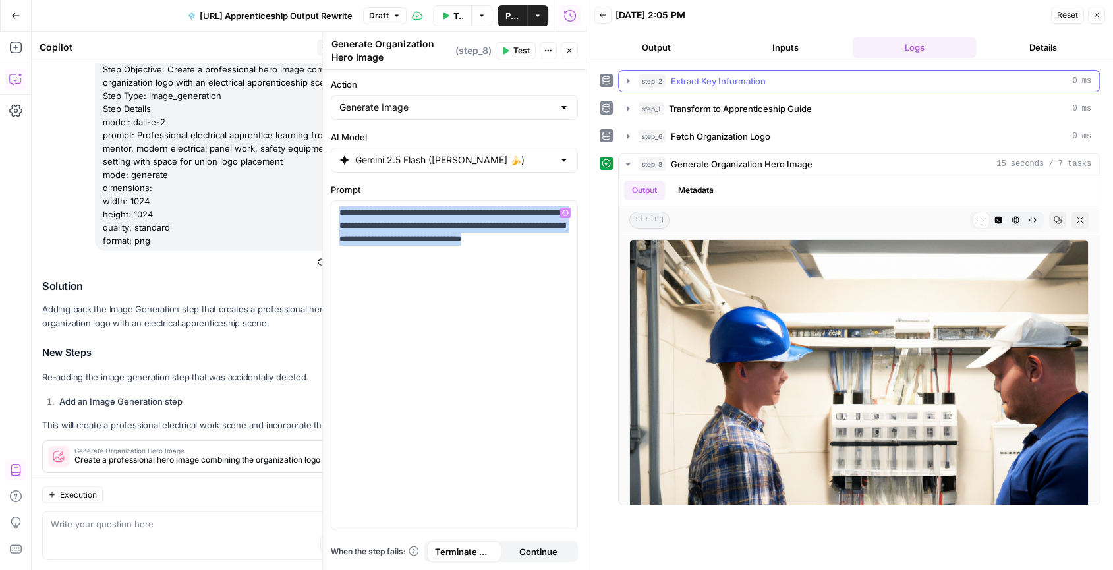
click at [632, 78] on button "step_2 Extract Key Information 0 ms" at bounding box center [859, 80] width 480 height 21
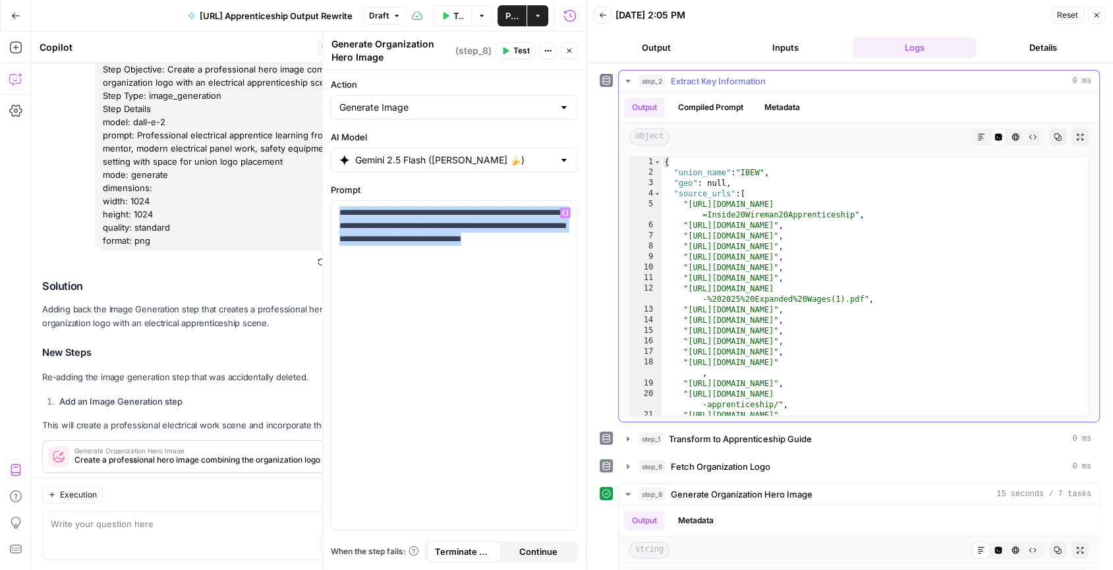
click at [628, 80] on icon "button" at bounding box center [627, 81] width 5 height 3
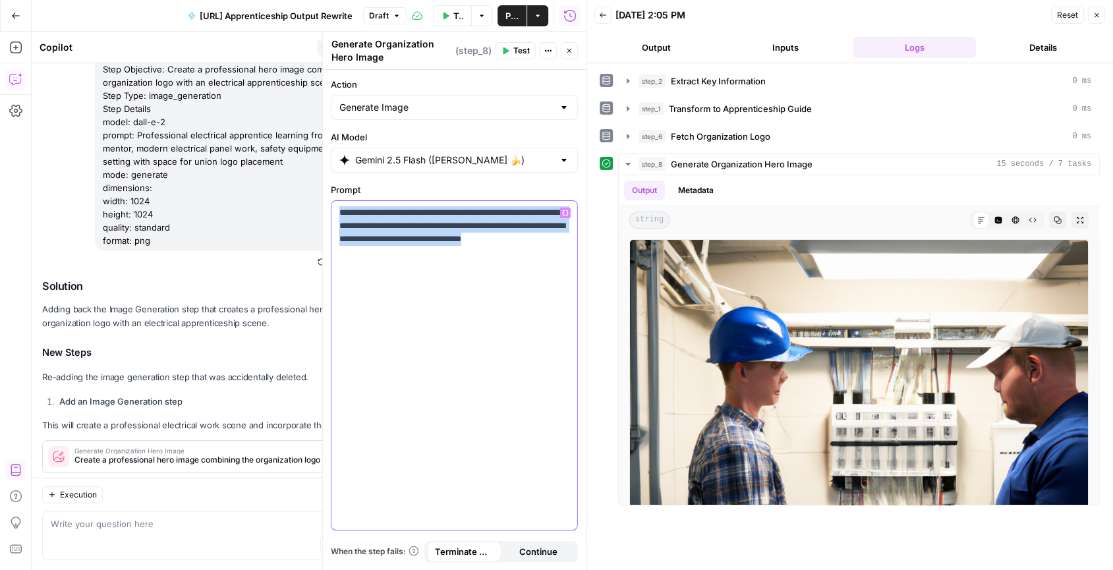
click at [567, 211] on icon "button" at bounding box center [565, 213] width 7 height 7
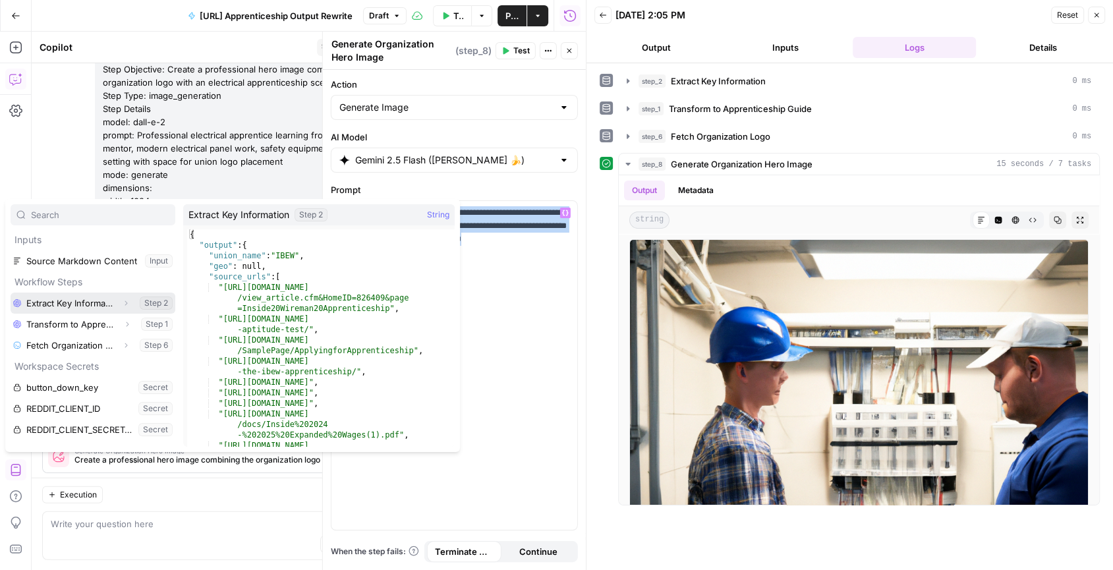
click at [125, 301] on icon "button" at bounding box center [126, 303] width 8 height 8
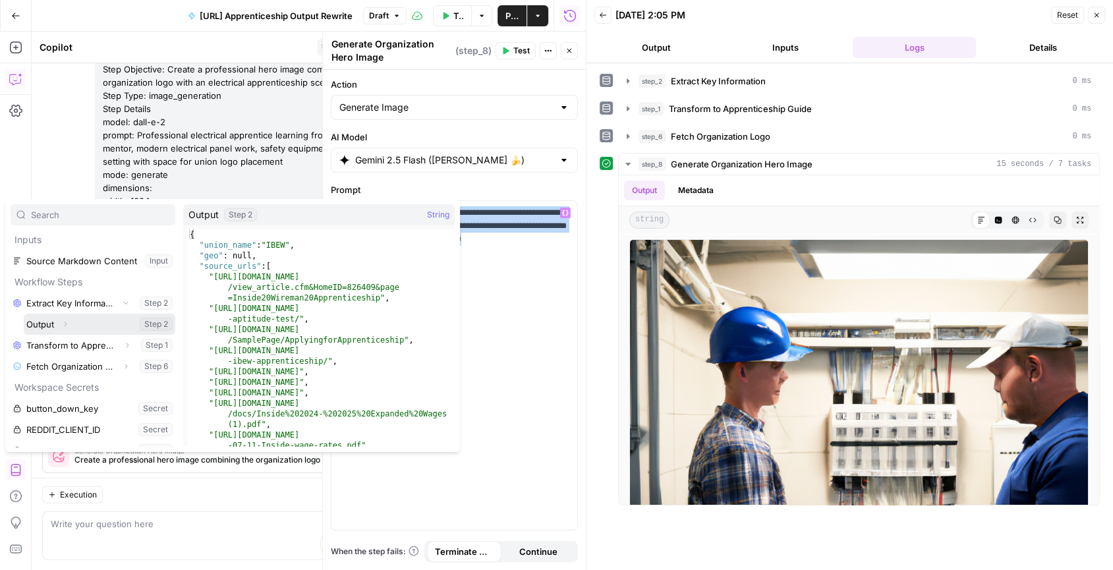
click at [67, 322] on icon "button" at bounding box center [65, 324] width 8 height 8
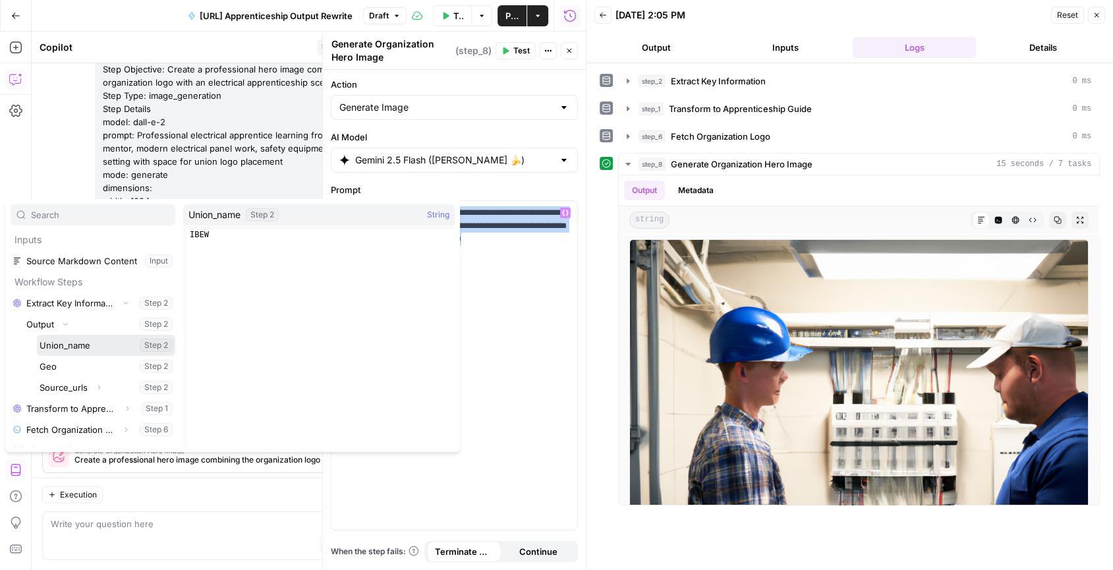
click at [71, 347] on button "Select variable Union_name" at bounding box center [106, 345] width 138 height 21
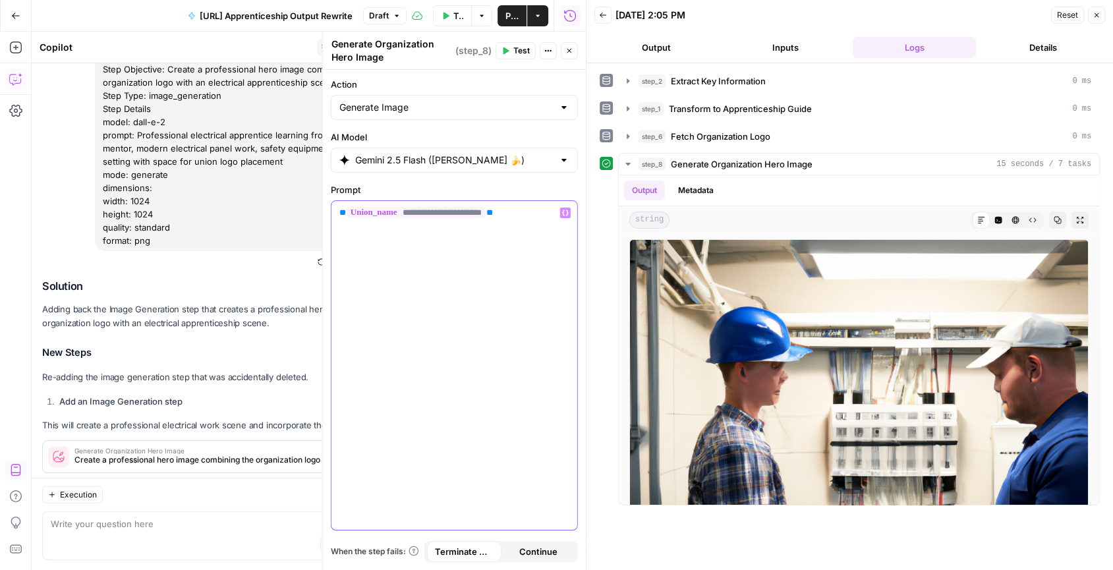
click at [456, 246] on div "**********" at bounding box center [454, 365] width 246 height 329
click at [532, 213] on p "**********" at bounding box center [454, 212] width 231 height 13
click at [566, 211] on icon "button" at bounding box center [565, 213] width 7 height 7
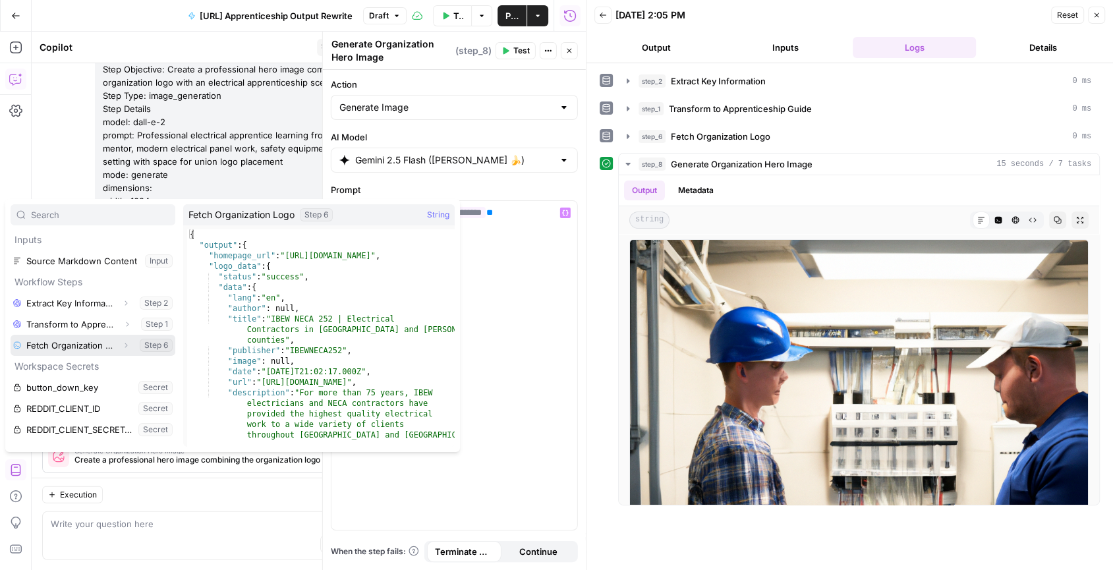
click at [126, 344] on icon "button" at bounding box center [126, 345] width 3 height 5
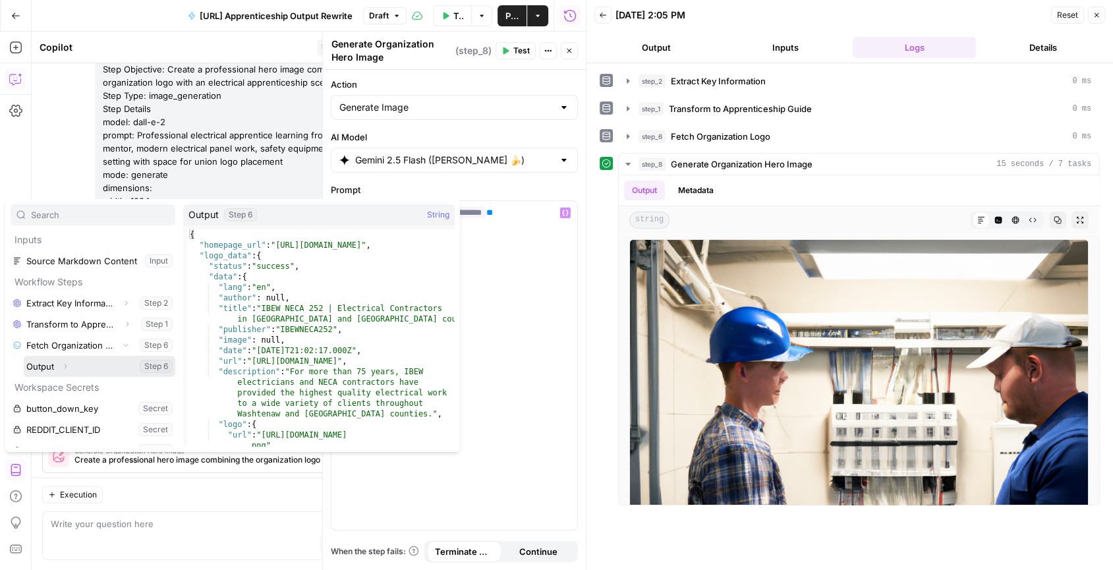
click at [62, 367] on icon "button" at bounding box center [65, 366] width 8 height 8
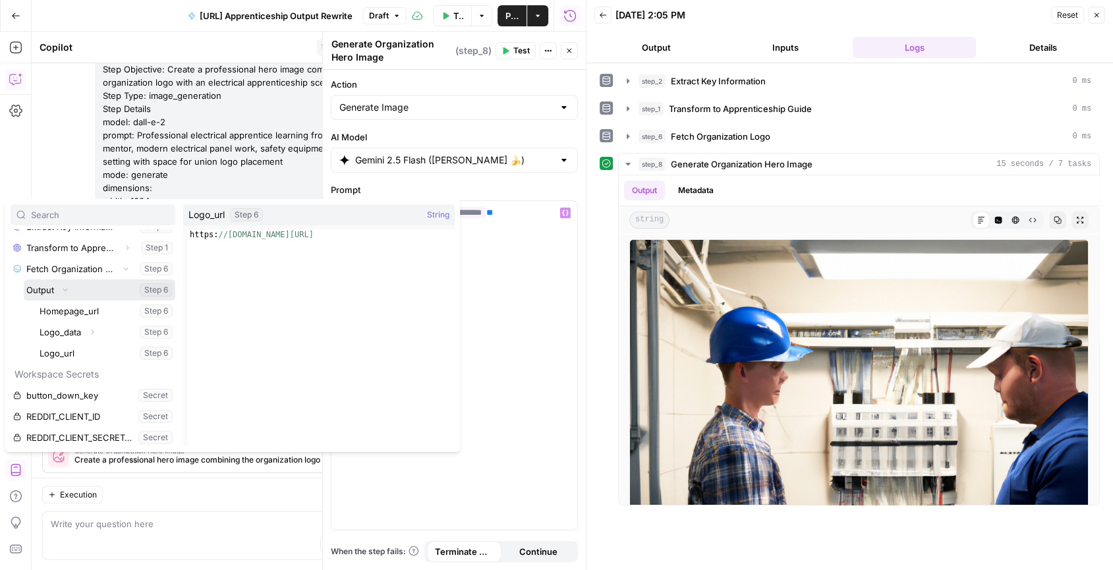
scroll to position [75, 0]
click at [85, 353] on button "Select variable Logo_url" at bounding box center [106, 354] width 138 height 21
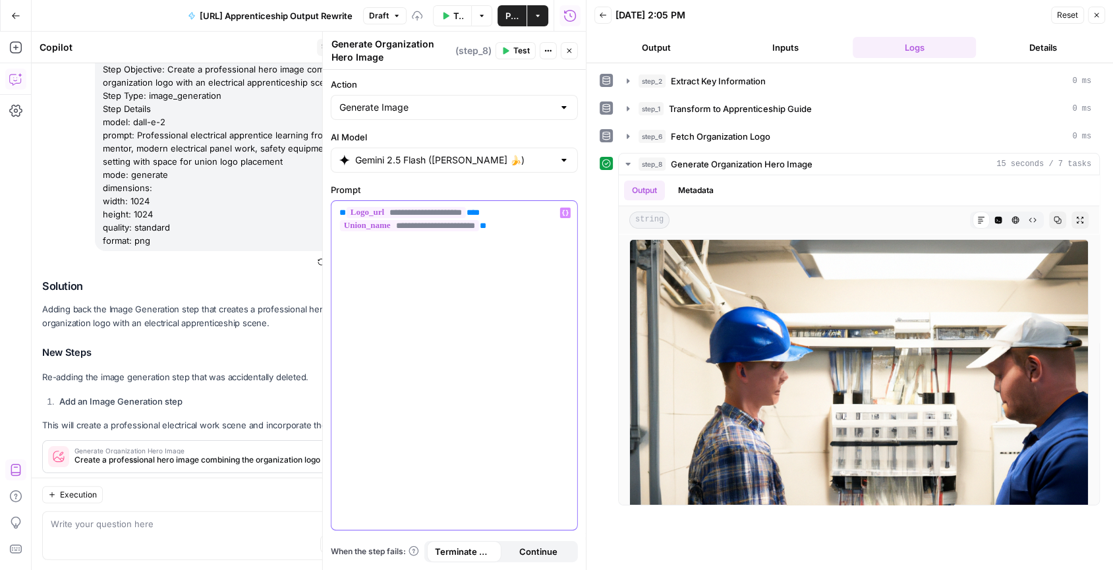
click at [488, 245] on div "**********" at bounding box center [454, 365] width 246 height 329
click at [515, 208] on p "**********" at bounding box center [454, 219] width 231 height 26
click at [567, 214] on button "Variables Menu" at bounding box center [565, 213] width 11 height 11
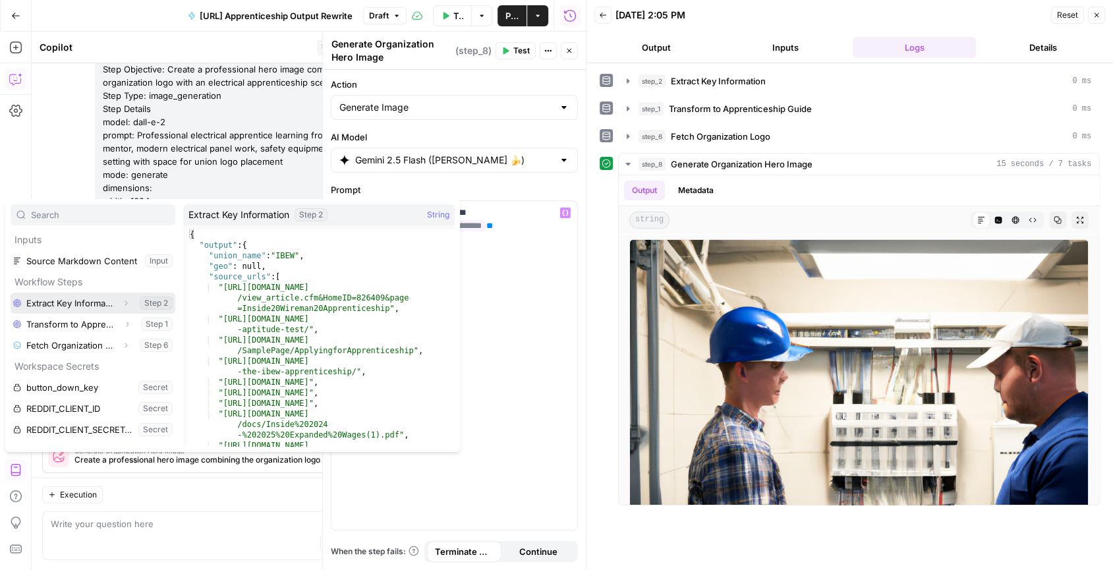
click at [128, 302] on icon "button" at bounding box center [126, 303] width 8 height 8
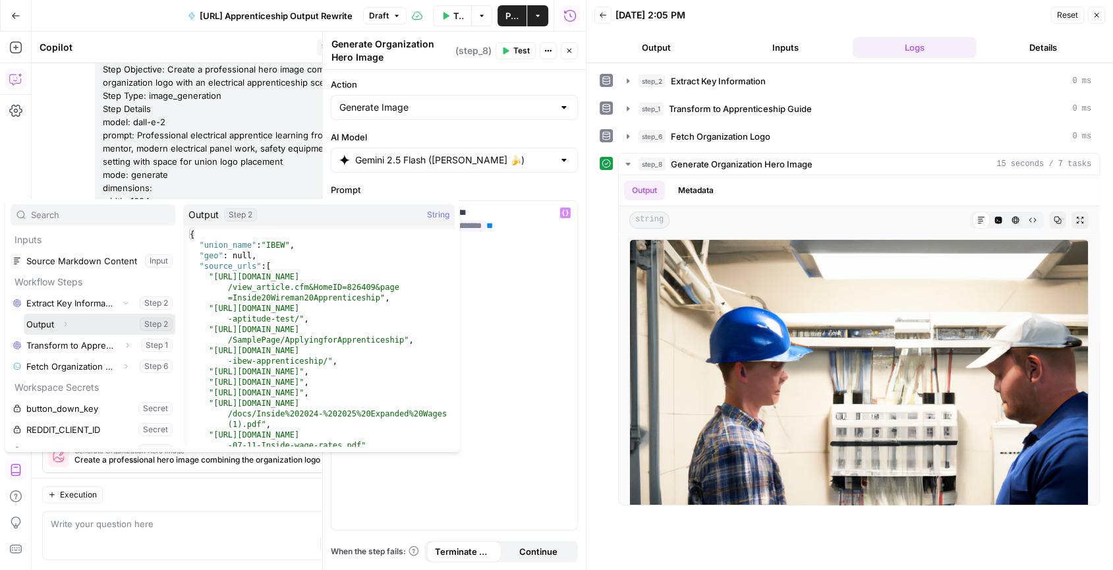
click at [67, 323] on icon "button" at bounding box center [65, 324] width 8 height 8
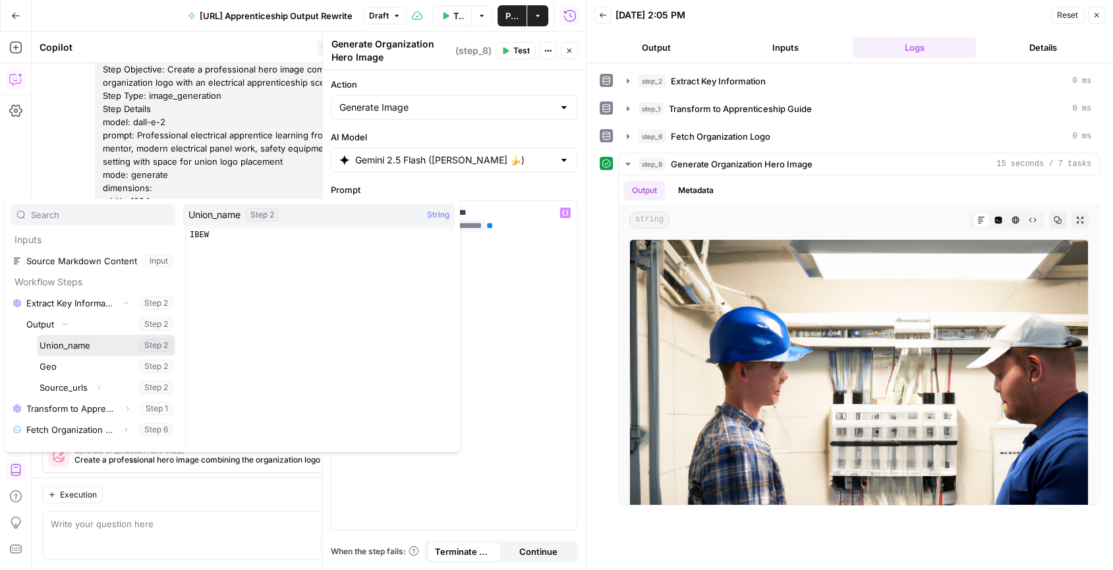
click at [101, 343] on button "Select variable Union_name" at bounding box center [106, 345] width 138 height 21
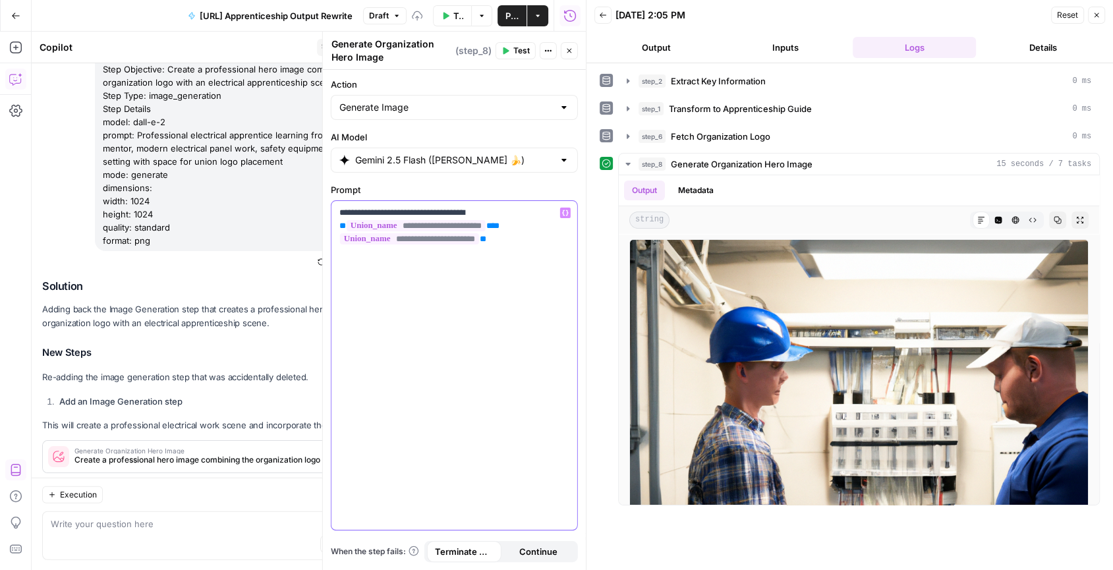
click at [468, 274] on div "**********" at bounding box center [454, 365] width 246 height 329
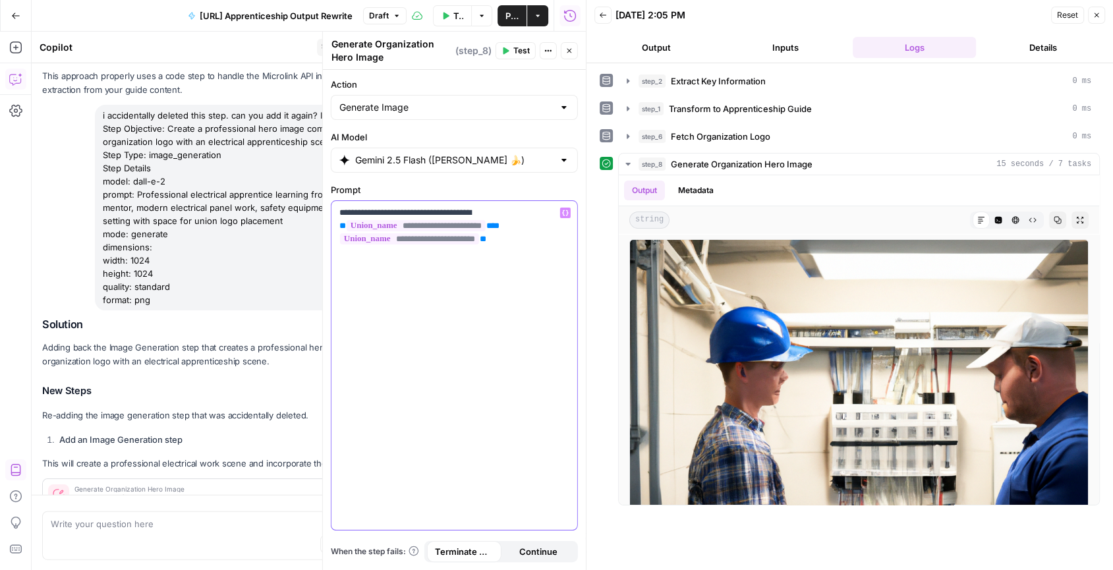
scroll to position [2816, 0]
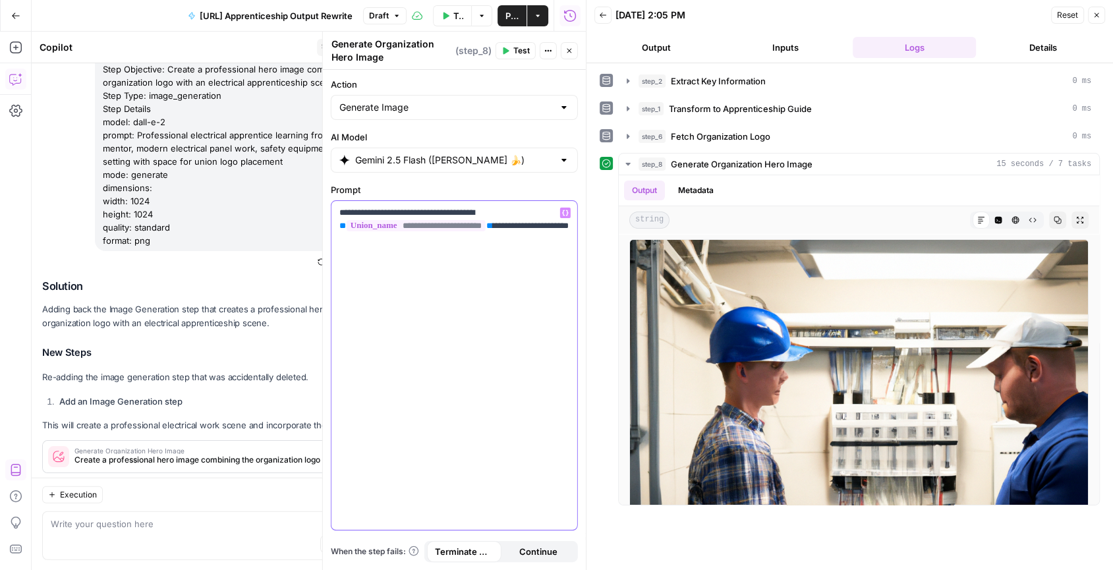
click at [565, 210] on icon "button" at bounding box center [565, 213] width 7 height 7
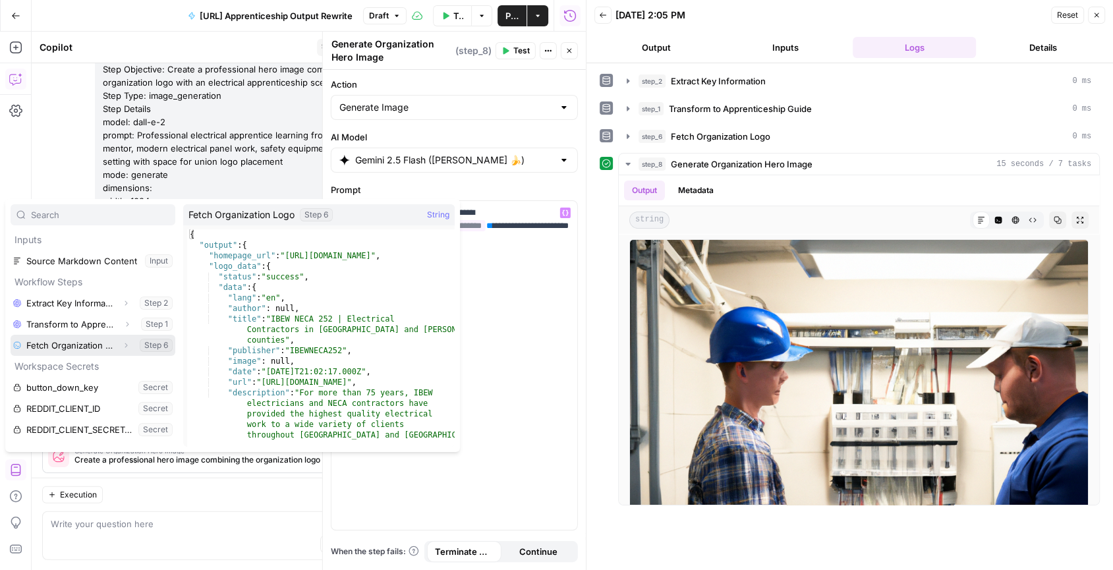
click at [150, 347] on button "Select variable Fetch Organization Logo" at bounding box center [93, 345] width 165 height 21
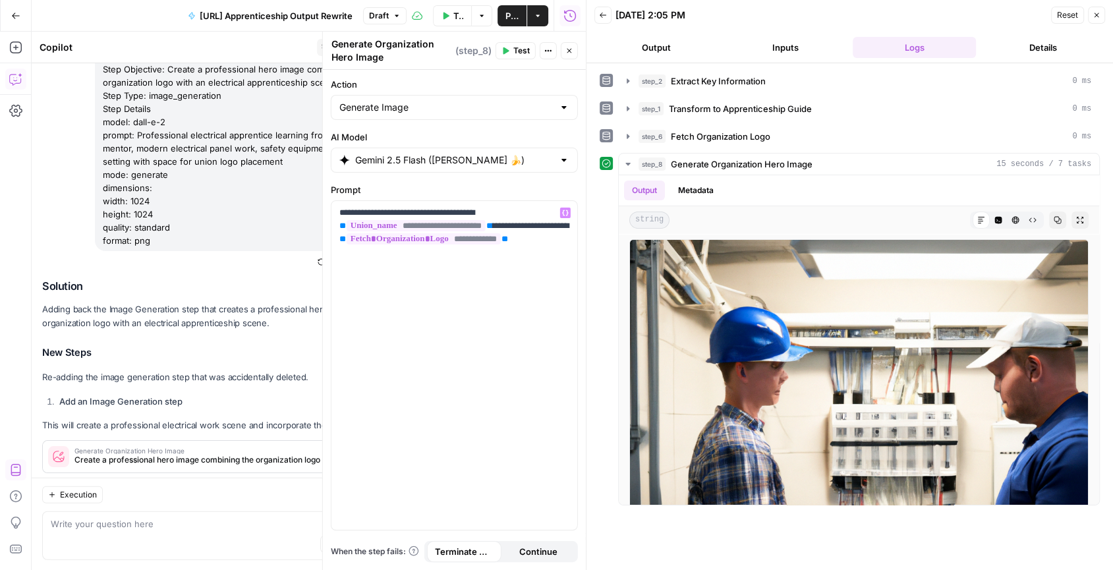
click at [513, 47] on button "Test" at bounding box center [515, 50] width 40 height 17
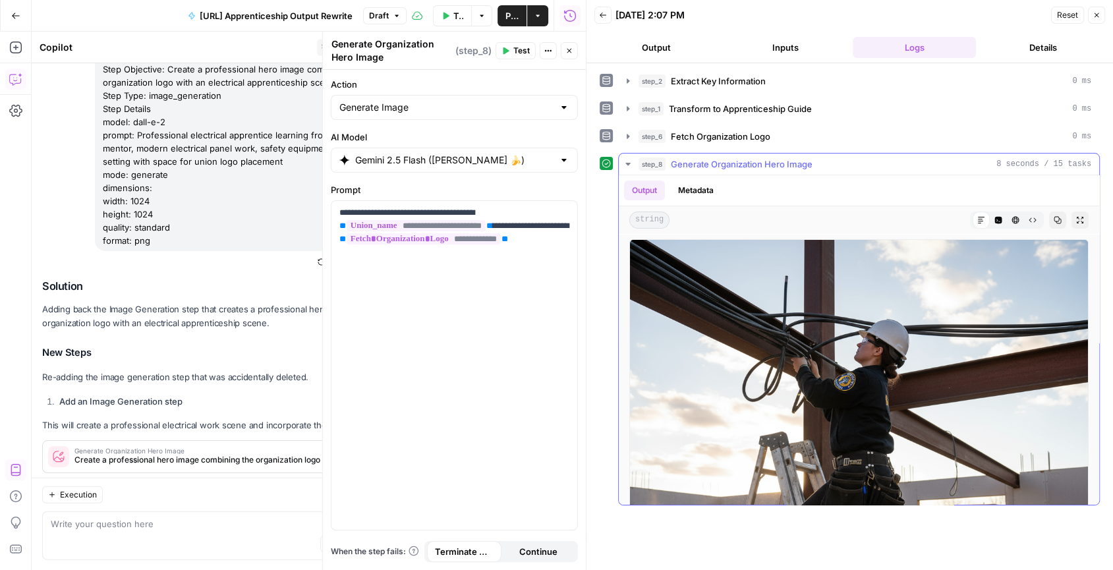
scroll to position [7, 0]
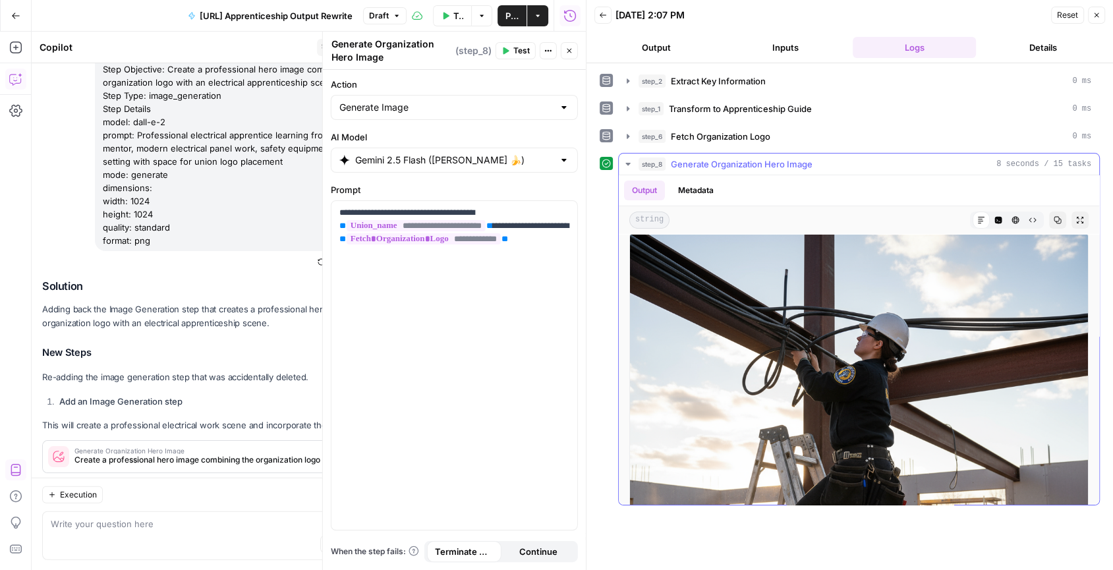
click at [628, 163] on icon "button" at bounding box center [627, 164] width 5 height 3
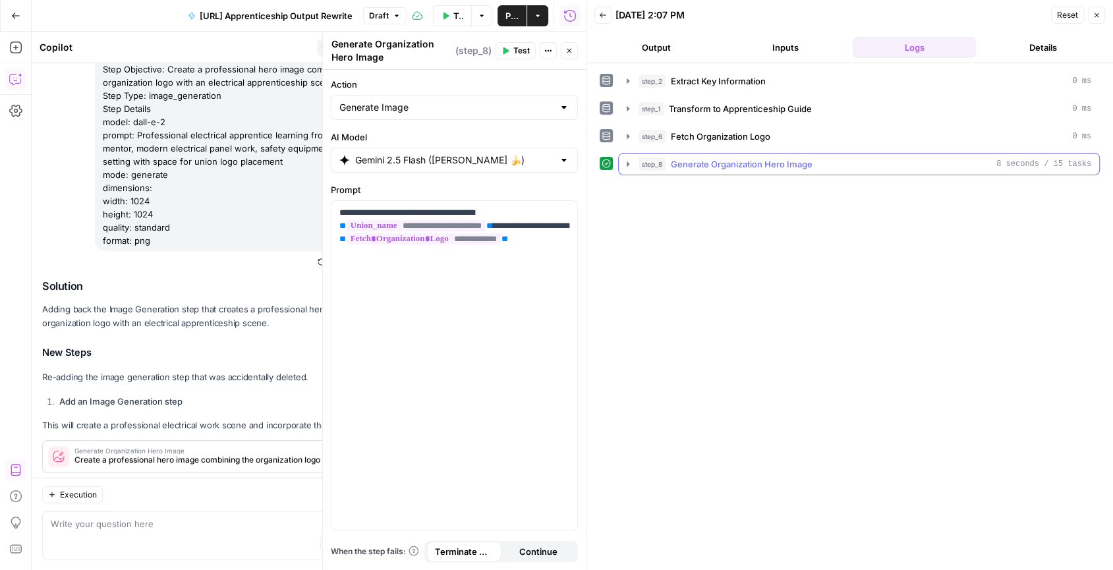
click at [968, 164] on div "step_8 Generate Organization Hero Image 8 seconds / 15 tasks" at bounding box center [864, 163] width 453 height 13
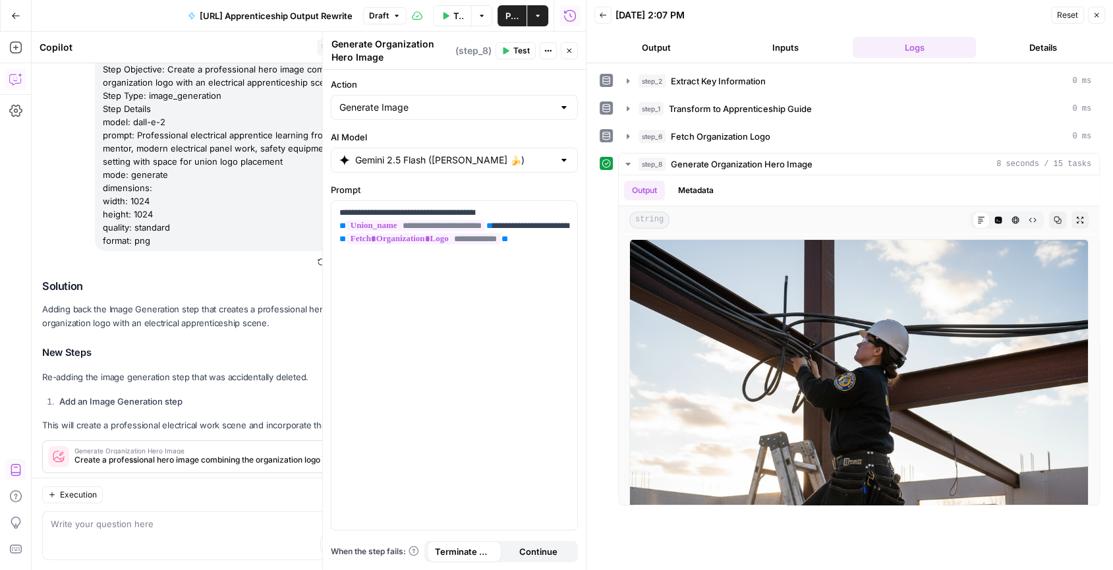
click at [1094, 15] on icon "button" at bounding box center [1096, 15] width 8 height 8
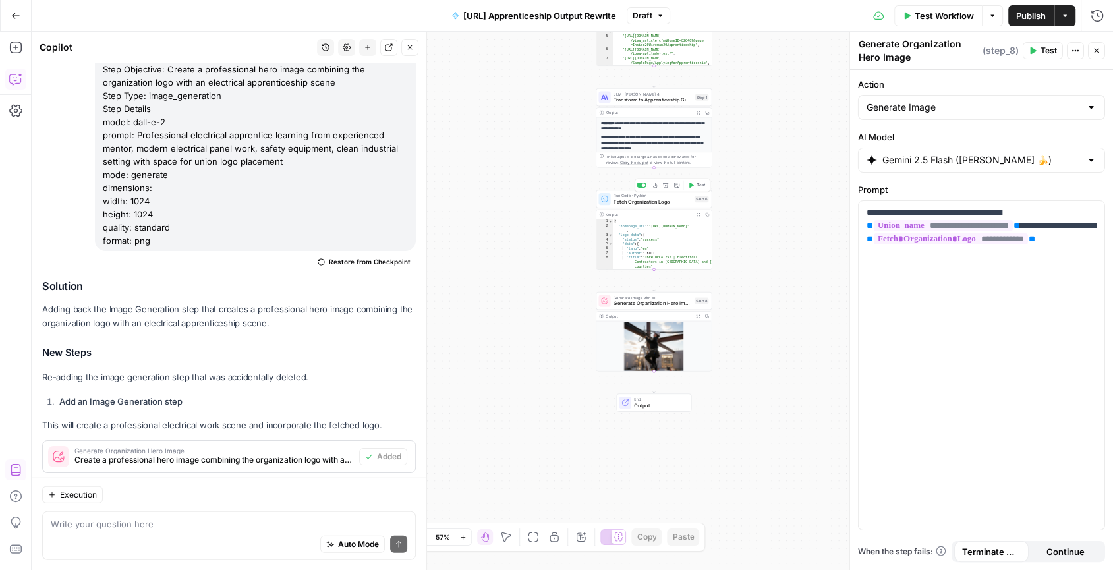
click at [658, 201] on span "Fetch Organization Logo" at bounding box center [652, 201] width 78 height 7
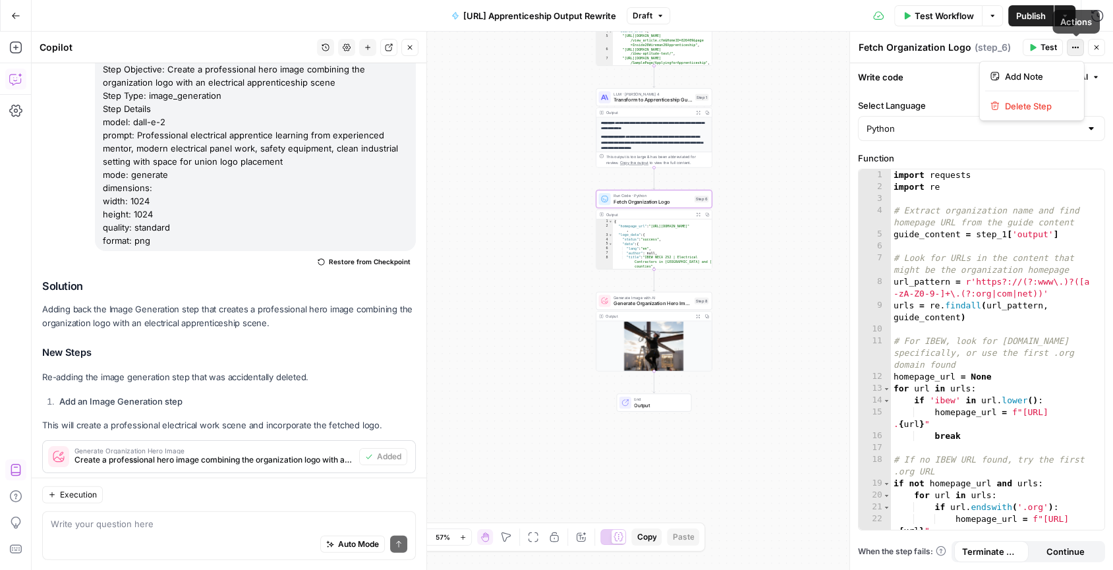
click at [1075, 47] on icon "button" at bounding box center [1075, 47] width 8 height 8
click at [1022, 108] on span "Delete Step" at bounding box center [1036, 105] width 63 height 13
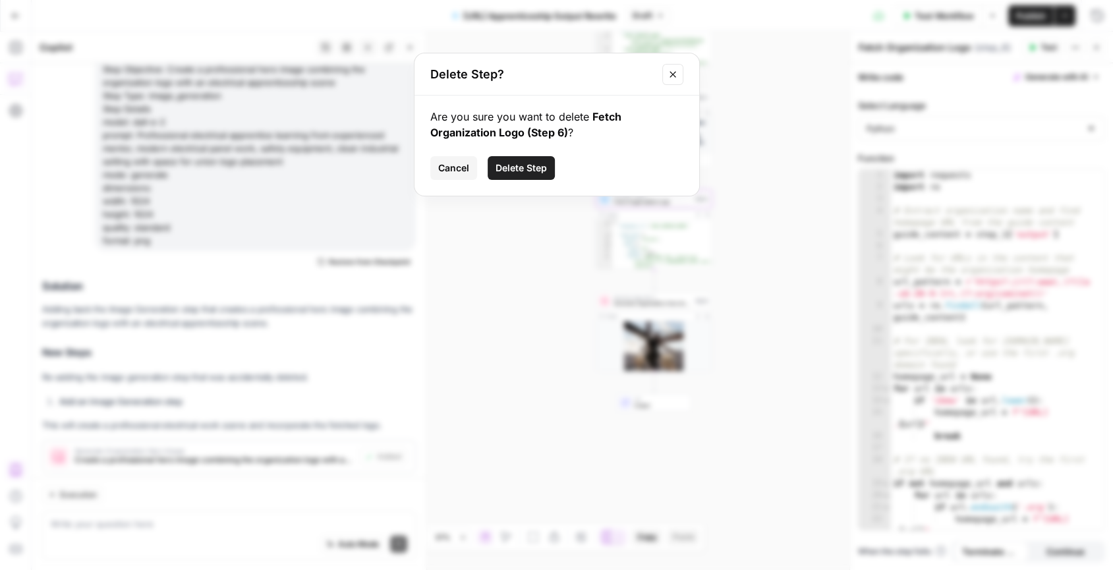
click at [531, 167] on span "Delete Step" at bounding box center [520, 167] width 51 height 13
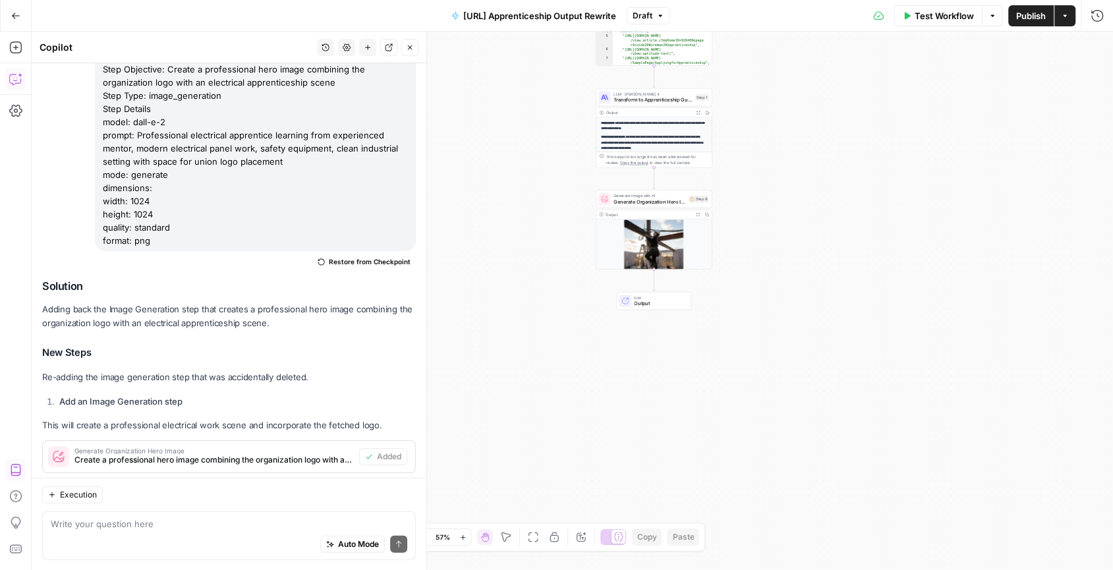
click at [667, 206] on div "Generate Image with AI Generate Organization Hero Image Step 8 Copy step Delete…" at bounding box center [654, 199] width 116 height 18
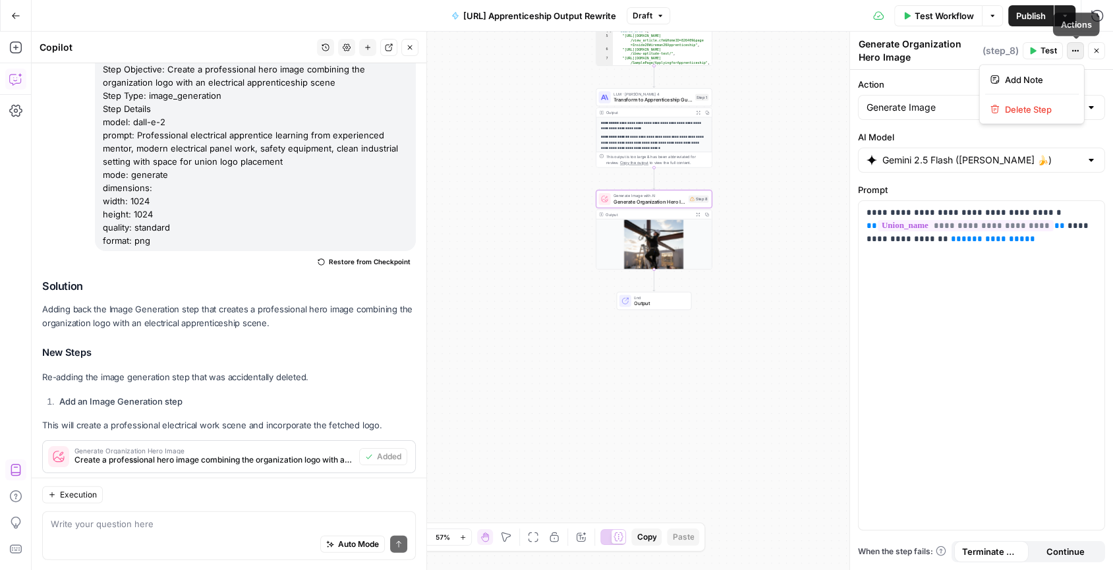
click at [1076, 48] on icon "button" at bounding box center [1075, 51] width 8 height 8
click at [1040, 104] on span "Delete Step" at bounding box center [1036, 109] width 63 height 13
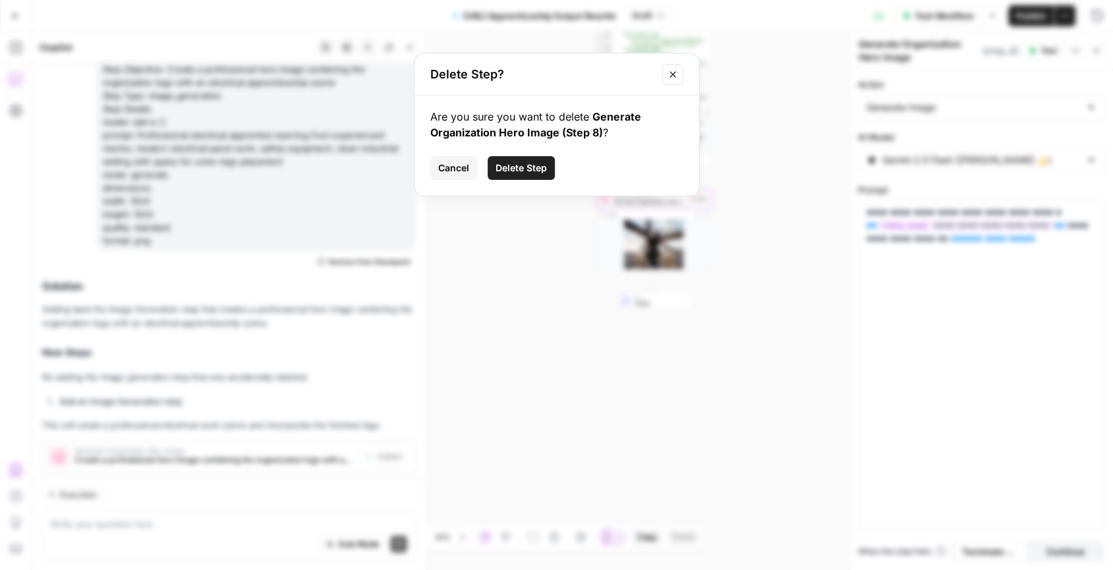
click at [529, 168] on span "Delete Step" at bounding box center [520, 167] width 51 height 13
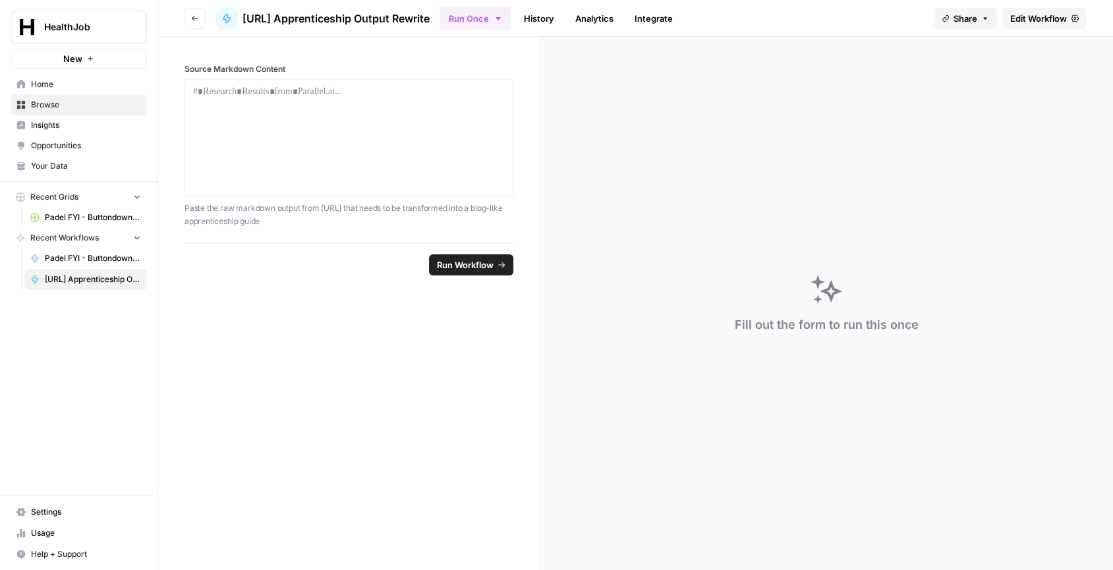
click at [562, 21] on link "History" at bounding box center [539, 18] width 46 height 21
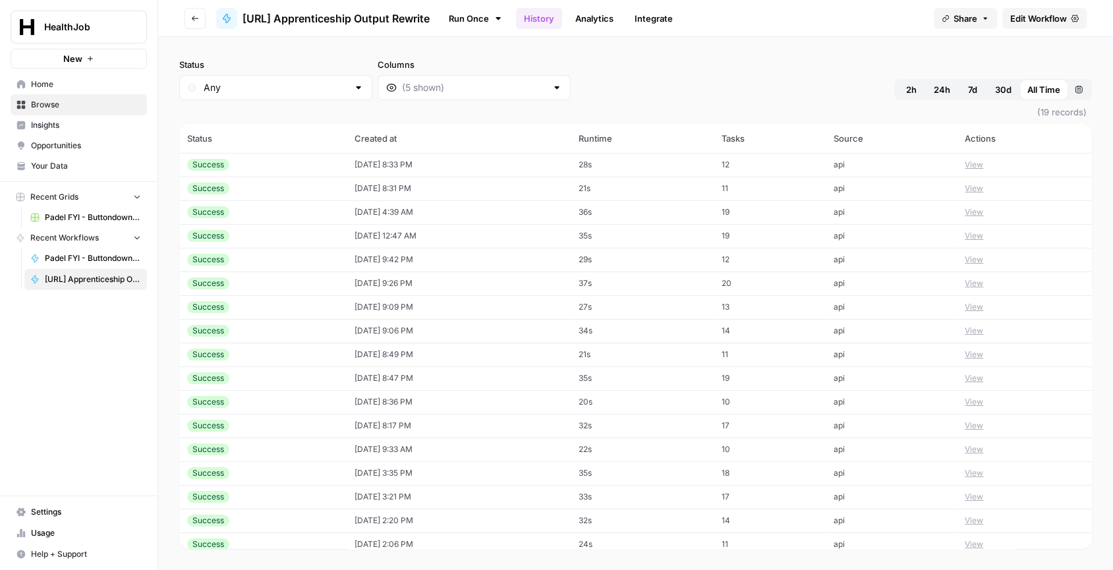
click at [401, 163] on td "[DATE] 8:33 PM" at bounding box center [459, 165] width 224 height 24
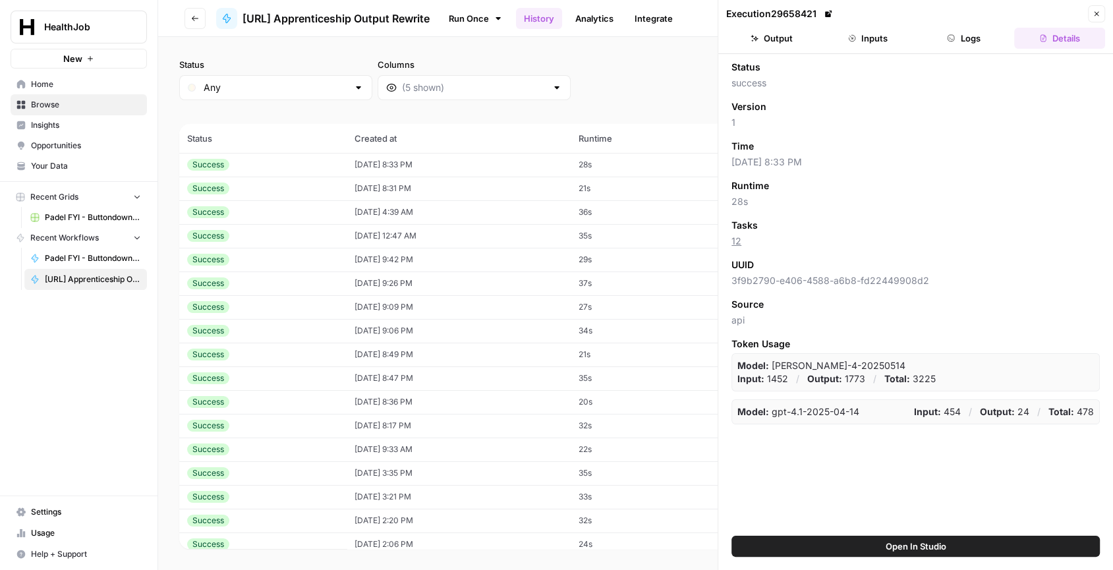
click at [789, 36] on button "Output" at bounding box center [771, 38] width 91 height 21
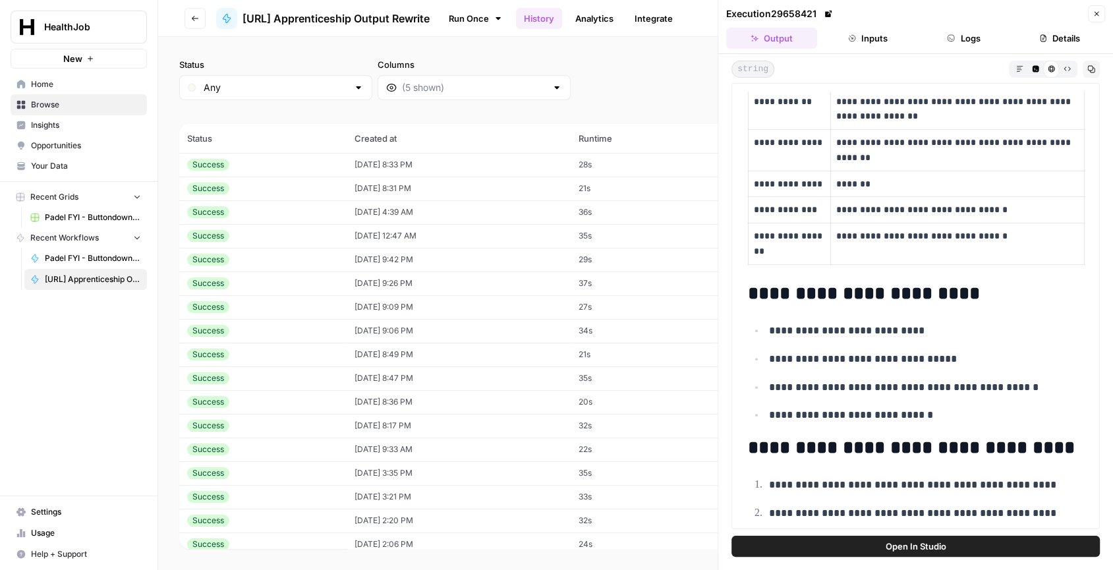
scroll to position [345, 0]
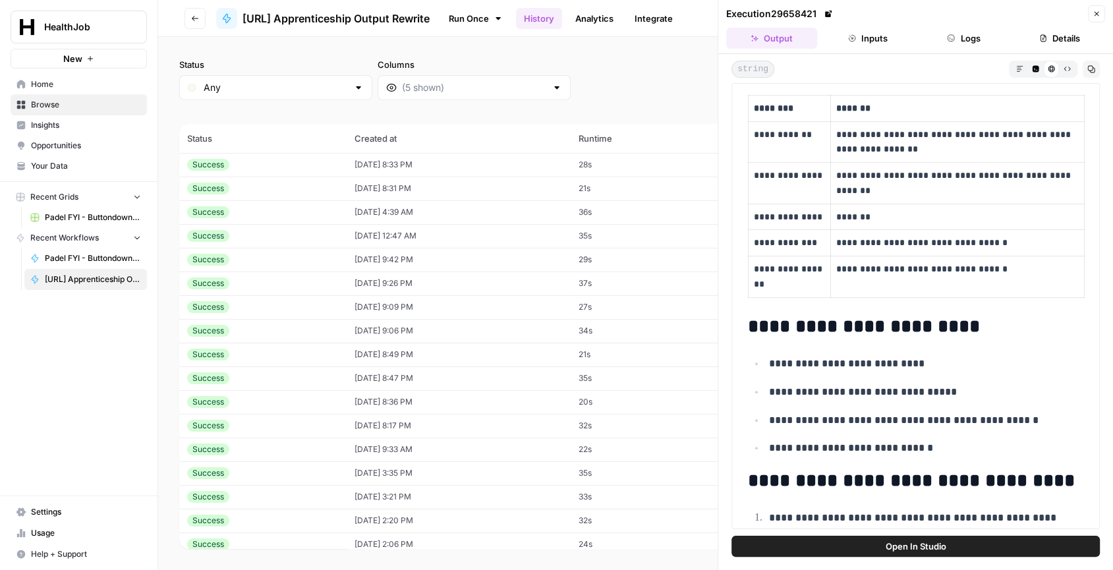
click at [562, 17] on link "History" at bounding box center [539, 18] width 46 height 21
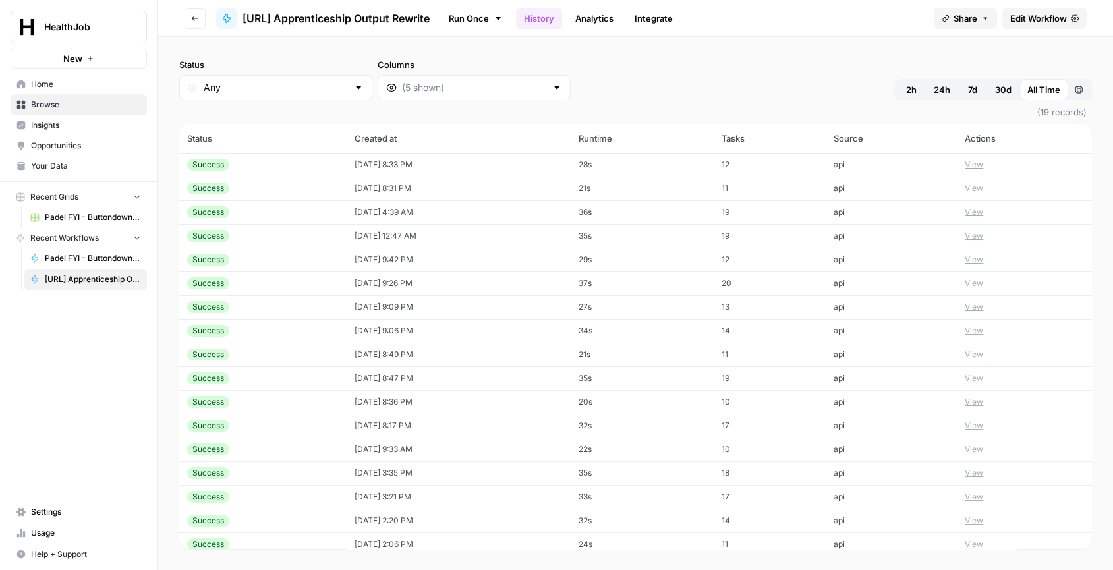
click at [571, 165] on td "[DATE] 8:33 PM" at bounding box center [459, 165] width 224 height 24
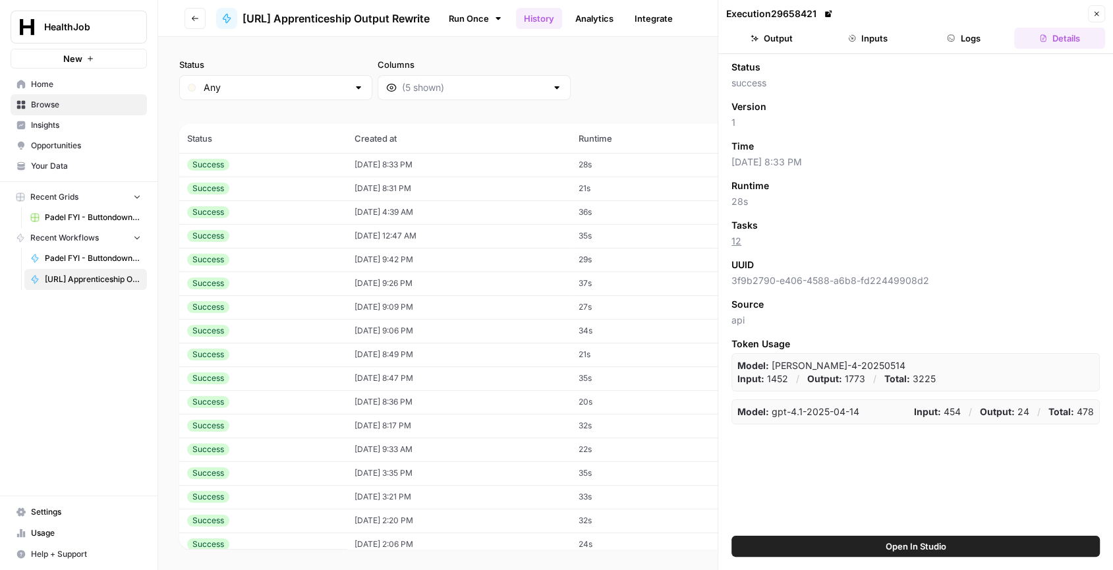
click at [1099, 10] on icon "button" at bounding box center [1096, 14] width 8 height 8
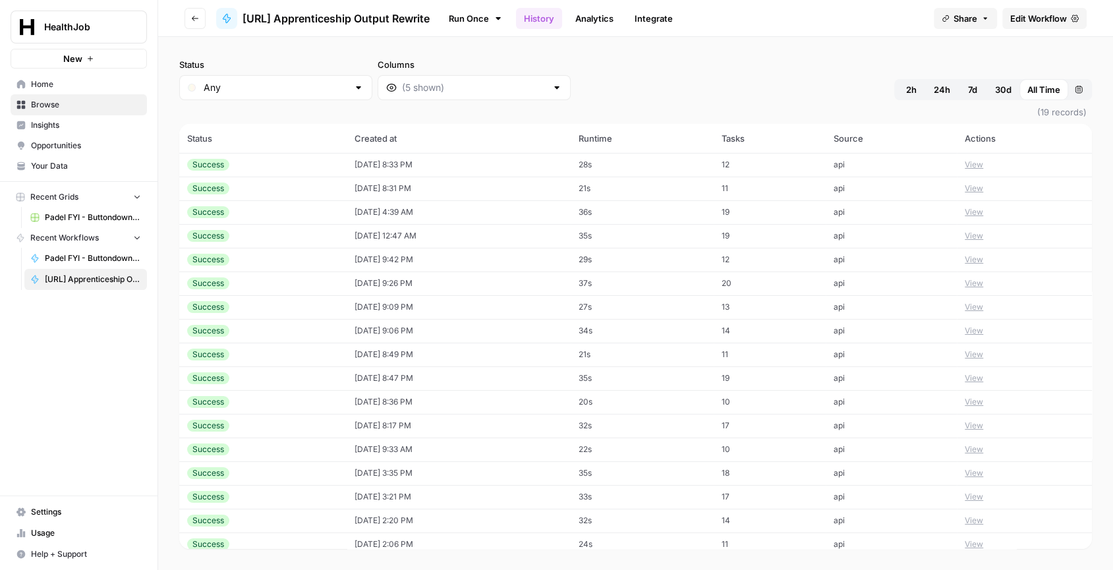
click at [930, 160] on td "api" at bounding box center [890, 165] width 131 height 24
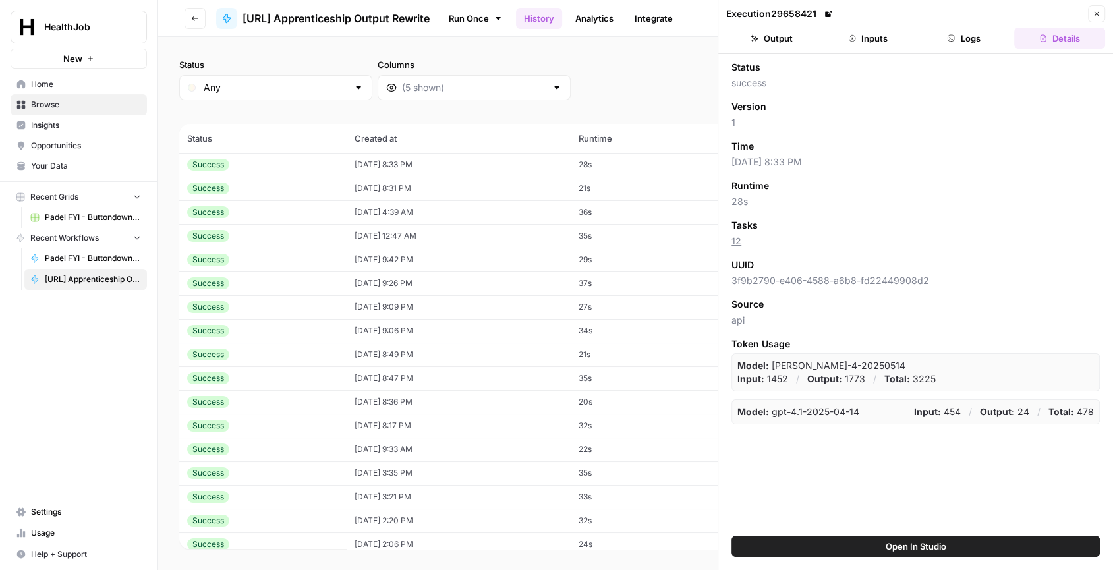
click at [787, 30] on button "Output" at bounding box center [771, 38] width 91 height 21
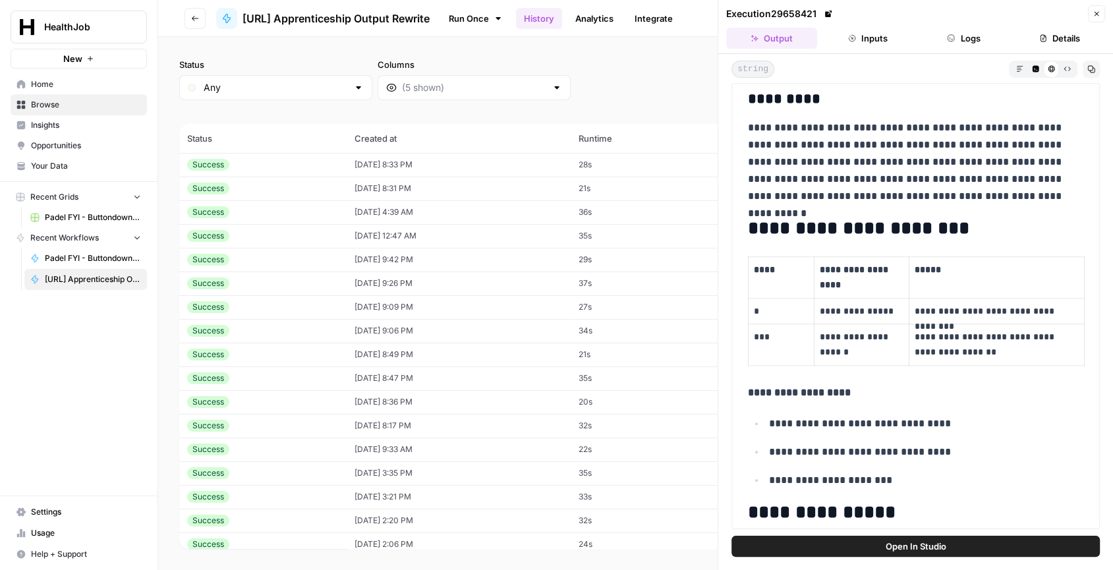
scroll to position [1124, 0]
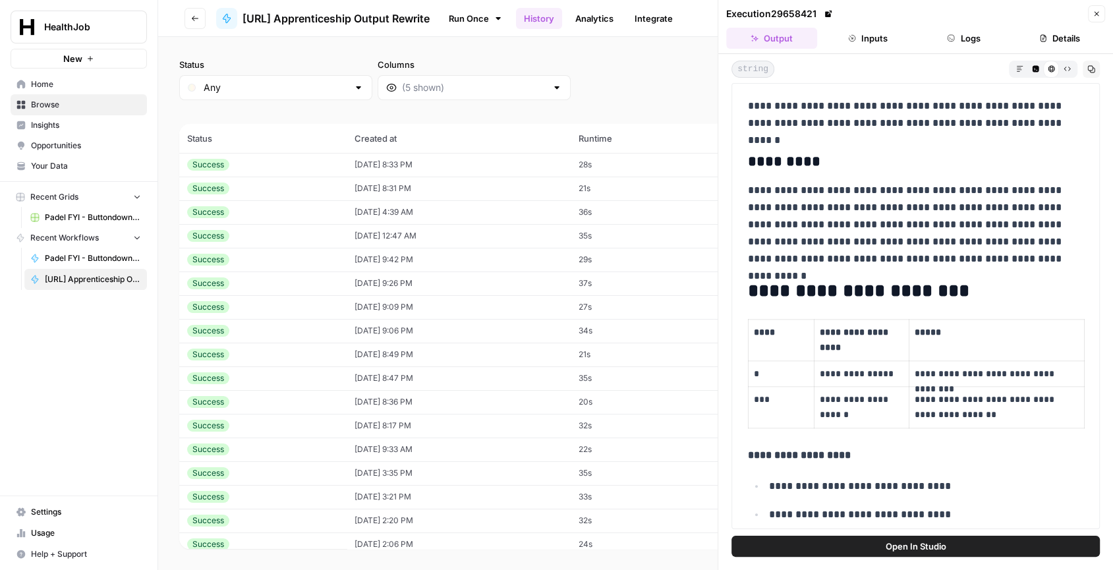
click at [1096, 13] on icon "button" at bounding box center [1096, 14] width 8 height 8
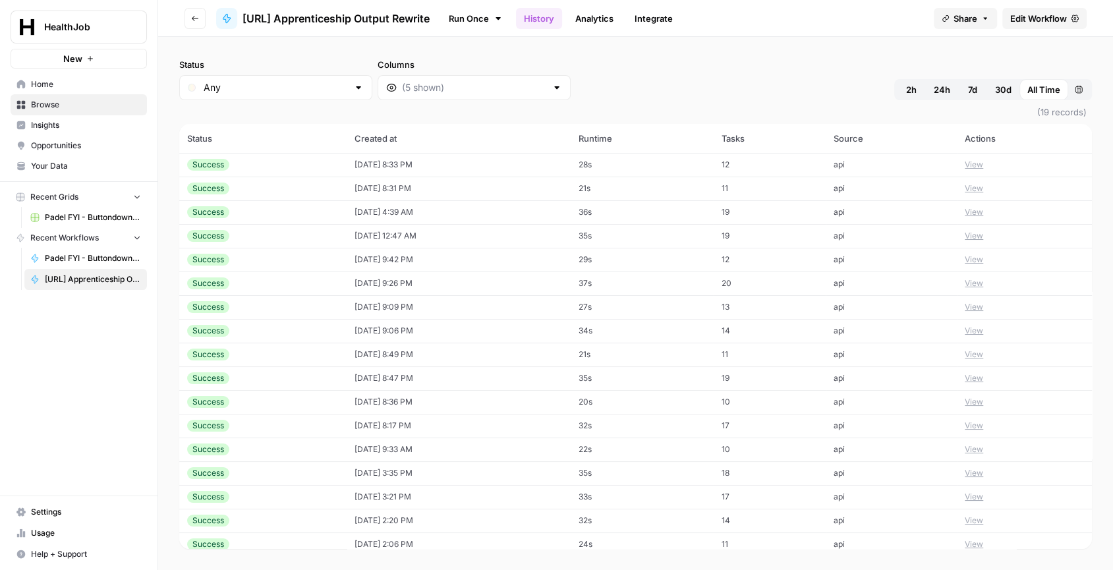
click at [1027, 14] on span "Edit Workflow" at bounding box center [1038, 18] width 57 height 13
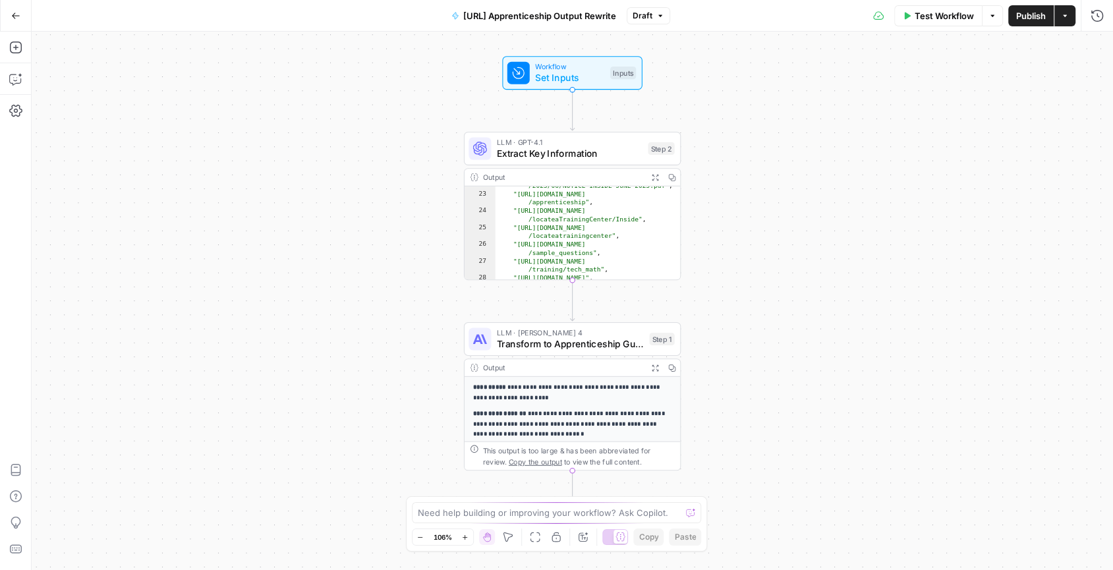
scroll to position [124, 0]
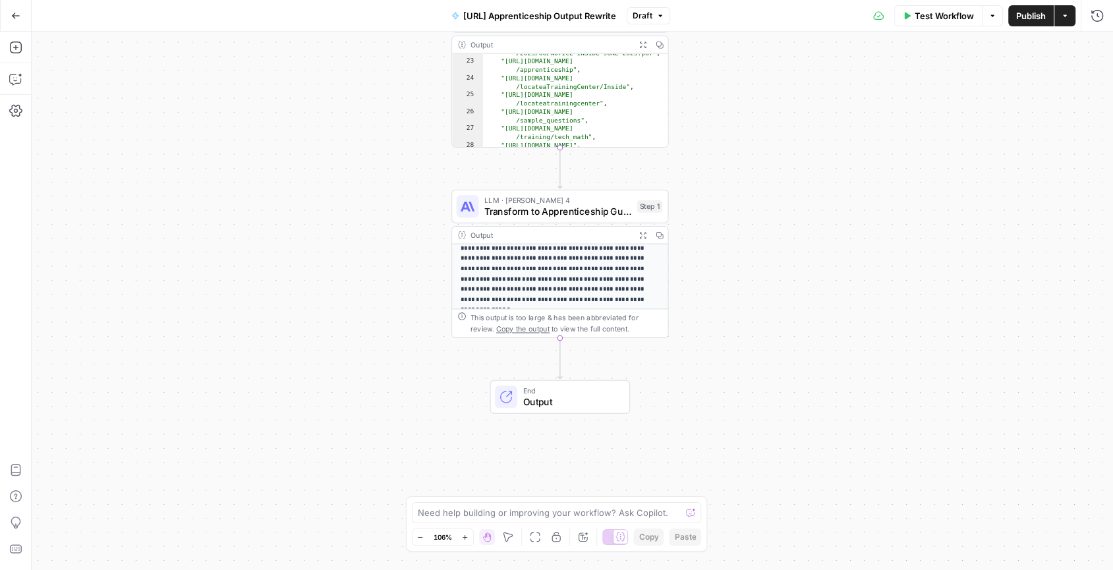
click at [641, 231] on icon "button" at bounding box center [642, 235] width 8 height 8
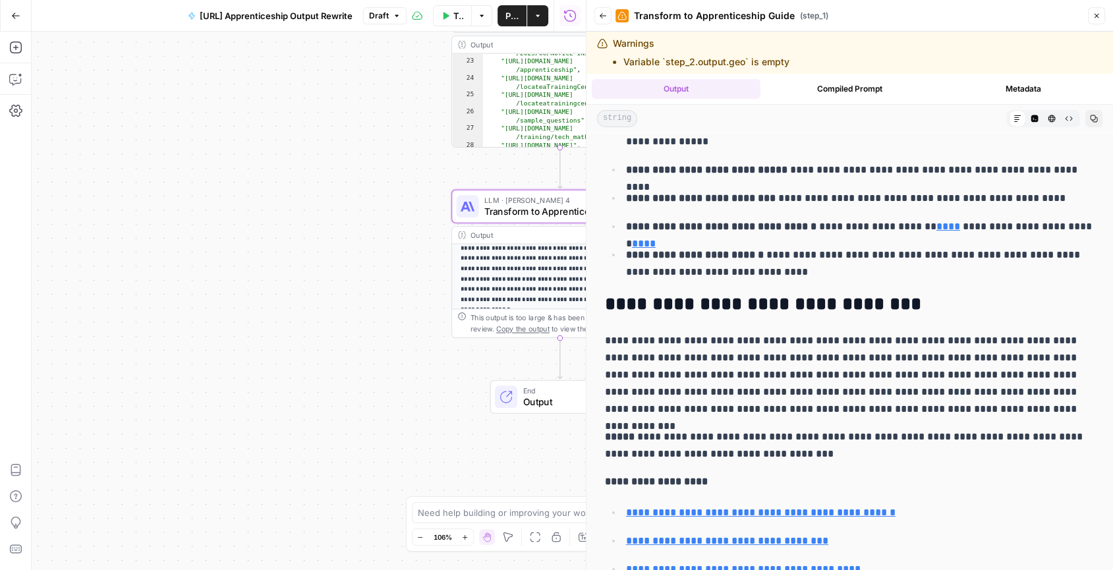
scroll to position [42, 0]
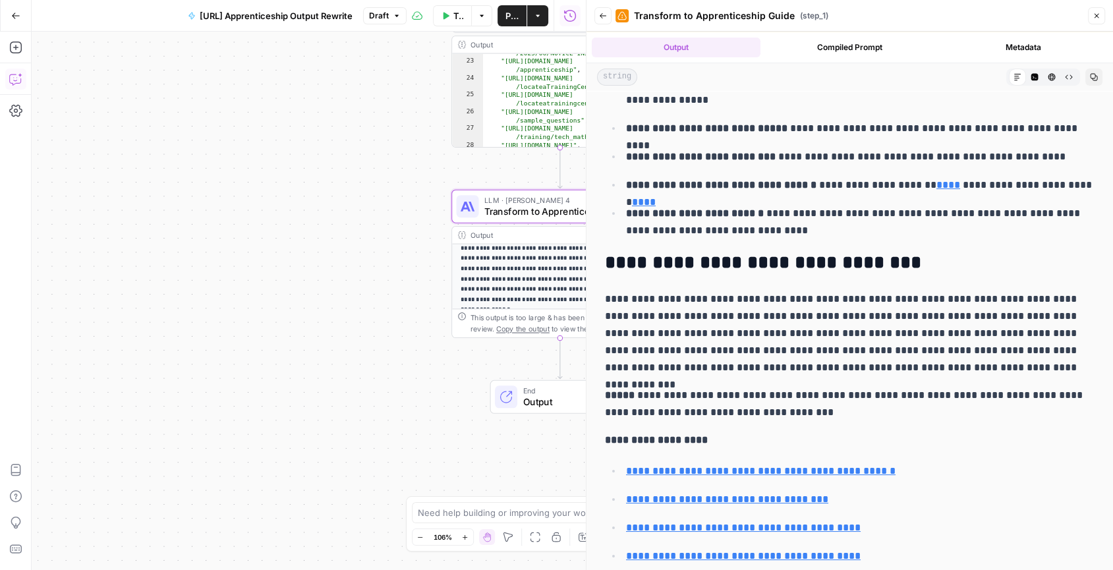
click at [12, 78] on icon "button" at bounding box center [15, 78] width 13 height 13
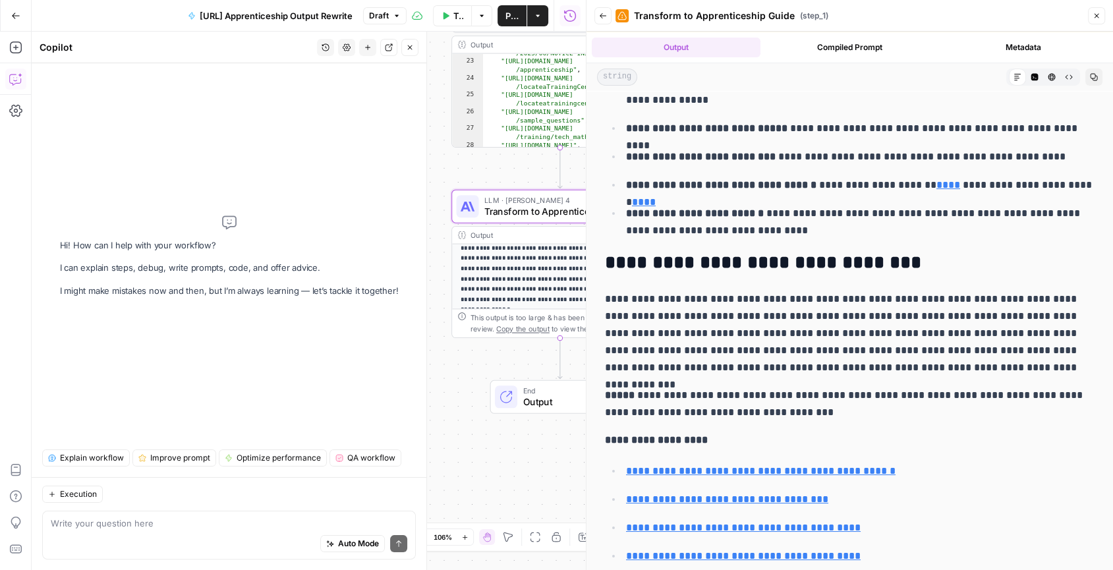
click at [1069, 75] on icon "button" at bounding box center [1069, 77] width 8 height 8
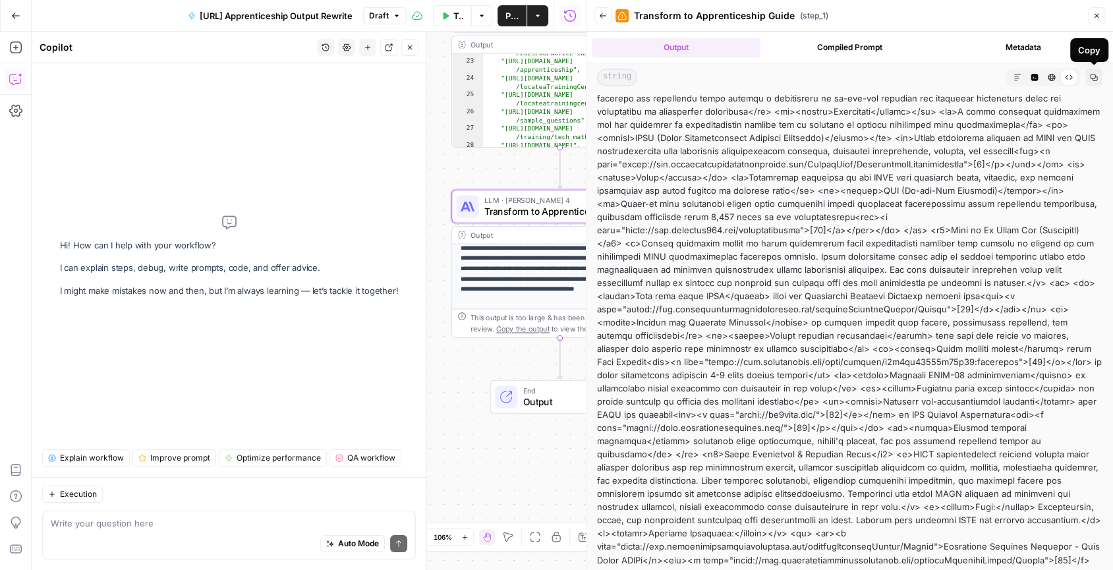
click at [1095, 73] on icon "button" at bounding box center [1094, 77] width 8 height 8
click at [273, 526] on textarea at bounding box center [229, 523] width 356 height 13
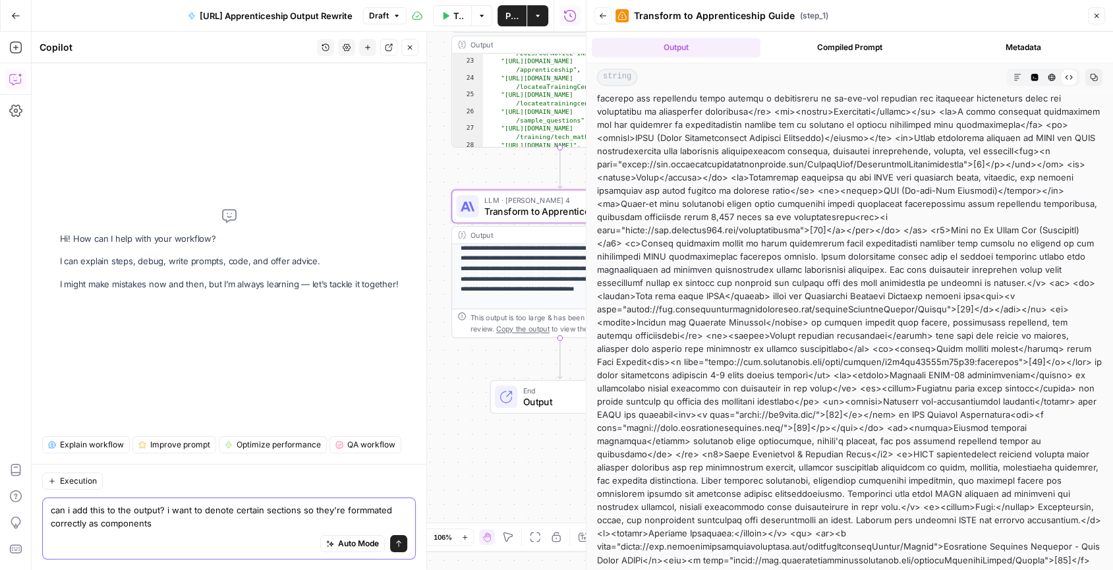
paste textarea "Update your AirOps prompt with very specific instructions: IMPORTANT: Format th…"
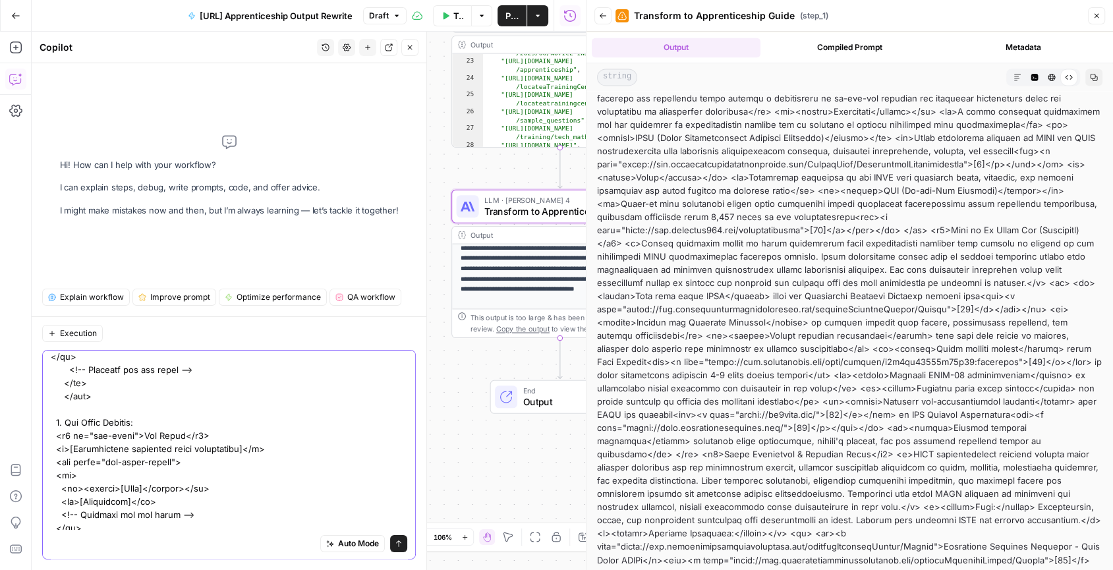
type textarea "can i add this to the output? i want to denote certain sections so they're form…"
click at [405, 550] on div "Auto Mode Send" at bounding box center [229, 455] width 374 height 210
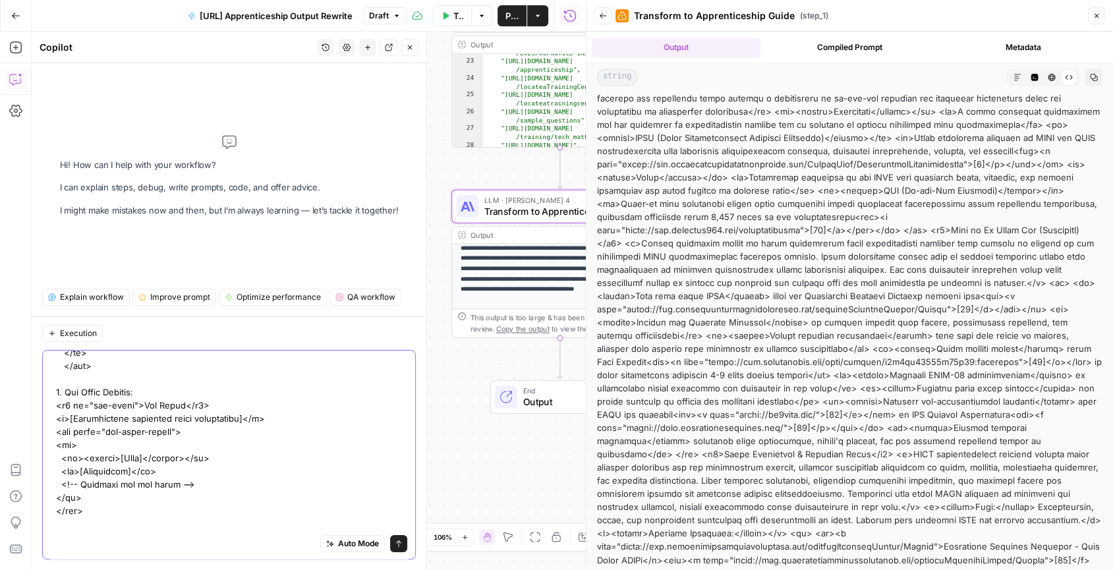
click at [399, 545] on icon "submit" at bounding box center [399, 544] width 8 height 8
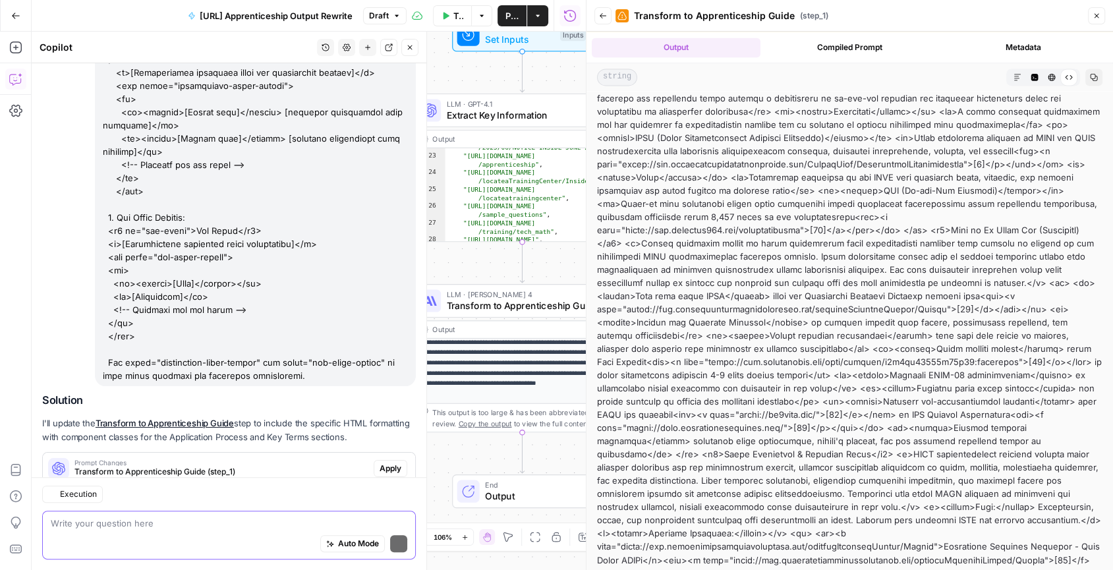
scroll to position [248, 0]
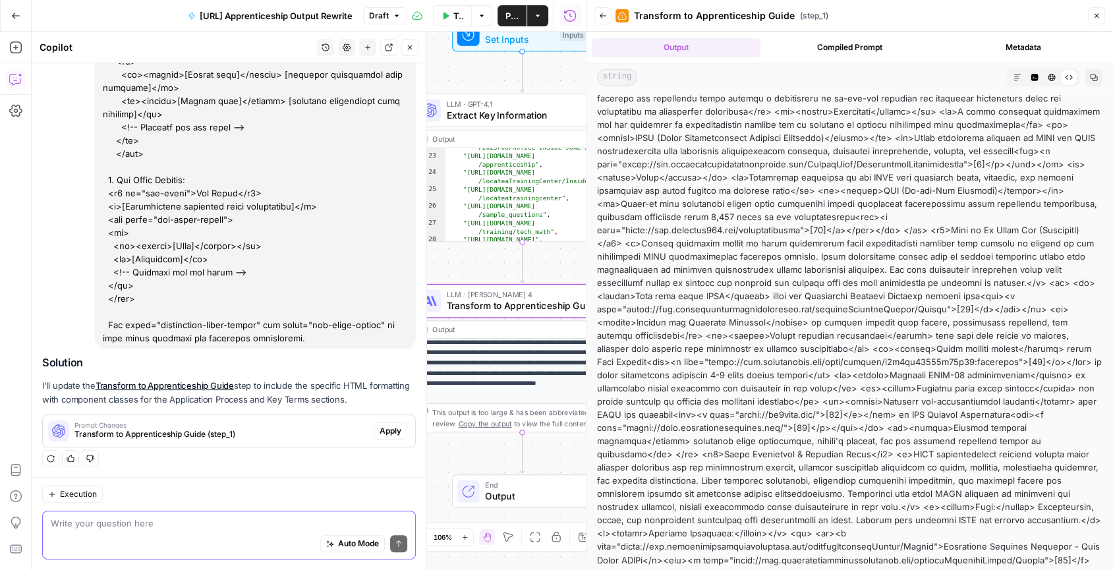
click at [302, 434] on span "Transform to Apprenticeship Guide (step_1)" at bounding box center [221, 434] width 294 height 12
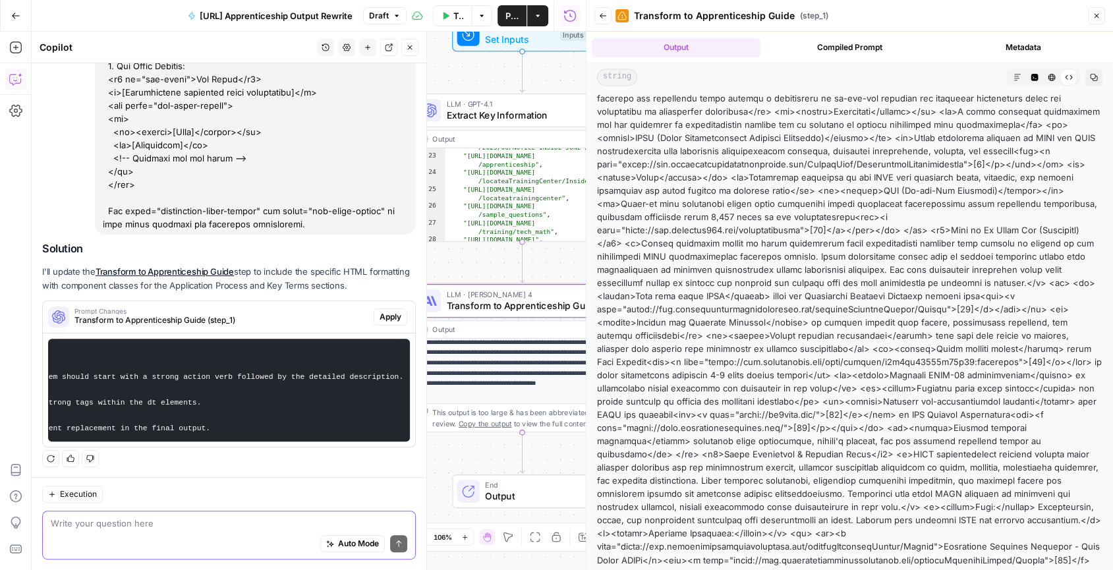
scroll to position [0, 787]
click at [392, 320] on span "Apply" at bounding box center [390, 317] width 22 height 12
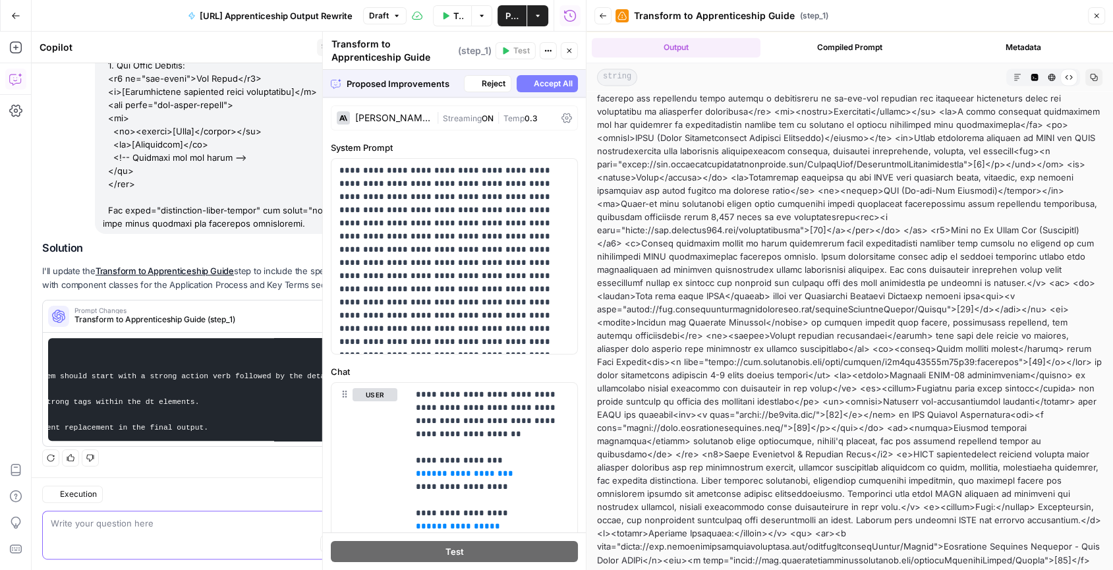
scroll to position [362, 0]
click at [556, 78] on span "Accept All" at bounding box center [553, 84] width 39 height 12
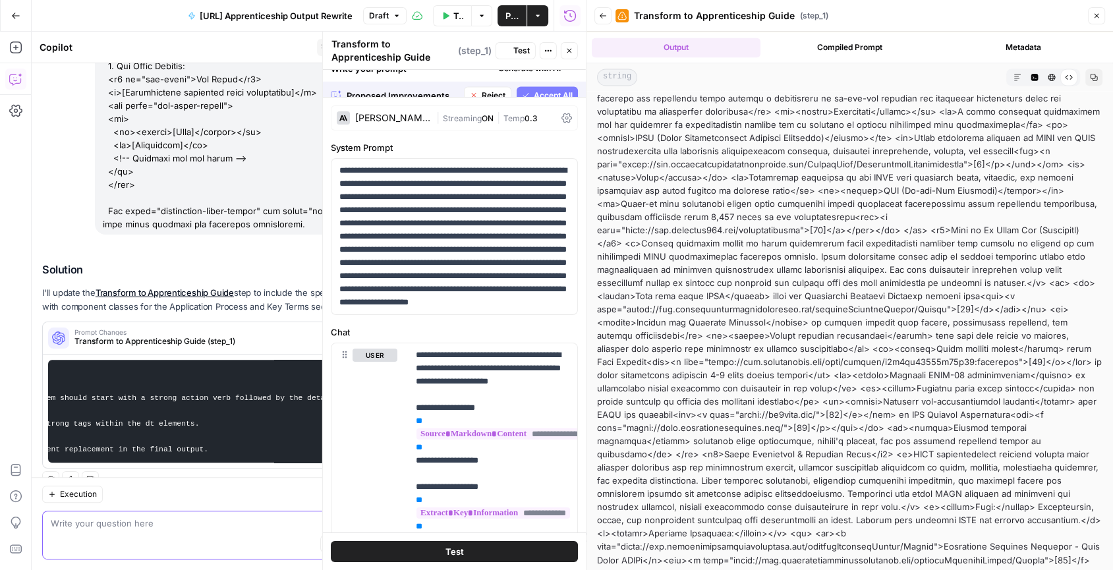
scroll to position [383, 0]
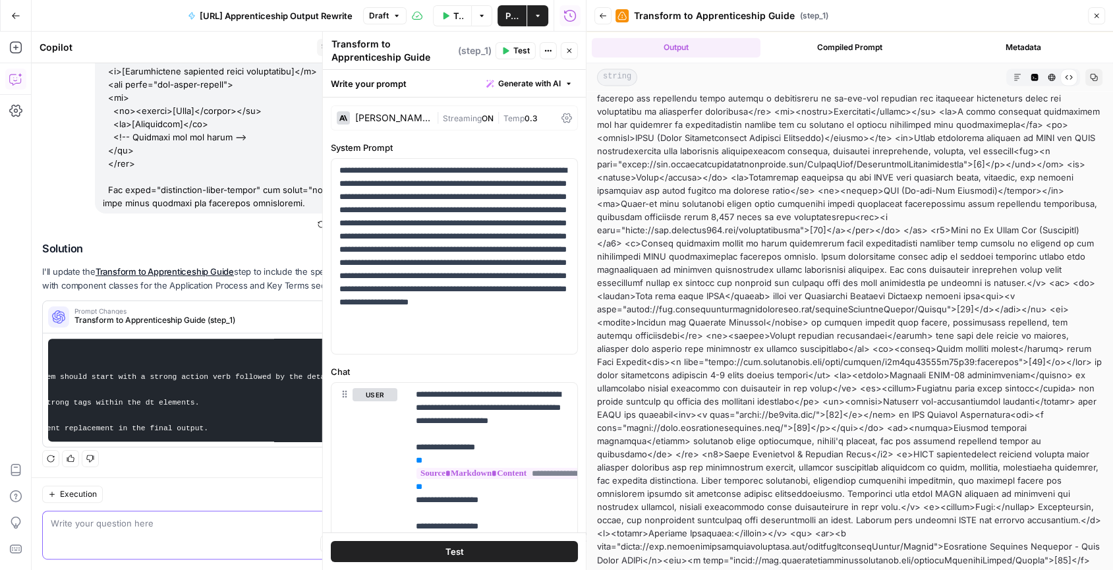
click at [520, 51] on span "Test" at bounding box center [521, 51] width 16 height 12
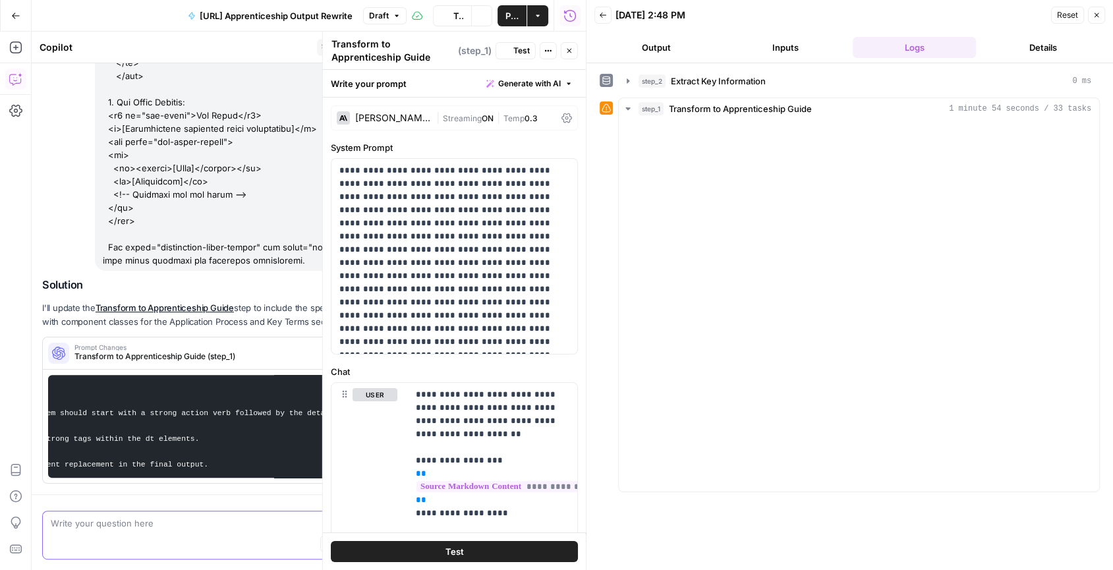
scroll to position [269, 0]
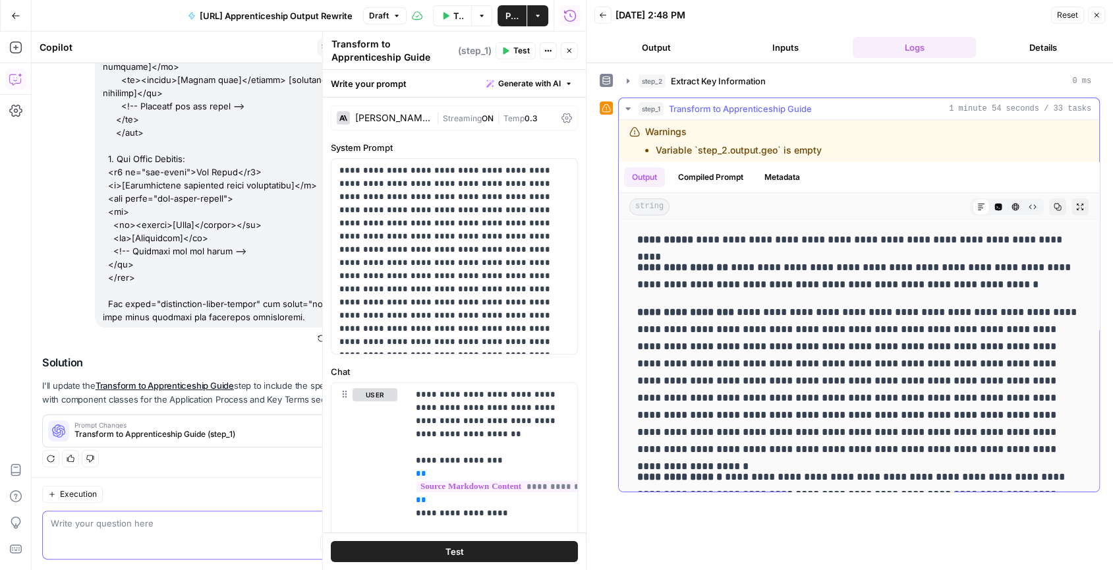
click at [1056, 204] on icon "button" at bounding box center [1057, 207] width 8 height 8
